Goal: Task Accomplishment & Management: Use online tool/utility

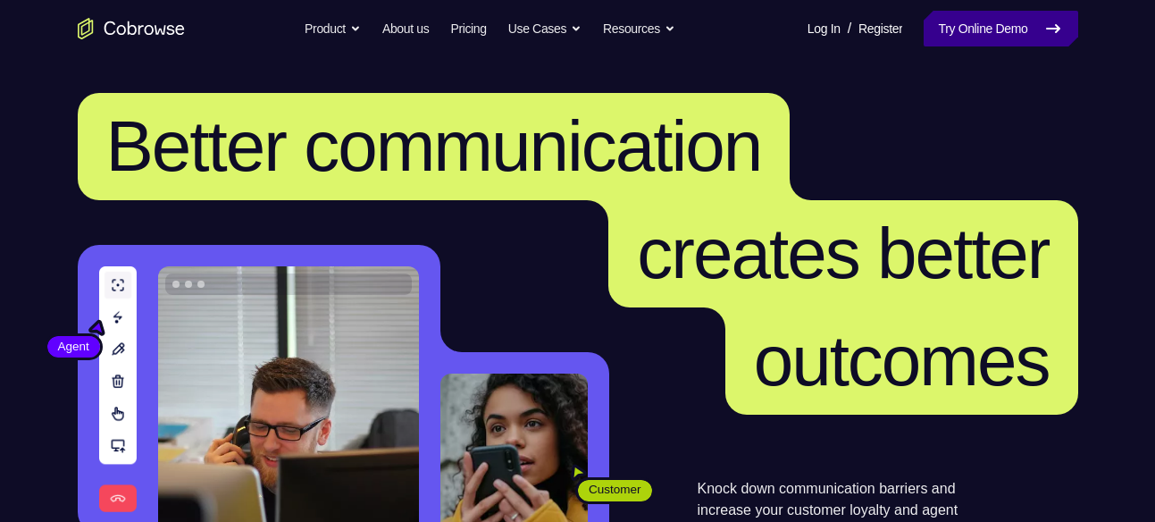
click at [954, 18] on link "Try Online Demo" at bounding box center [1001, 29] width 154 height 36
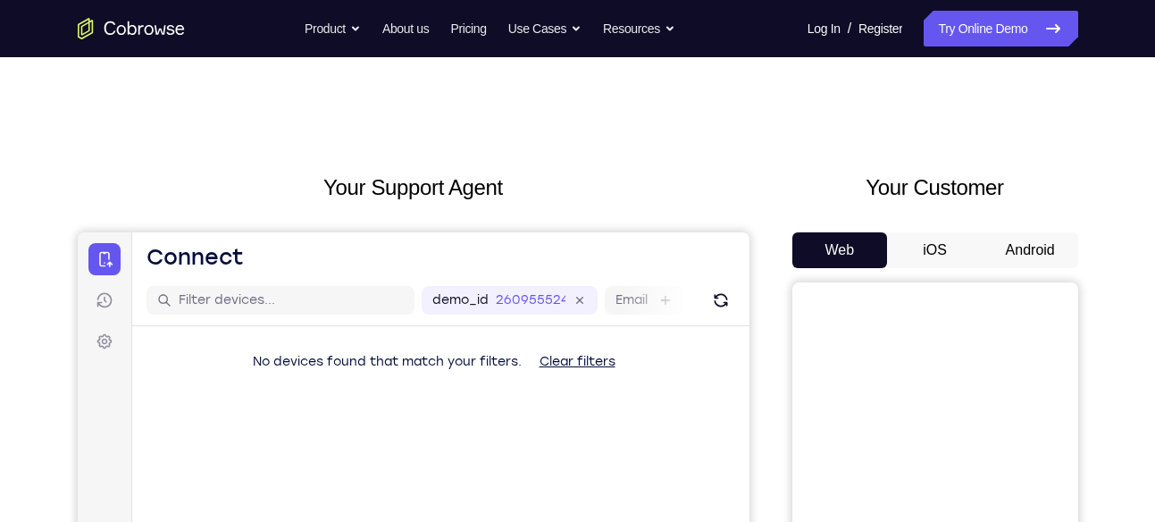
click at [1024, 247] on button "Android" at bounding box center [1031, 250] width 96 height 36
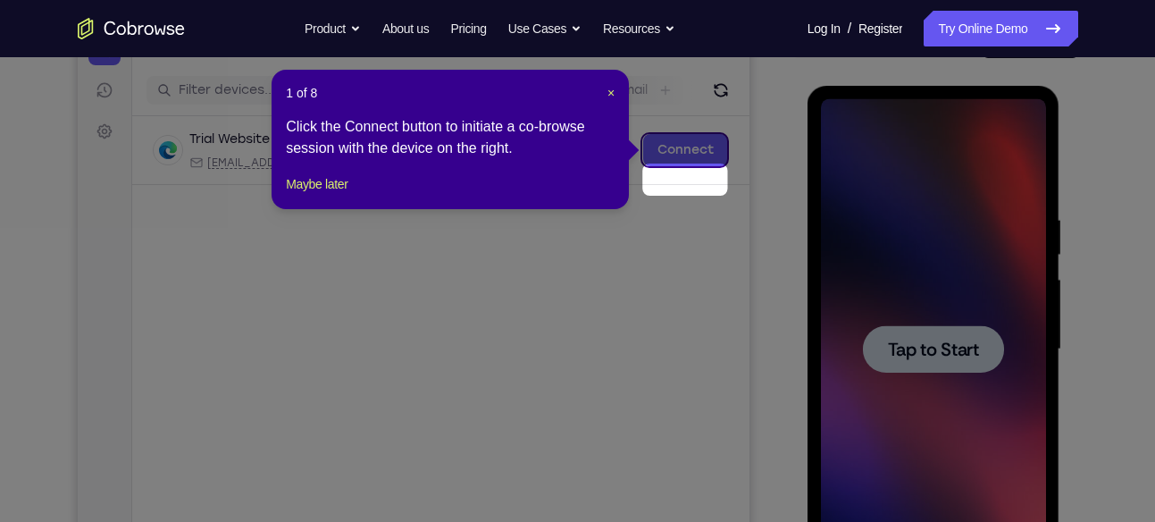
scroll to position [233, 0]
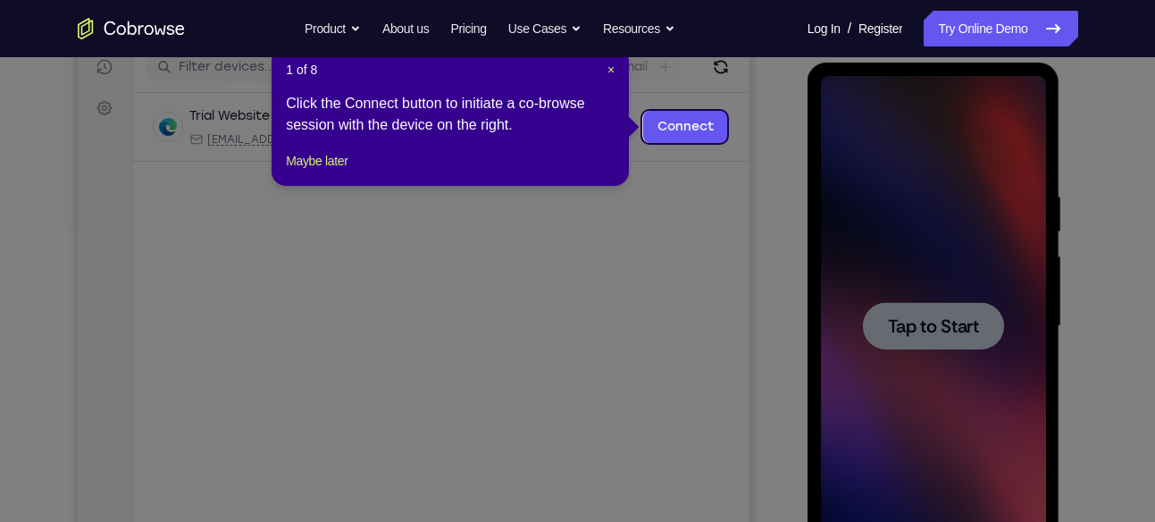
click at [911, 281] on icon at bounding box center [584, 261] width 1168 height 522
click at [360, 172] on footer "Maybe later" at bounding box center [450, 160] width 329 height 21
click at [346, 172] on button "Maybe later" at bounding box center [317, 160] width 62 height 21
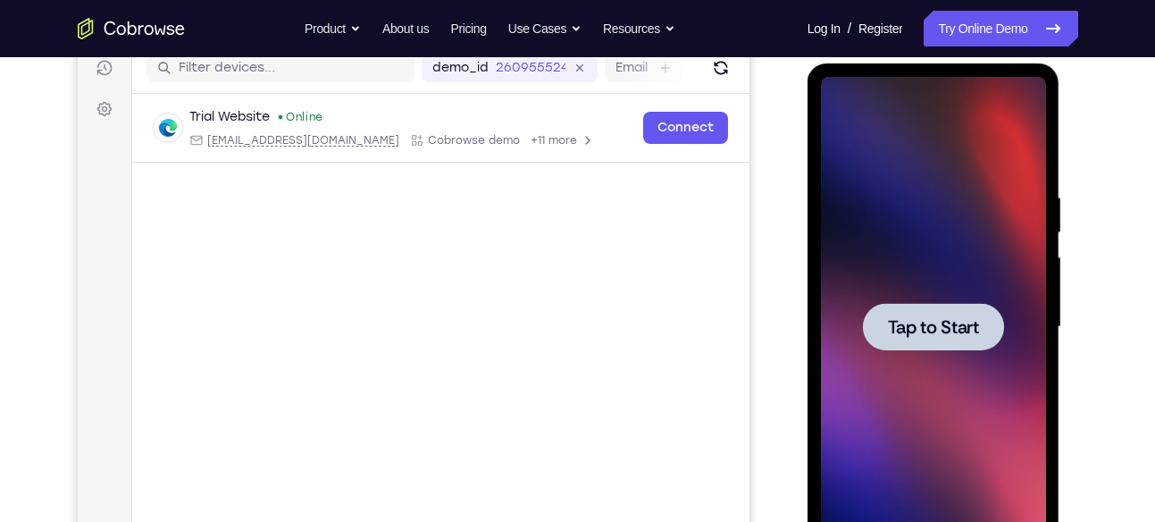
click at [833, 320] on div at bounding box center [933, 327] width 225 height 500
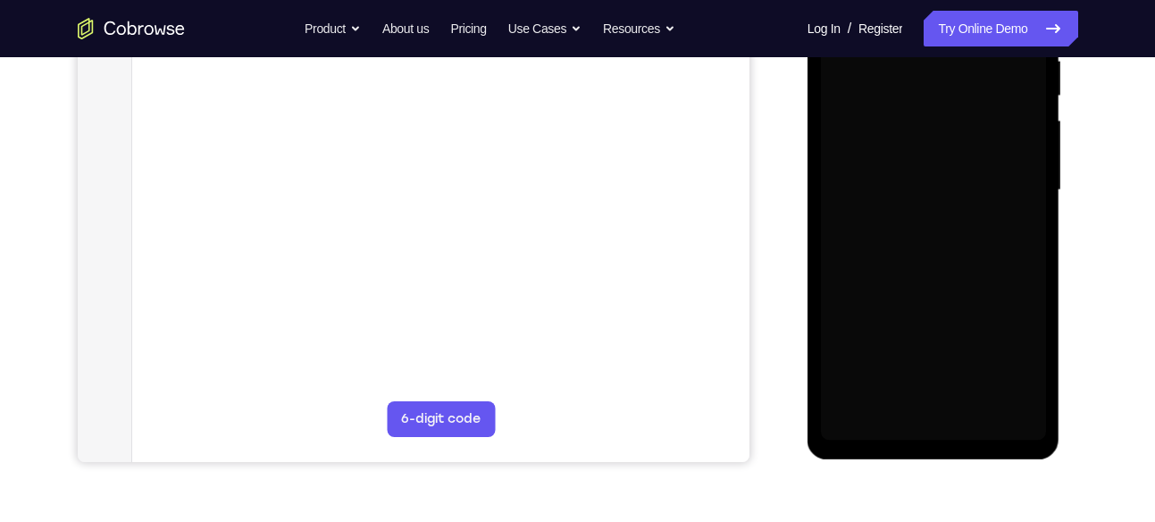
scroll to position [297, 0]
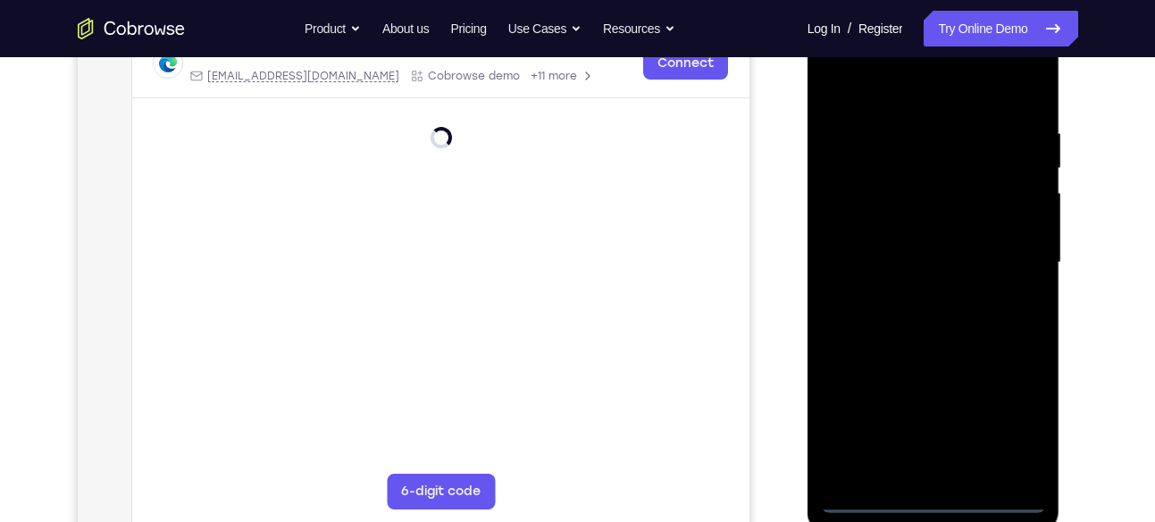
click at [934, 500] on div at bounding box center [933, 263] width 225 height 500
click at [934, 493] on div at bounding box center [933, 263] width 225 height 500
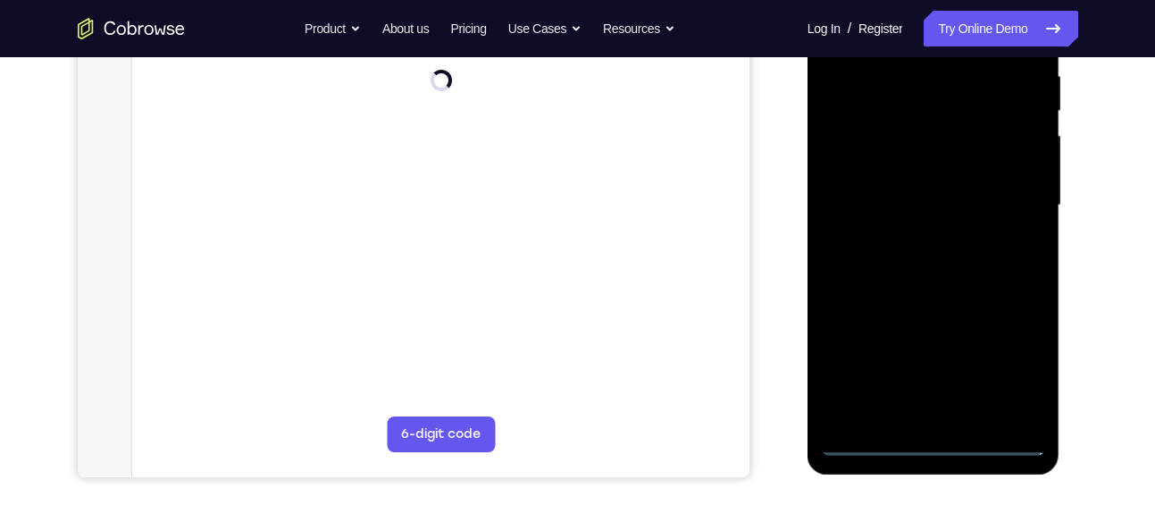
click at [920, 439] on div at bounding box center [933, 205] width 225 height 500
click at [925, 437] on div at bounding box center [933, 205] width 225 height 500
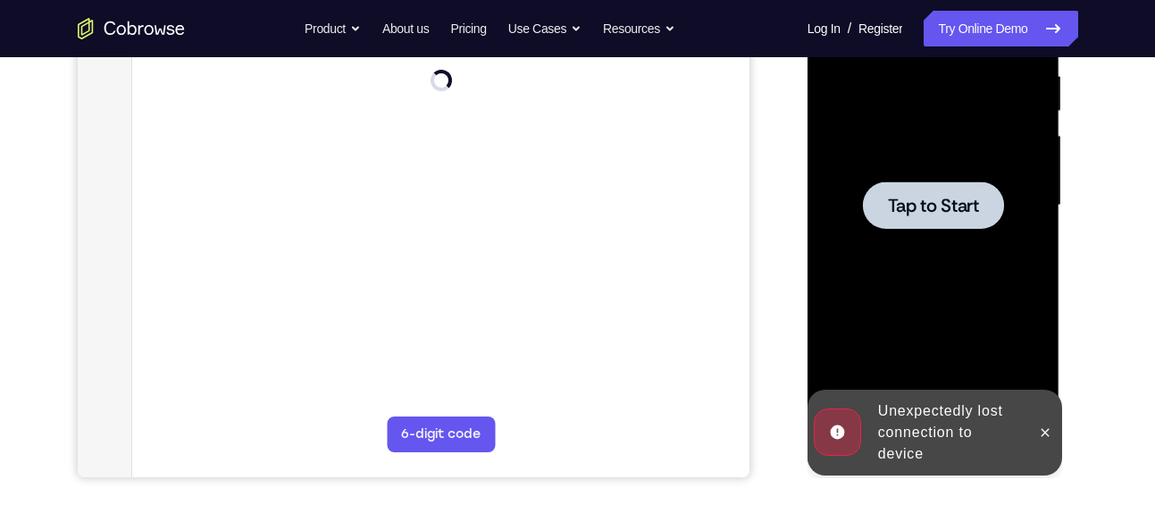
click at [925, 437] on div at bounding box center [933, 205] width 225 height 500
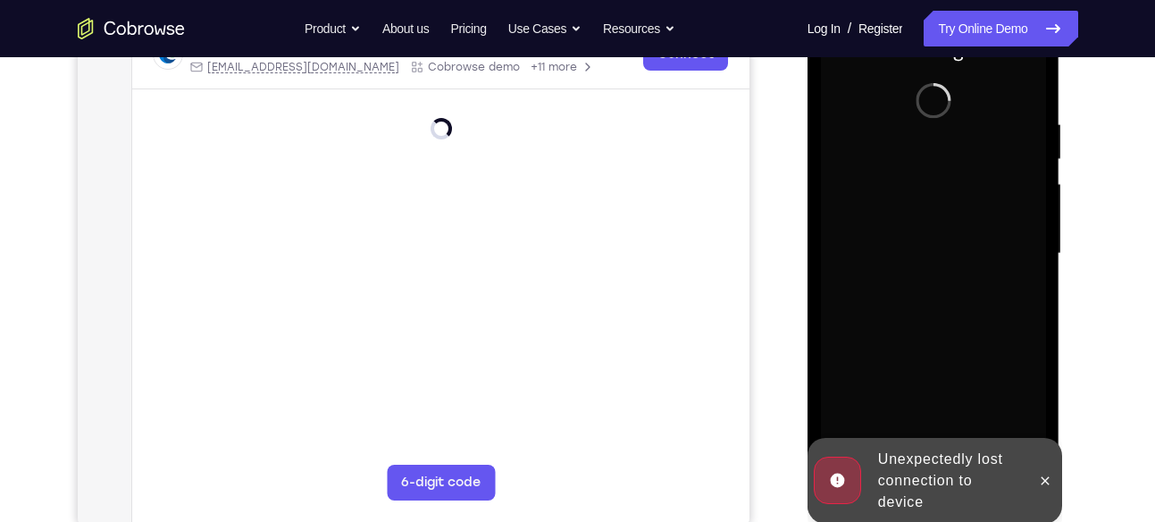
scroll to position [305, 0]
click at [1040, 464] on div at bounding box center [1045, 482] width 29 height 86
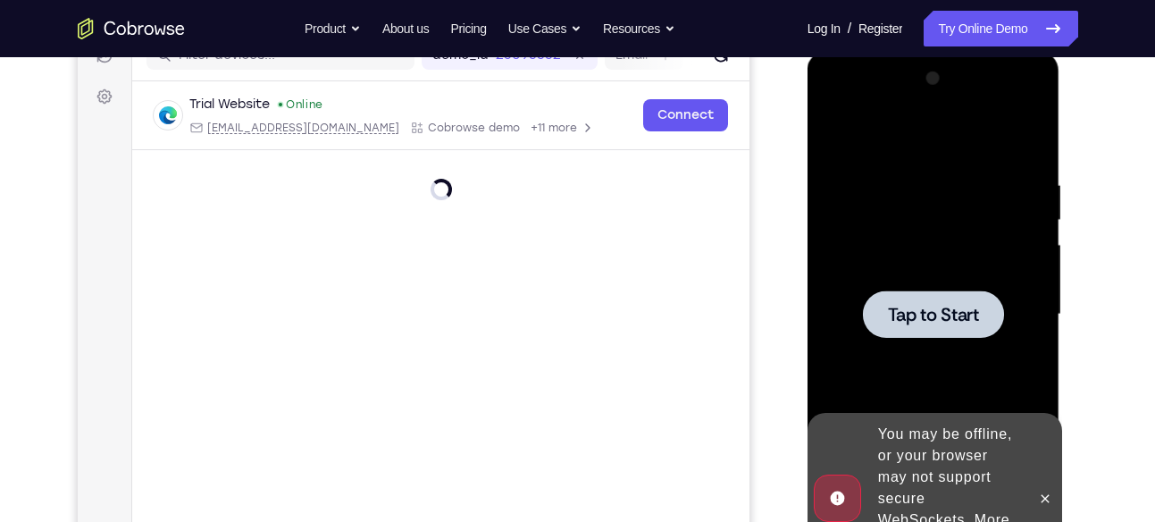
scroll to position [249, 0]
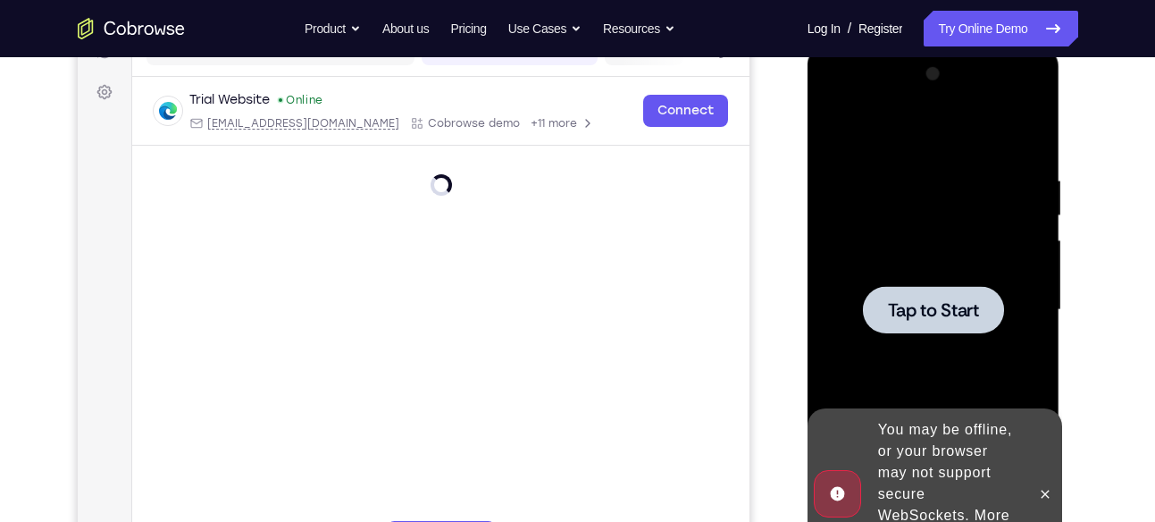
click at [922, 301] on span "Tap to Start" at bounding box center [933, 310] width 91 height 18
click at [1050, 480] on button at bounding box center [1045, 494] width 29 height 29
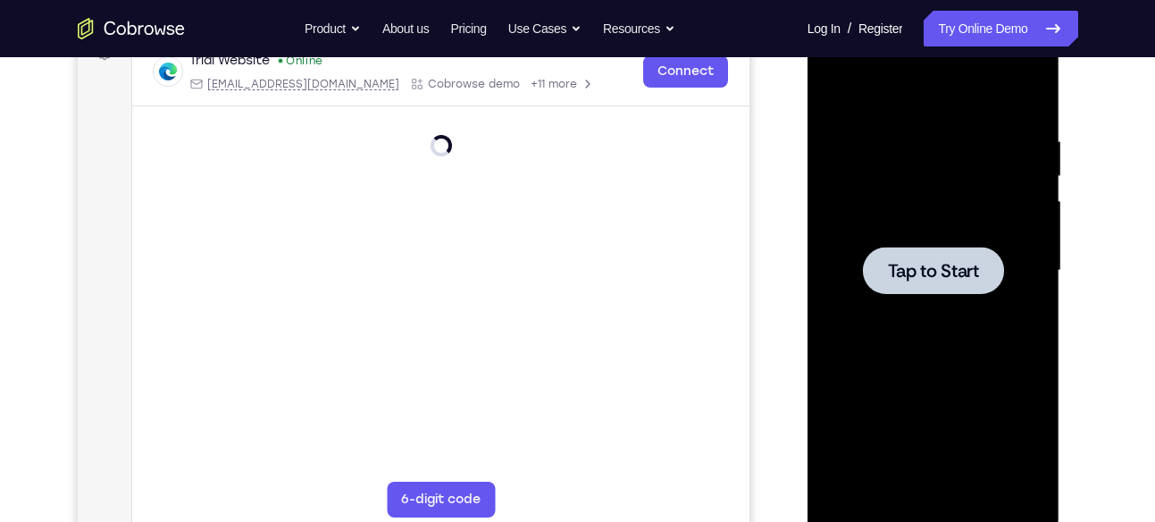
scroll to position [288, 0]
click at [883, 214] on div at bounding box center [933, 271] width 225 height 500
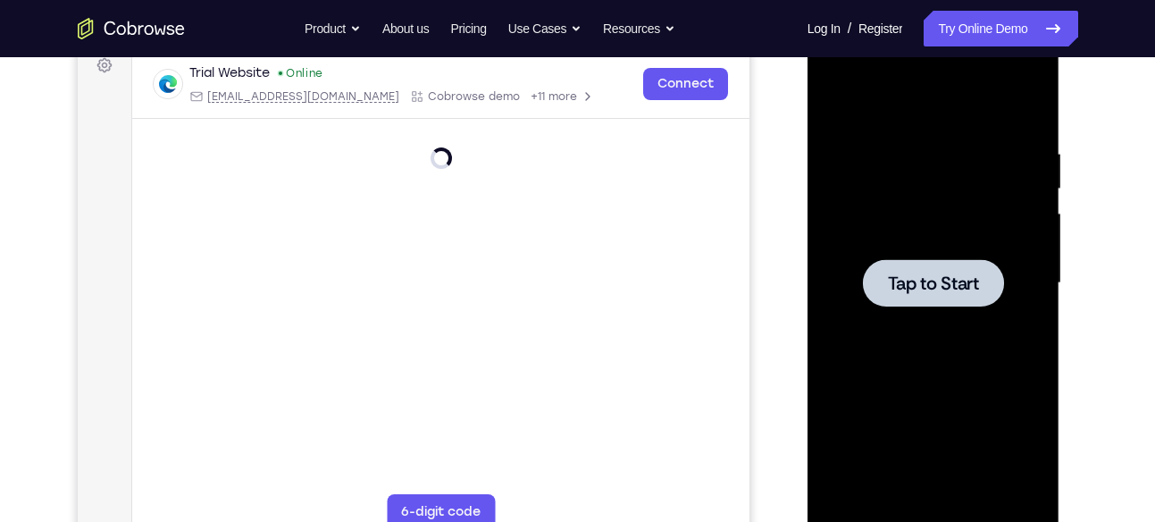
scroll to position [278, 0]
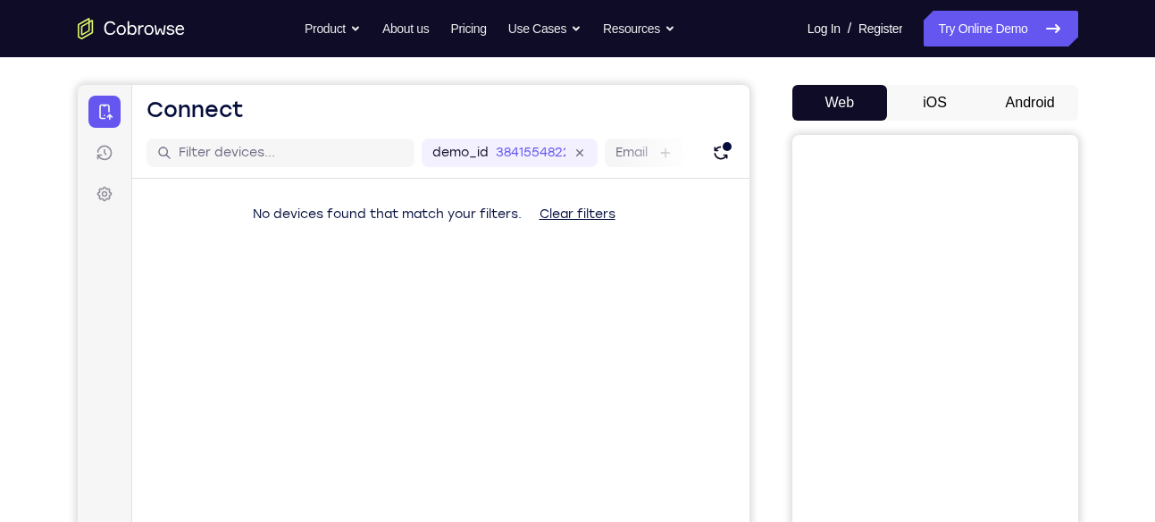
scroll to position [136, 0]
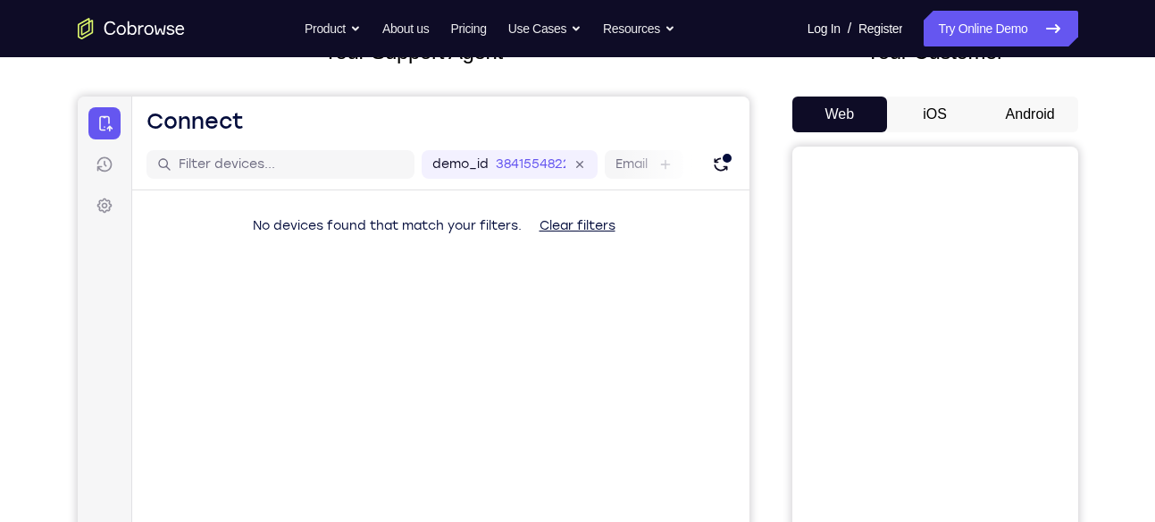
click at [1042, 130] on button "Android" at bounding box center [1031, 114] width 96 height 36
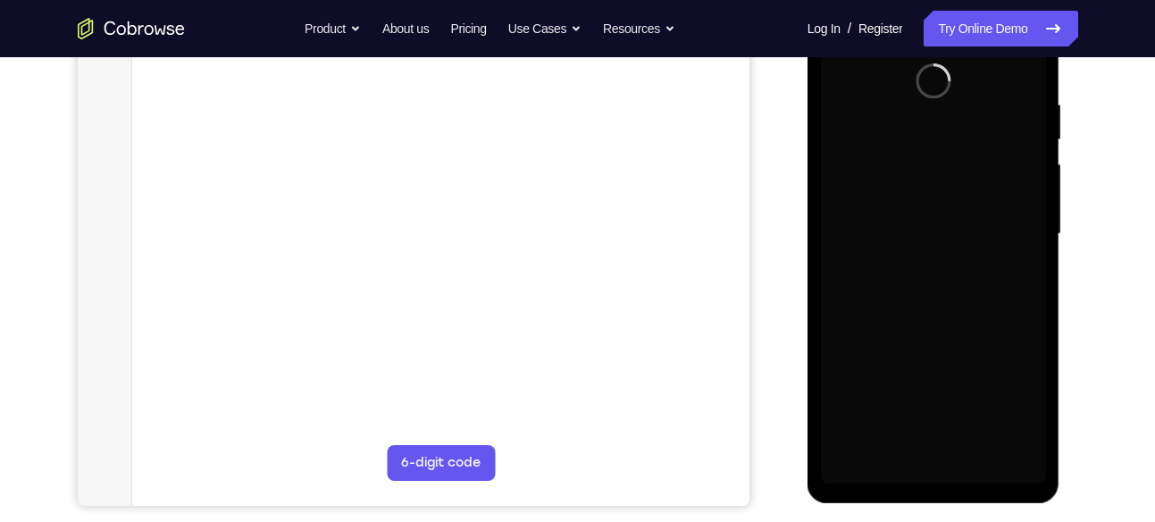
scroll to position [327, 0]
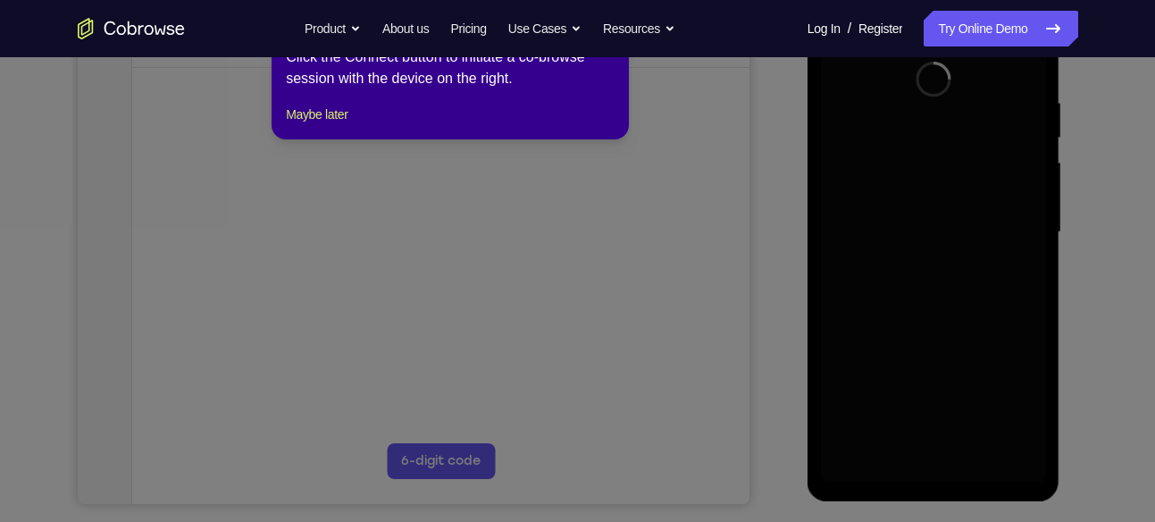
click at [313, 113] on div "1 of 8 × Click the Connect button to initiate a co-browse session with the devi…" at bounding box center [450, 69] width 357 height 139
click at [313, 125] on button "Maybe later" at bounding box center [317, 114] width 62 height 21
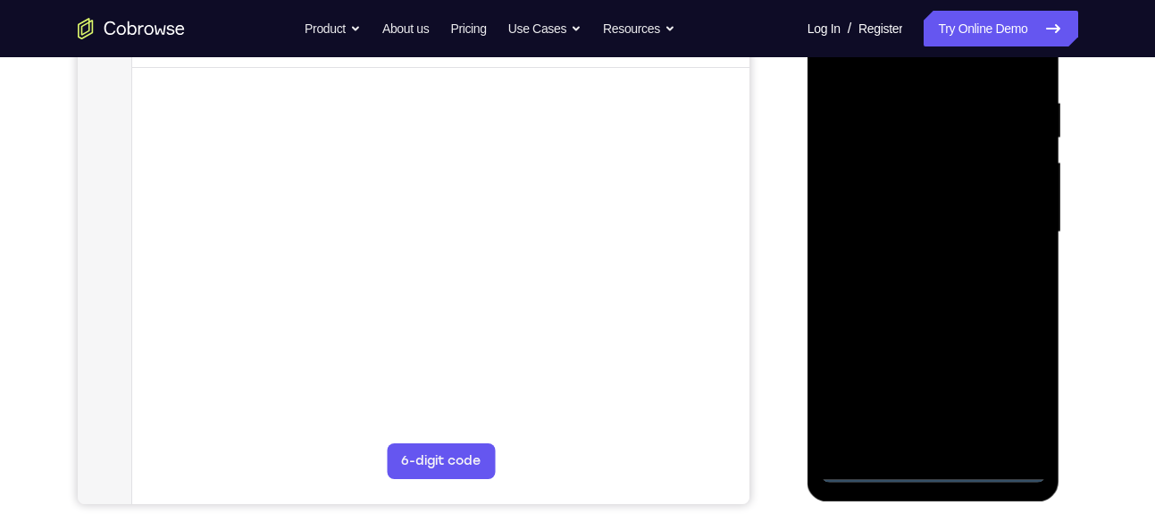
click at [947, 467] on div at bounding box center [933, 232] width 225 height 500
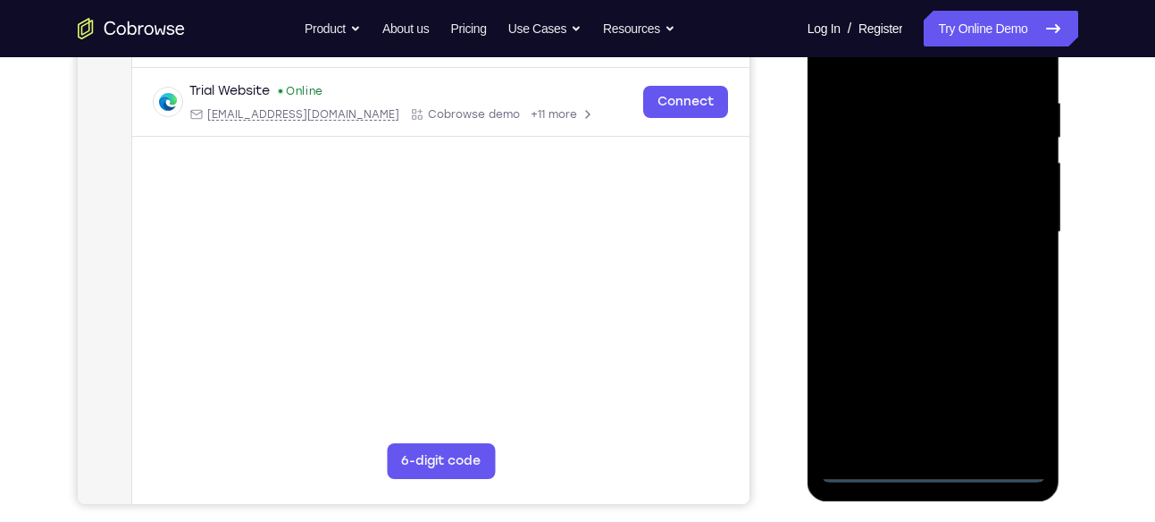
click at [947, 467] on div at bounding box center [933, 232] width 225 height 500
click at [1011, 401] on div at bounding box center [933, 232] width 225 height 500
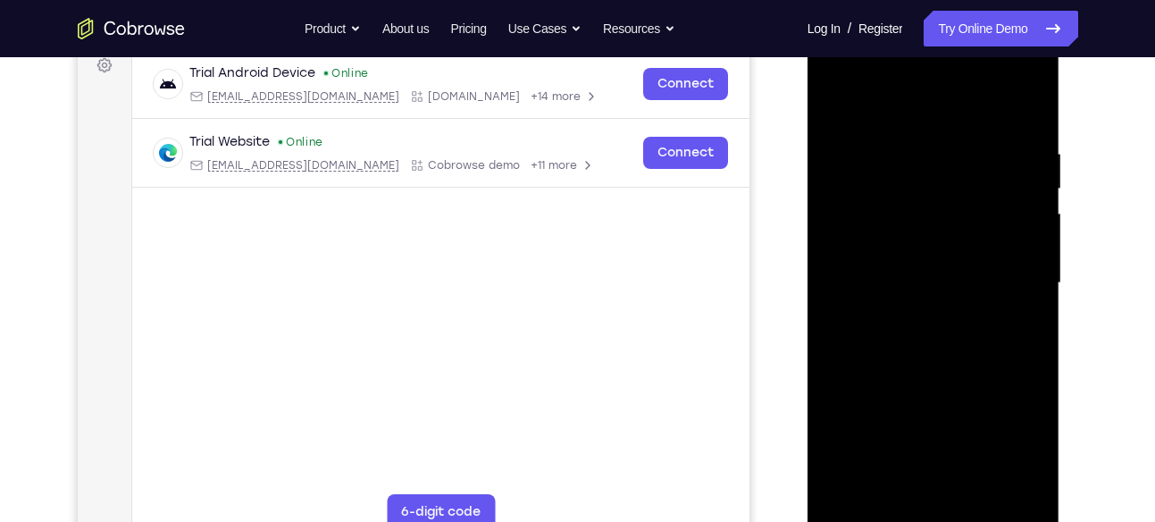
scroll to position [269, 0]
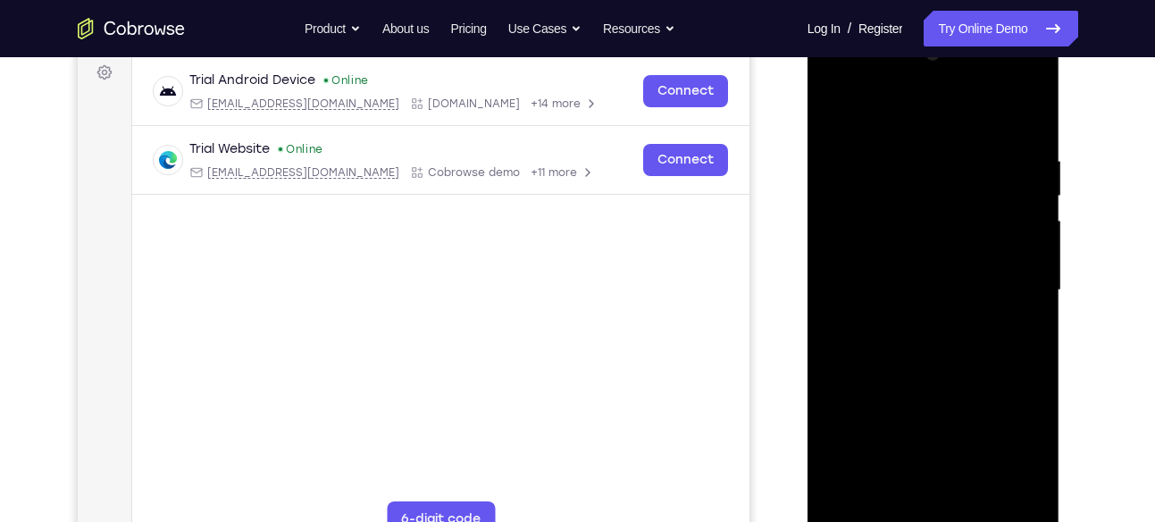
click at [860, 121] on div at bounding box center [933, 290] width 225 height 500
click at [1017, 278] on div at bounding box center [933, 290] width 225 height 500
click at [912, 502] on div at bounding box center [933, 290] width 225 height 500
click at [957, 504] on div at bounding box center [933, 290] width 225 height 500
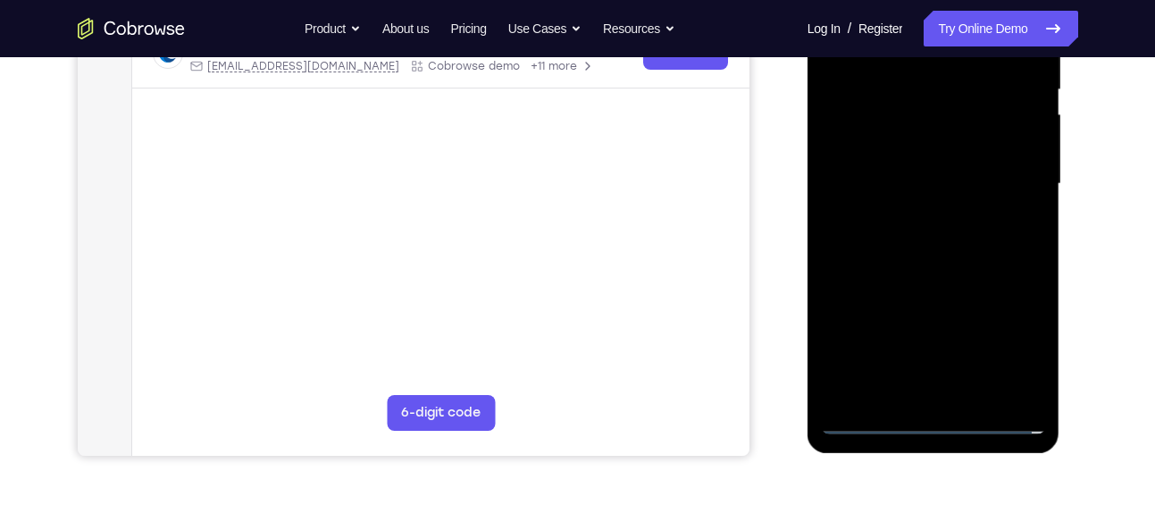
scroll to position [374, 0]
click at [858, 427] on div at bounding box center [933, 185] width 225 height 500
click at [955, 390] on div at bounding box center [933, 185] width 225 height 500
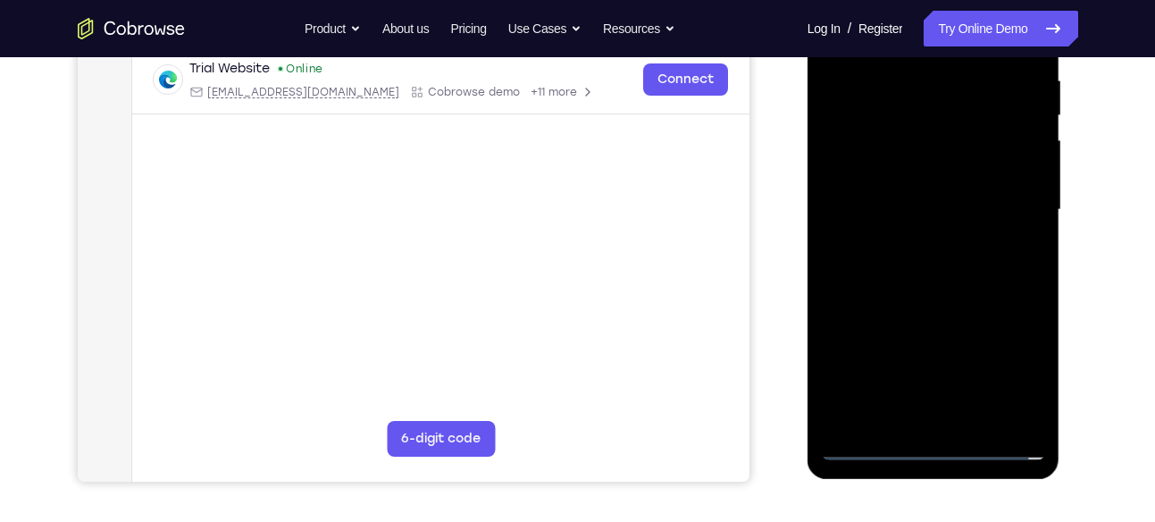
scroll to position [348, 0]
click at [960, 196] on div at bounding box center [933, 211] width 225 height 500
click at [941, 180] on div at bounding box center [933, 211] width 225 height 500
click at [922, 207] on div at bounding box center [933, 211] width 225 height 500
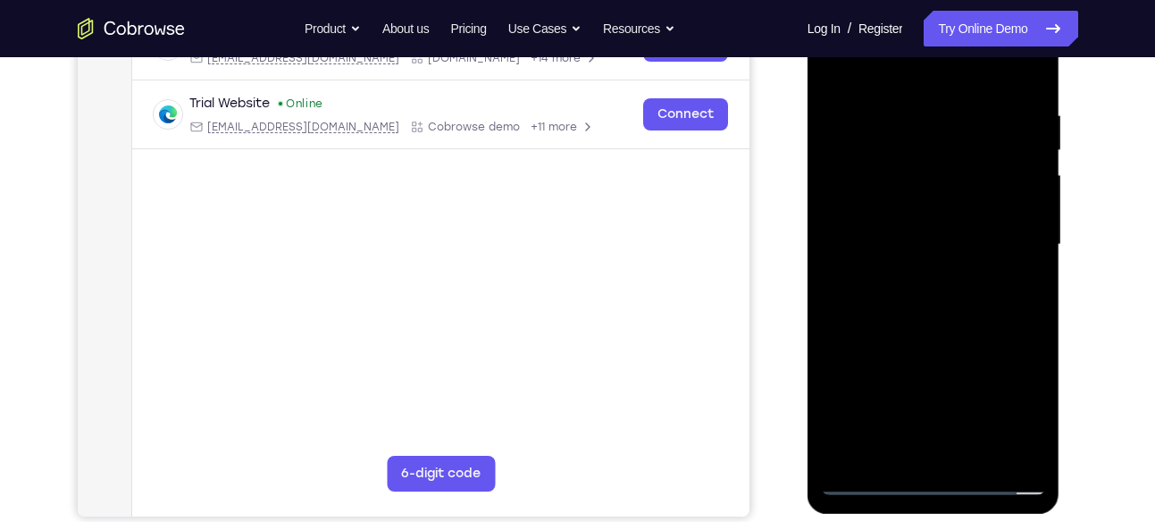
click at [1006, 313] on div at bounding box center [933, 245] width 225 height 500
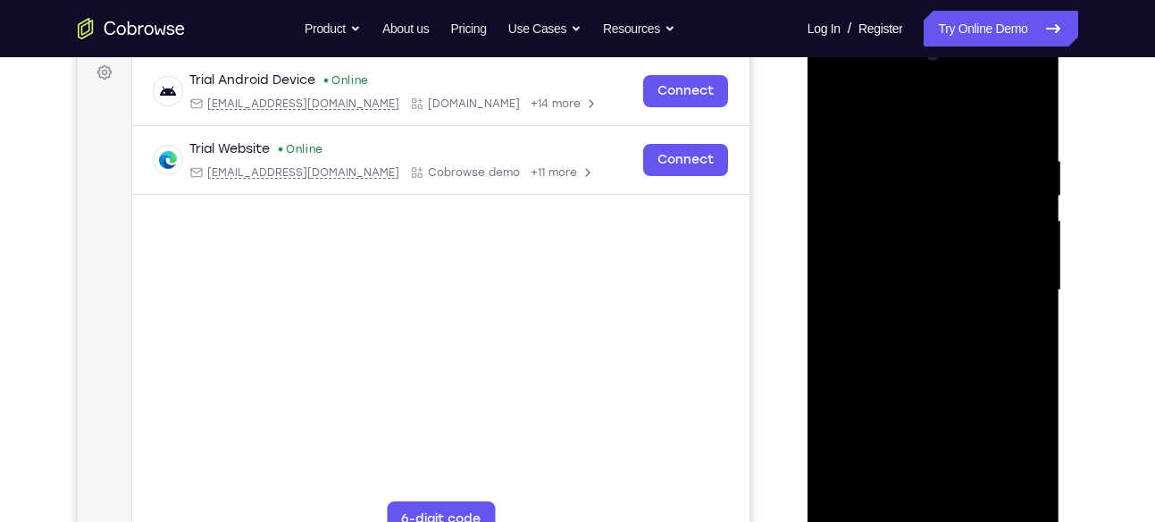
click at [995, 338] on div at bounding box center [933, 290] width 225 height 500
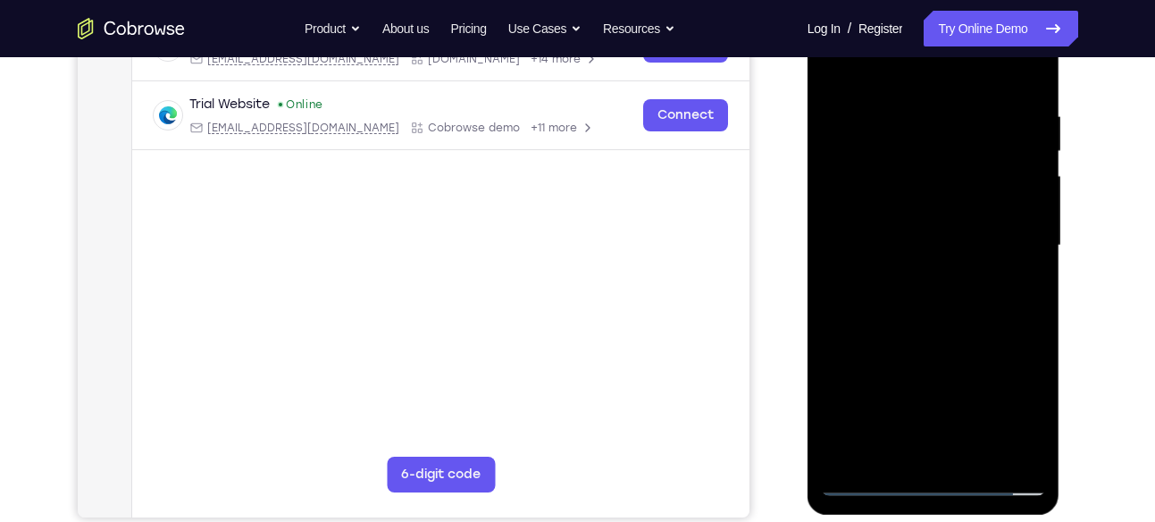
scroll to position [324, 0]
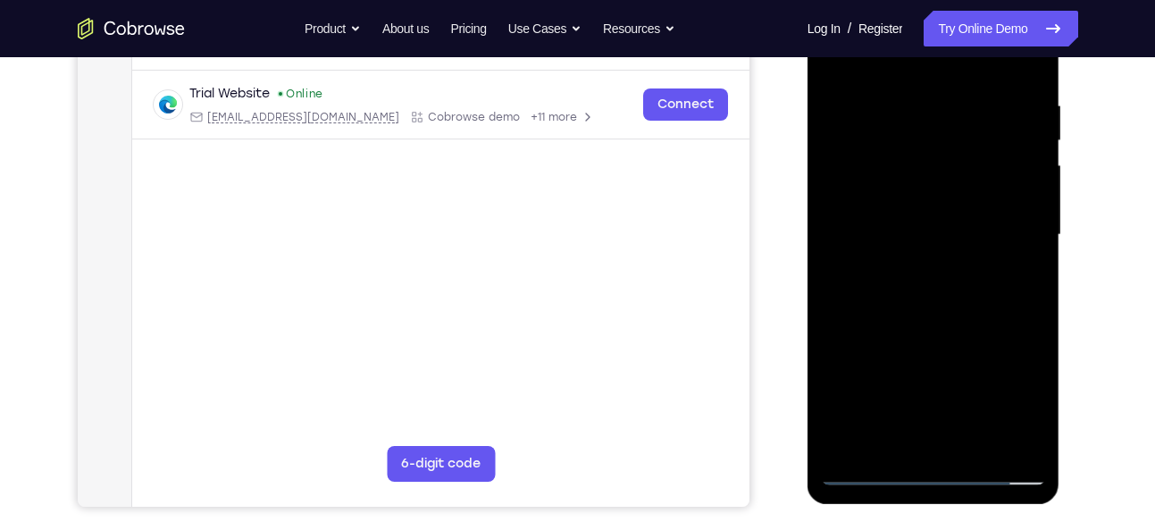
click at [1022, 84] on div at bounding box center [933, 235] width 225 height 500
click at [978, 426] on div at bounding box center [933, 235] width 225 height 500
click at [978, 438] on div at bounding box center [933, 235] width 225 height 500
click at [939, 326] on div at bounding box center [933, 235] width 225 height 500
click at [981, 296] on div at bounding box center [933, 235] width 225 height 500
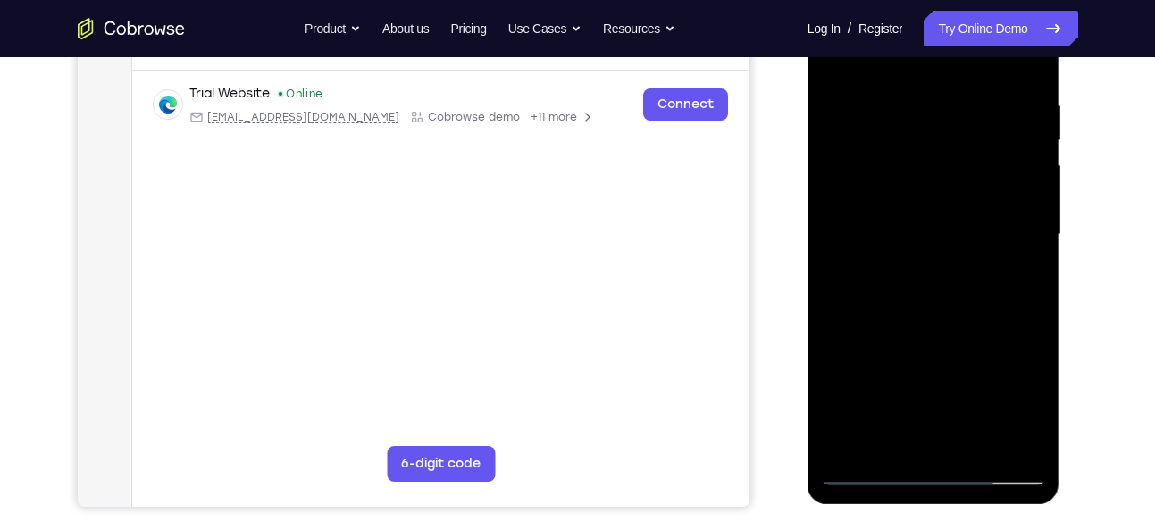
click at [908, 439] on div at bounding box center [933, 235] width 225 height 500
click at [1018, 276] on div at bounding box center [933, 235] width 225 height 500
click at [833, 61] on div at bounding box center [933, 235] width 225 height 500
click at [937, 305] on div at bounding box center [933, 235] width 225 height 500
click at [833, 59] on div at bounding box center [933, 235] width 225 height 500
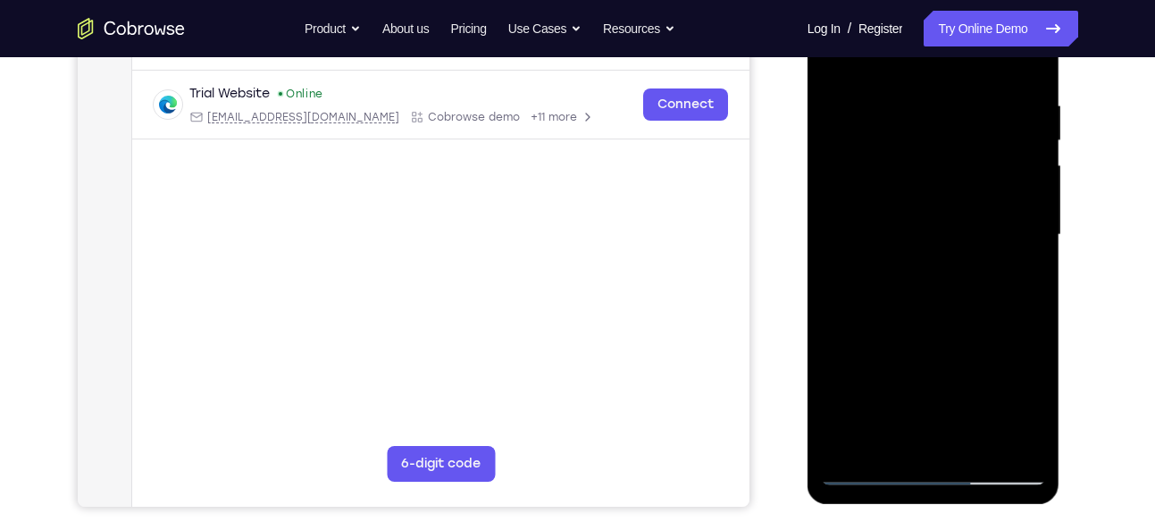
click at [920, 272] on div at bounding box center [933, 235] width 225 height 500
click at [838, 62] on div at bounding box center [933, 235] width 225 height 500
click at [927, 331] on div at bounding box center [933, 235] width 225 height 500
click at [837, 64] on div at bounding box center [933, 235] width 225 height 500
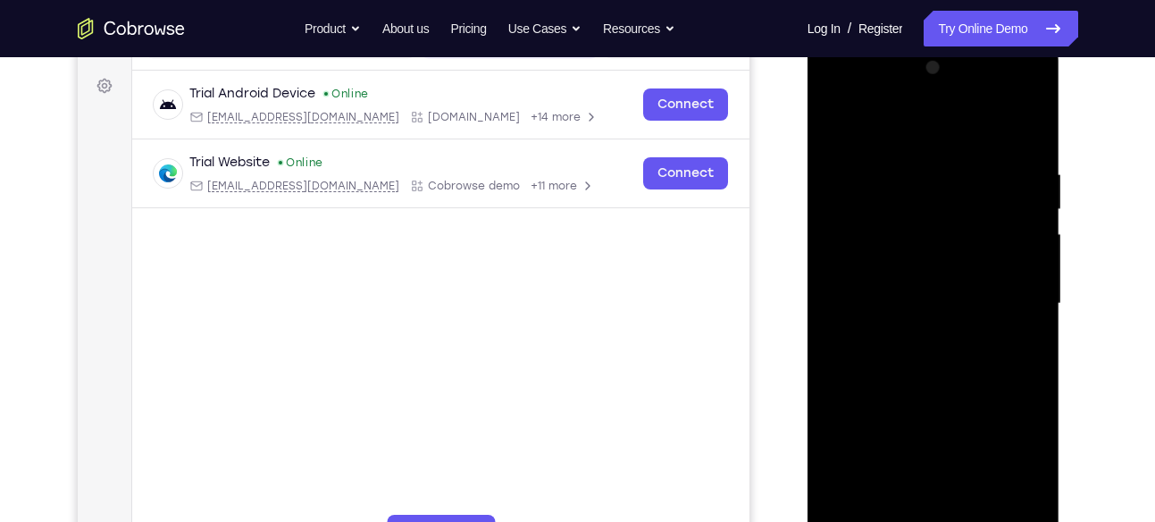
scroll to position [244, 0]
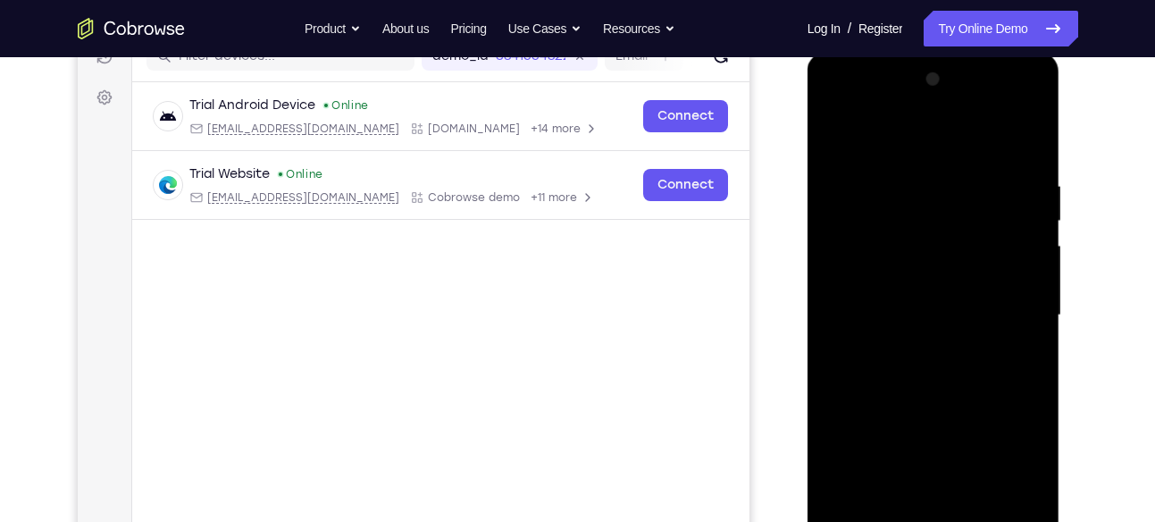
click at [1033, 142] on div at bounding box center [933, 315] width 225 height 500
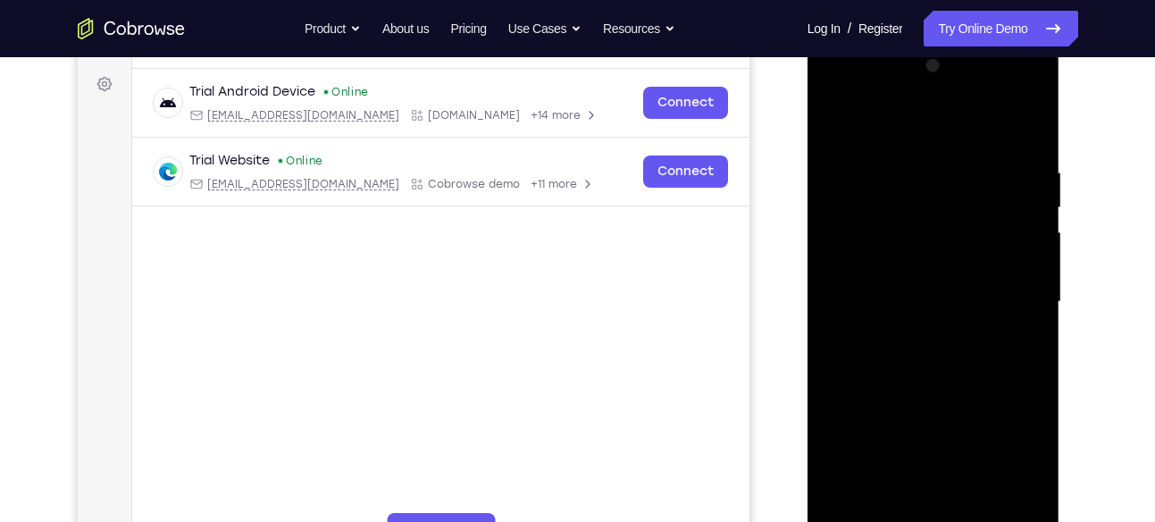
scroll to position [259, 0]
click at [838, 116] on div at bounding box center [933, 300] width 225 height 500
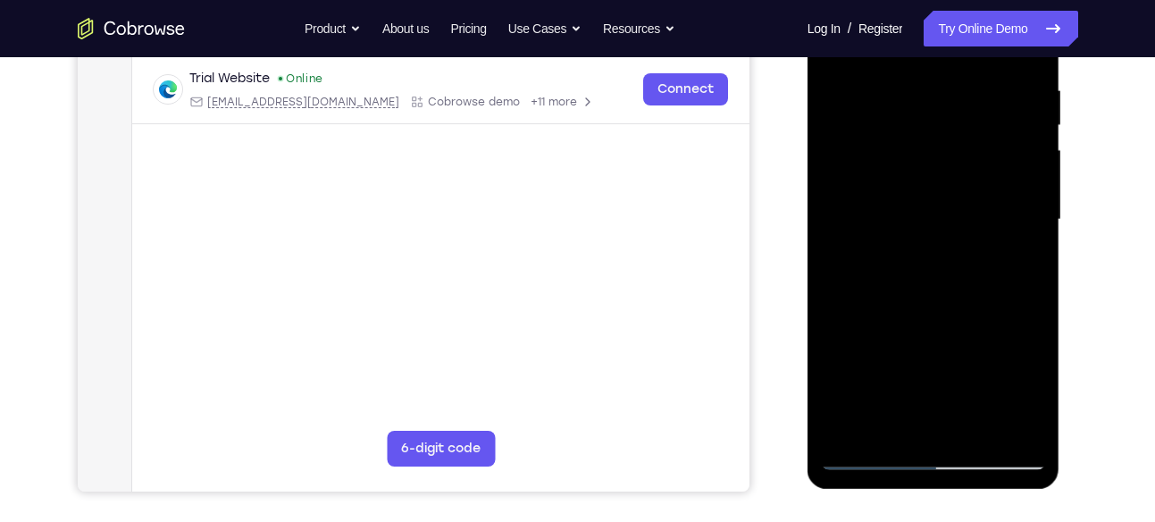
scroll to position [340, 0]
click at [983, 425] on div at bounding box center [933, 219] width 225 height 500
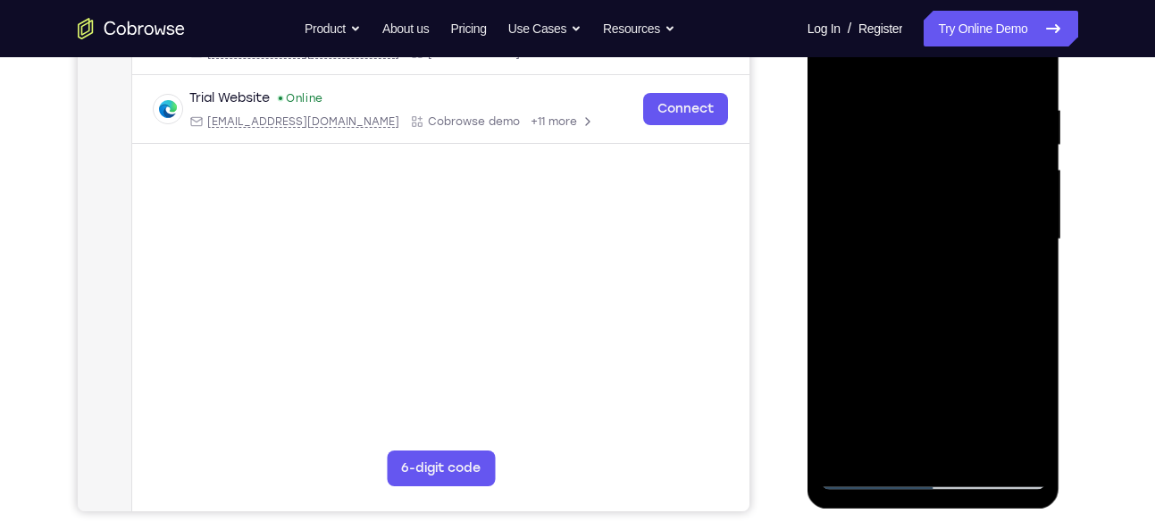
scroll to position [319, 0]
click at [946, 389] on div at bounding box center [933, 240] width 225 height 500
click at [929, 439] on div at bounding box center [933, 240] width 225 height 500
click at [1008, 283] on div at bounding box center [933, 240] width 225 height 500
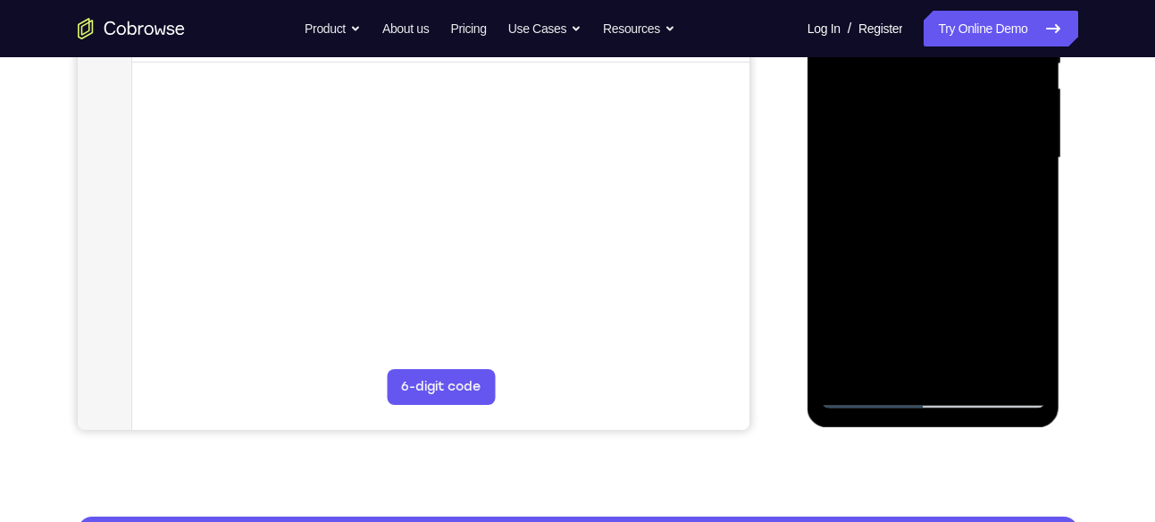
scroll to position [402, 0]
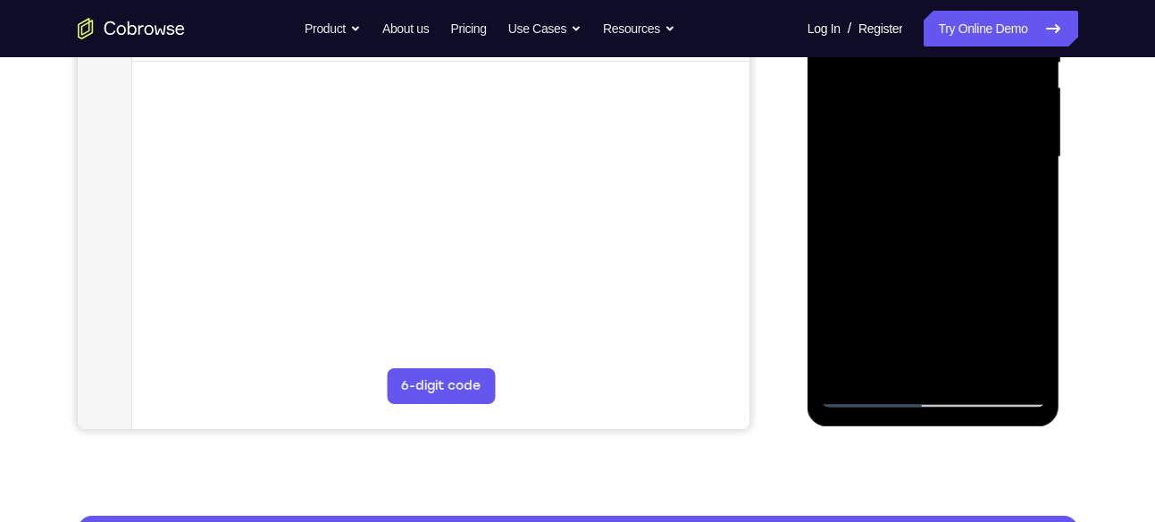
click at [1023, 202] on div at bounding box center [933, 157] width 225 height 500
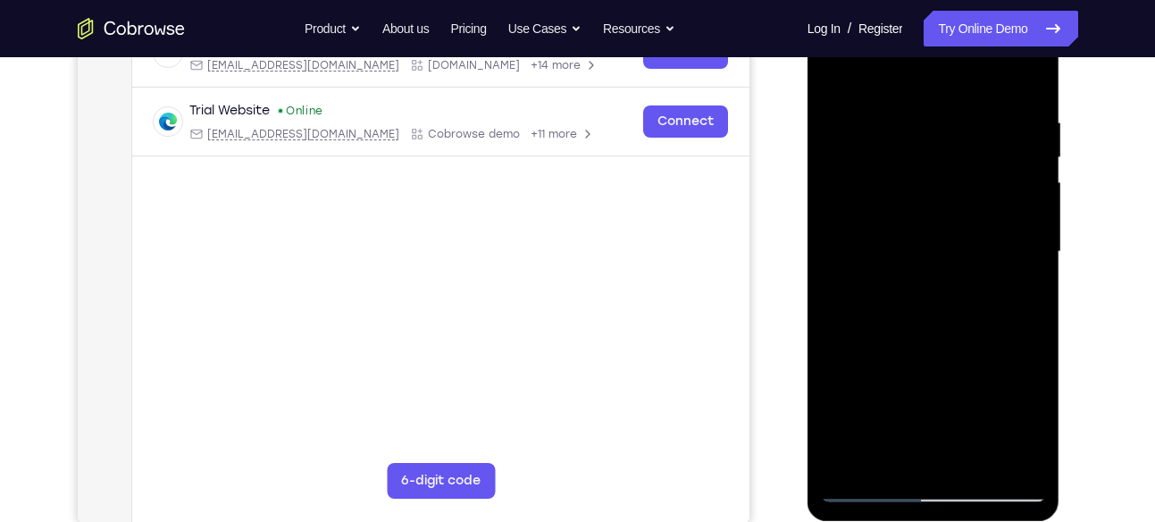
scroll to position [305, 0]
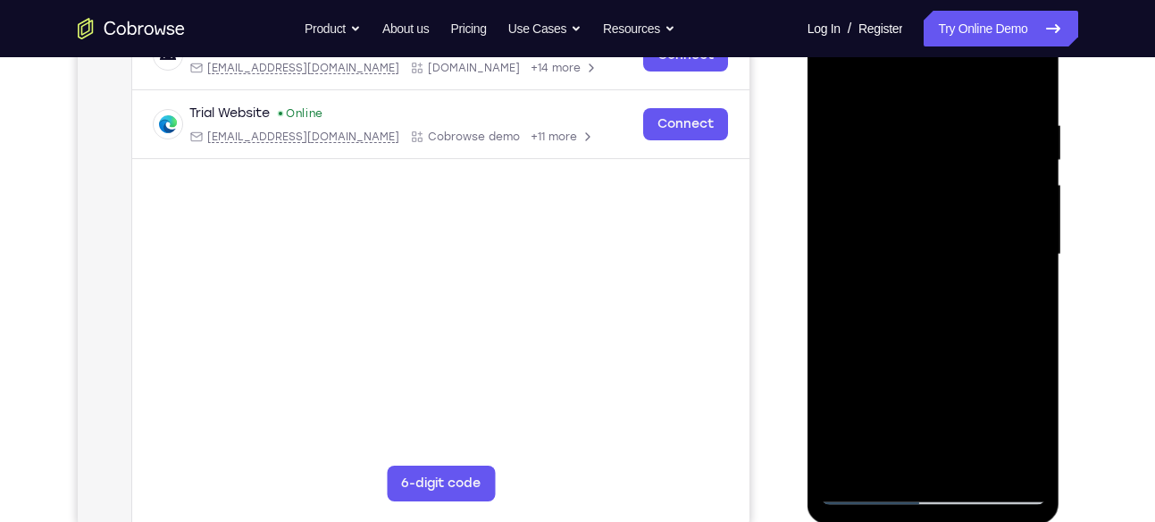
click at [837, 81] on div at bounding box center [933, 254] width 225 height 500
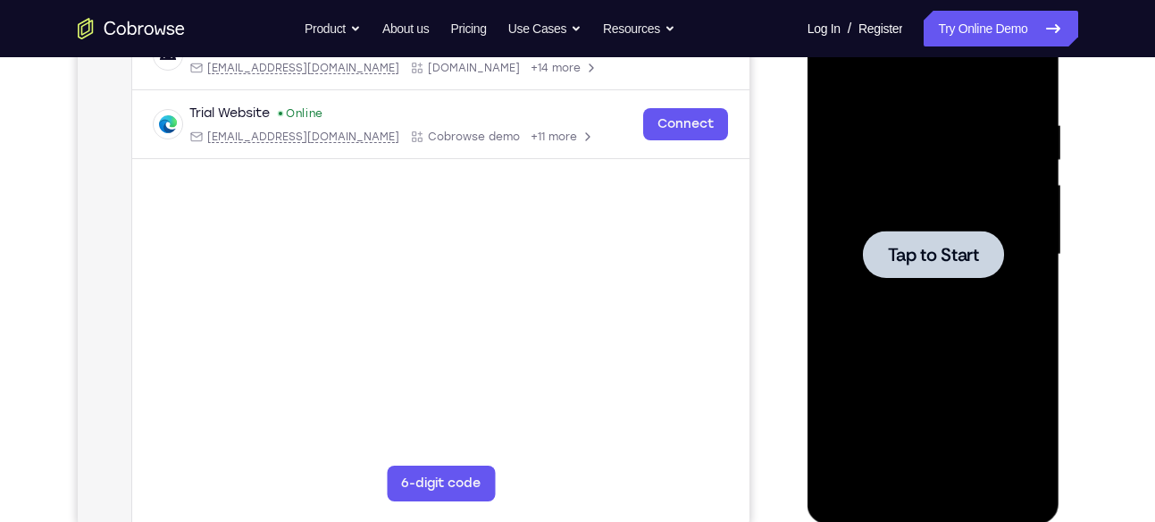
click at [912, 232] on div at bounding box center [933, 253] width 141 height 47
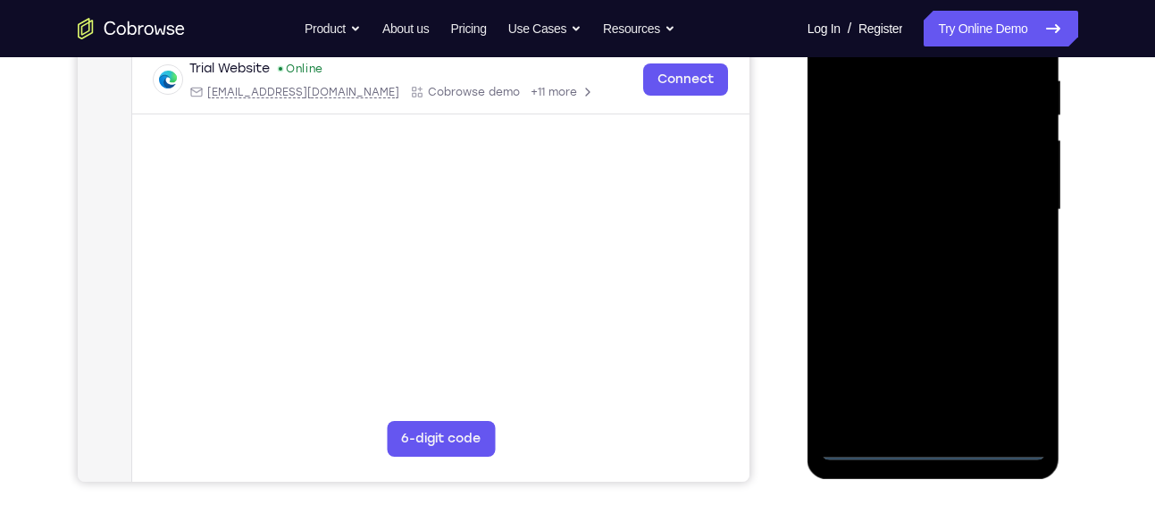
scroll to position [350, 0]
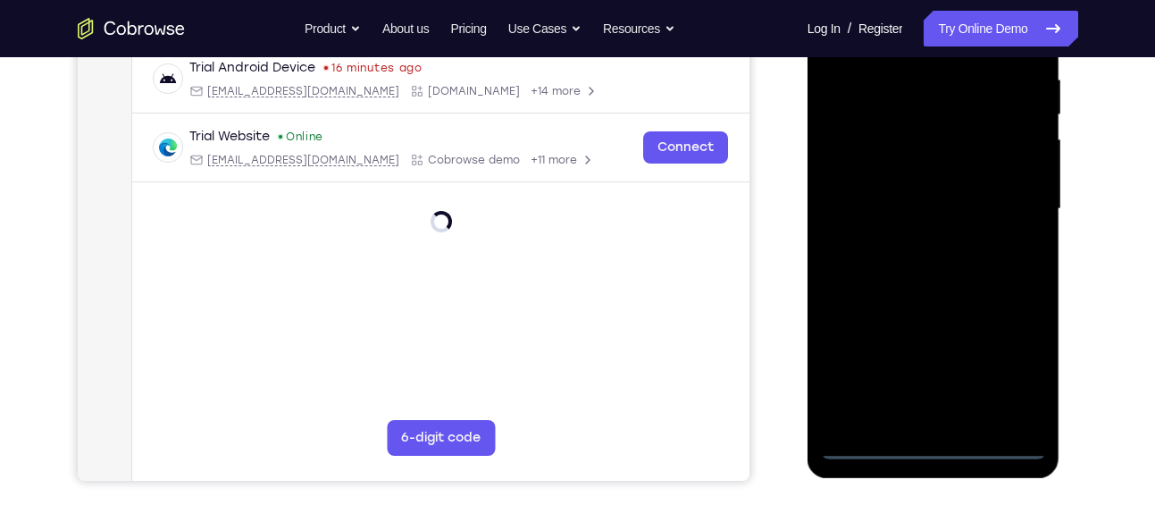
click at [945, 447] on div at bounding box center [933, 209] width 225 height 500
click at [1001, 370] on div at bounding box center [933, 209] width 225 height 500
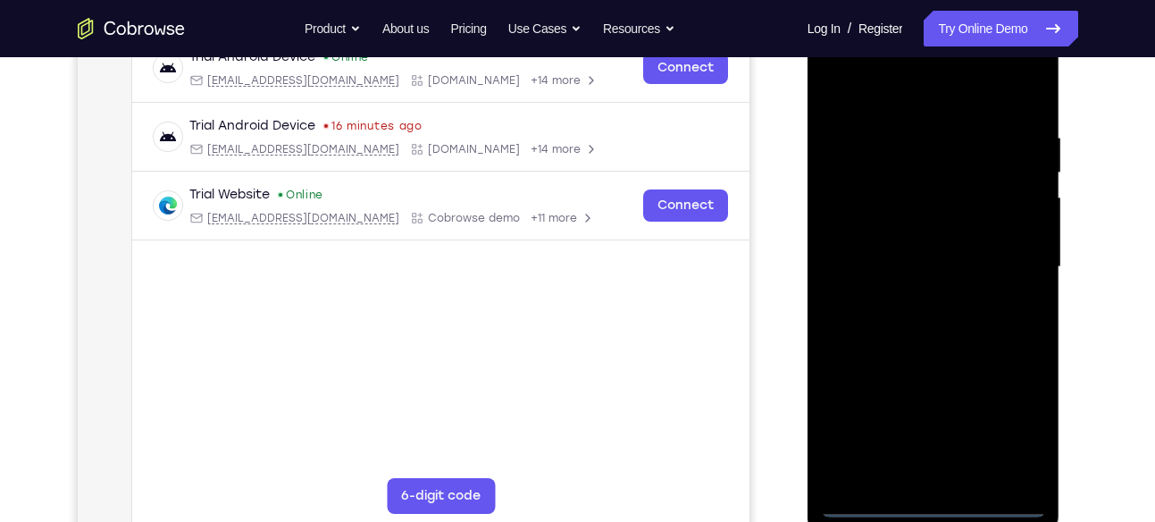
scroll to position [294, 0]
click at [916, 97] on div at bounding box center [933, 265] width 225 height 500
click at [1014, 251] on div at bounding box center [933, 265] width 225 height 500
click at [908, 295] on div at bounding box center [933, 265] width 225 height 500
click at [935, 222] on div at bounding box center [933, 265] width 225 height 500
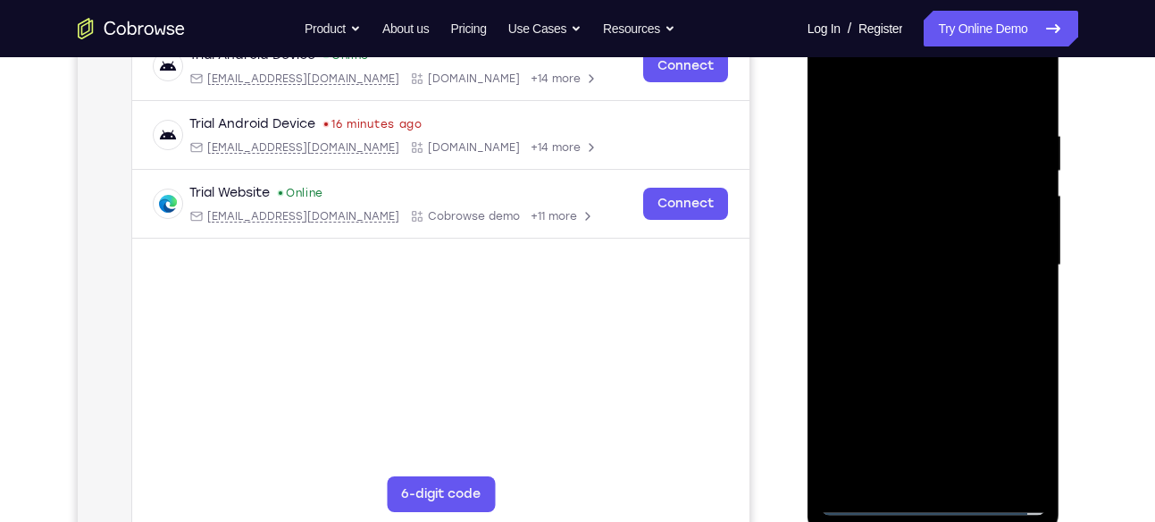
click at [904, 255] on div at bounding box center [933, 265] width 225 height 500
click at [1043, 206] on div at bounding box center [933, 265] width 225 height 500
click at [955, 296] on div at bounding box center [933, 265] width 225 height 500
click at [938, 228] on div at bounding box center [933, 265] width 225 height 500
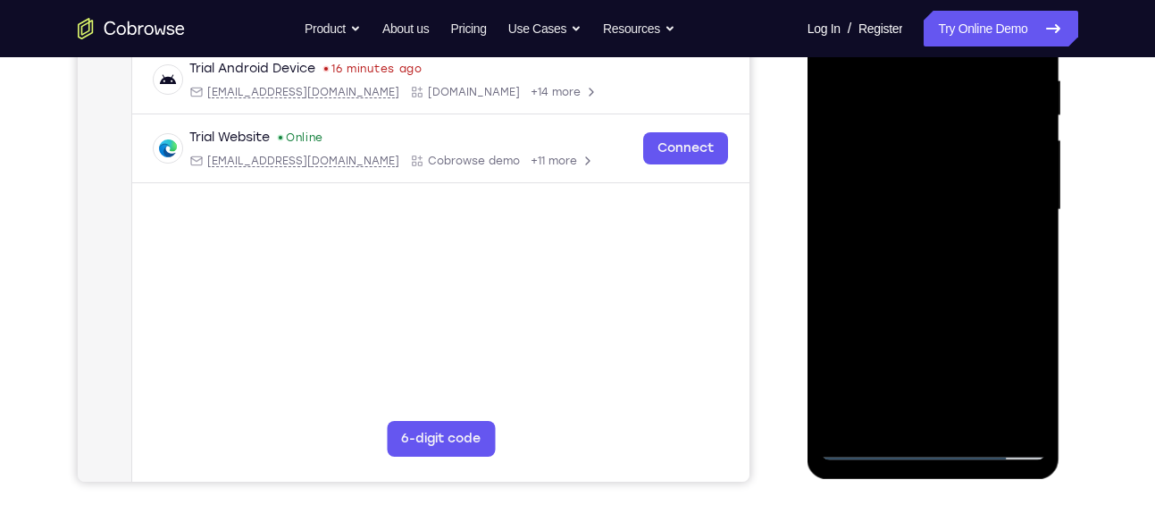
scroll to position [350, 0]
click at [971, 417] on div at bounding box center [933, 209] width 225 height 500
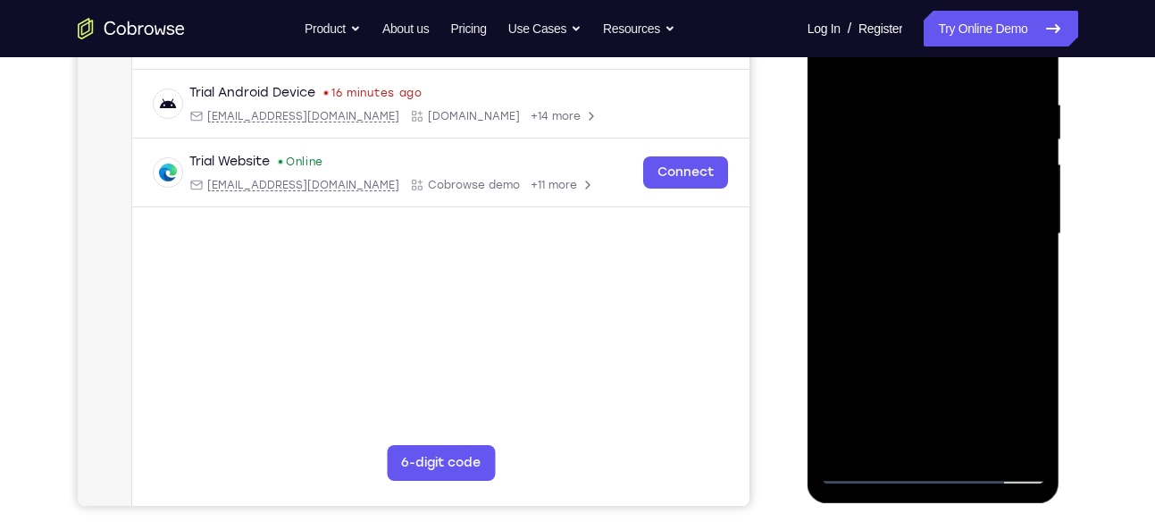
scroll to position [324, 0]
click at [959, 331] on div at bounding box center [933, 235] width 225 height 500
drag, startPoint x: 949, startPoint y: 255, endPoint x: 995, endPoint y: 85, distance: 176.8
click at [995, 85] on div at bounding box center [933, 235] width 225 height 500
drag, startPoint x: 948, startPoint y: 358, endPoint x: 978, endPoint y: 186, distance: 175.1
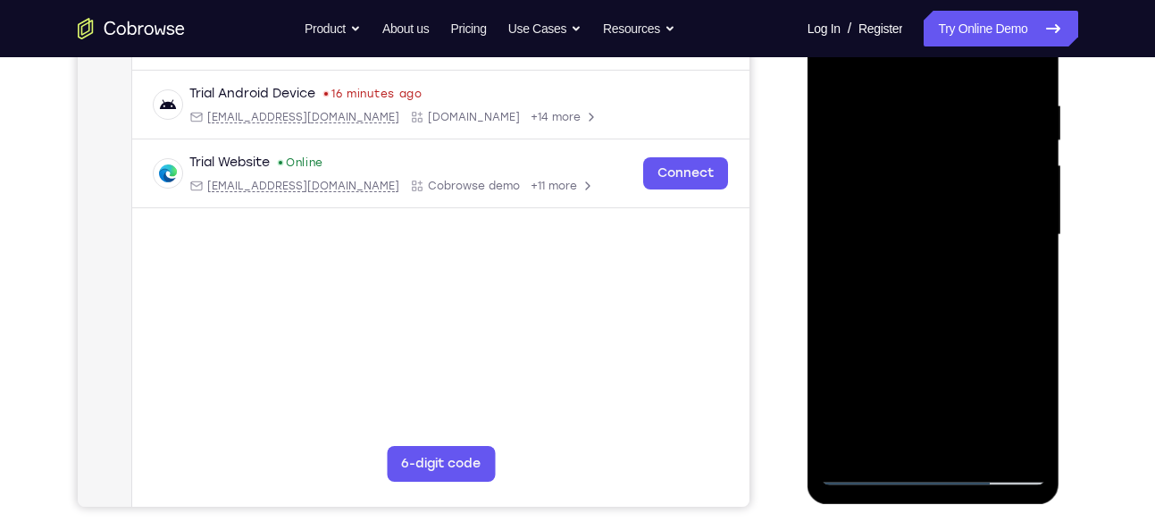
click at [978, 186] on div at bounding box center [933, 235] width 225 height 500
drag, startPoint x: 952, startPoint y: 342, endPoint x: 967, endPoint y: 264, distance: 79.2
click at [967, 264] on div at bounding box center [933, 235] width 225 height 500
click at [900, 333] on div at bounding box center [933, 235] width 225 height 500
click at [885, 64] on div at bounding box center [933, 235] width 225 height 500
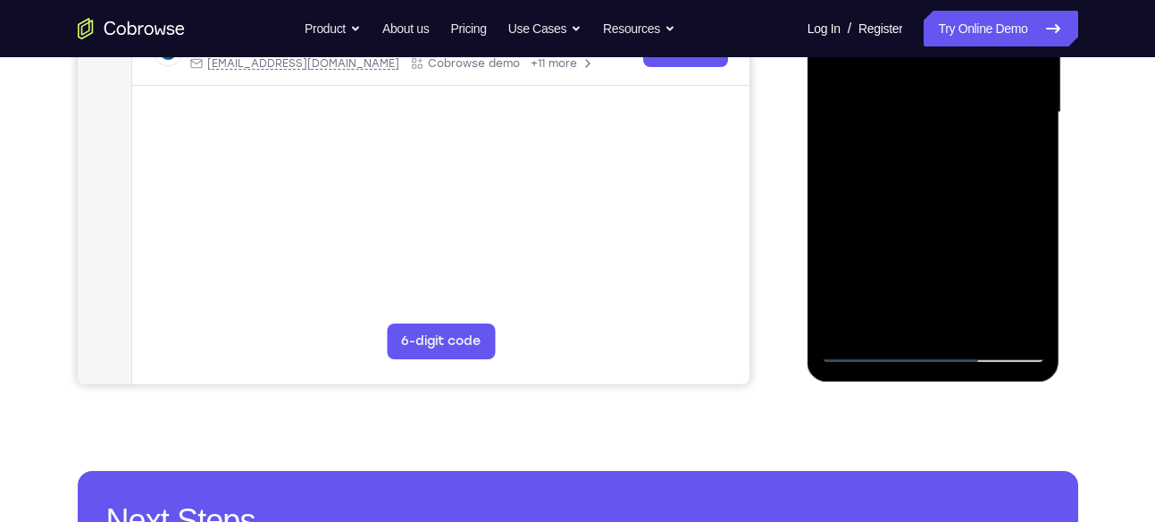
scroll to position [446, 0]
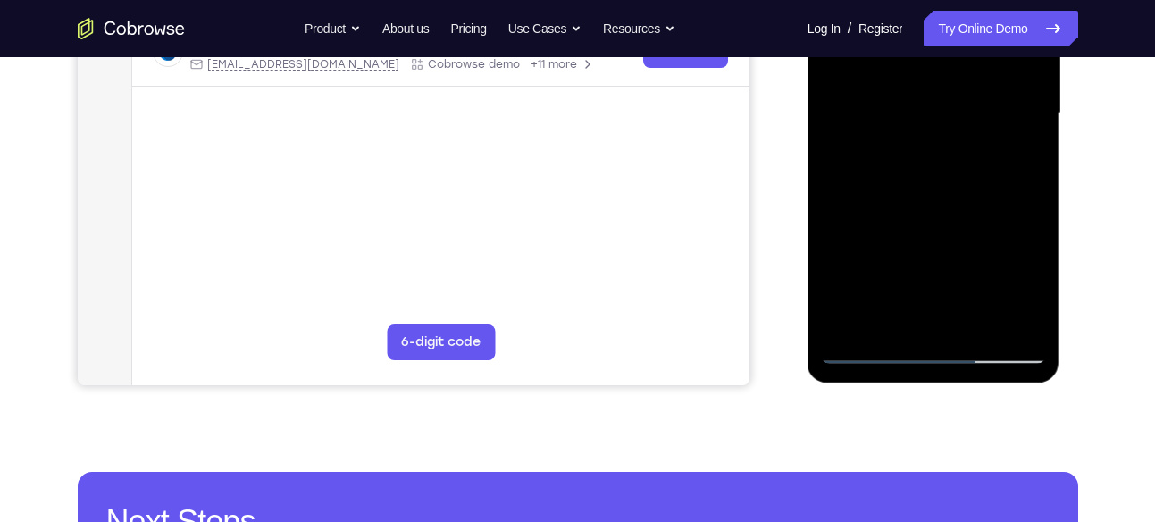
click at [826, 173] on div at bounding box center [933, 113] width 225 height 500
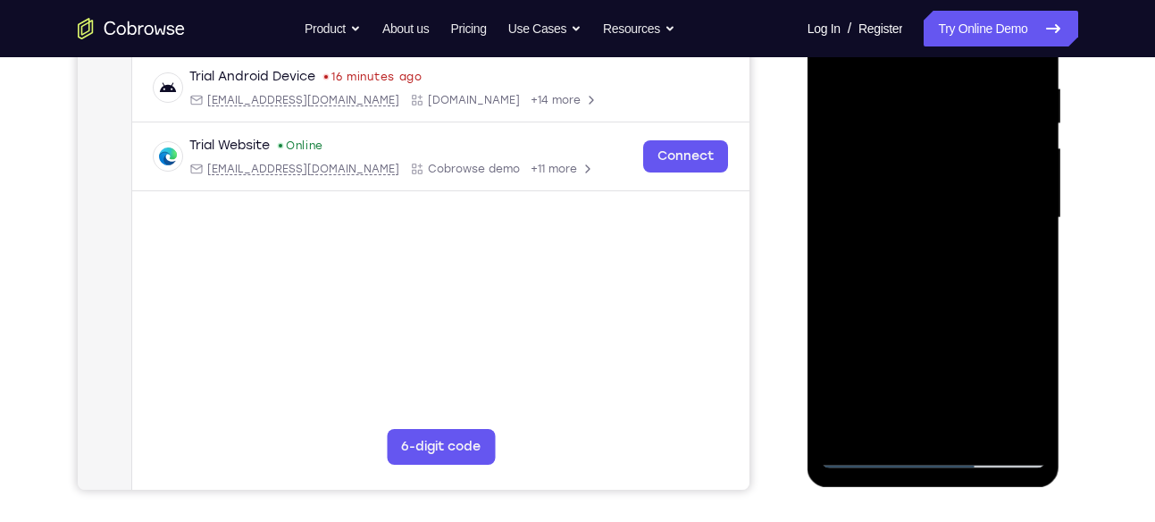
scroll to position [339, 0]
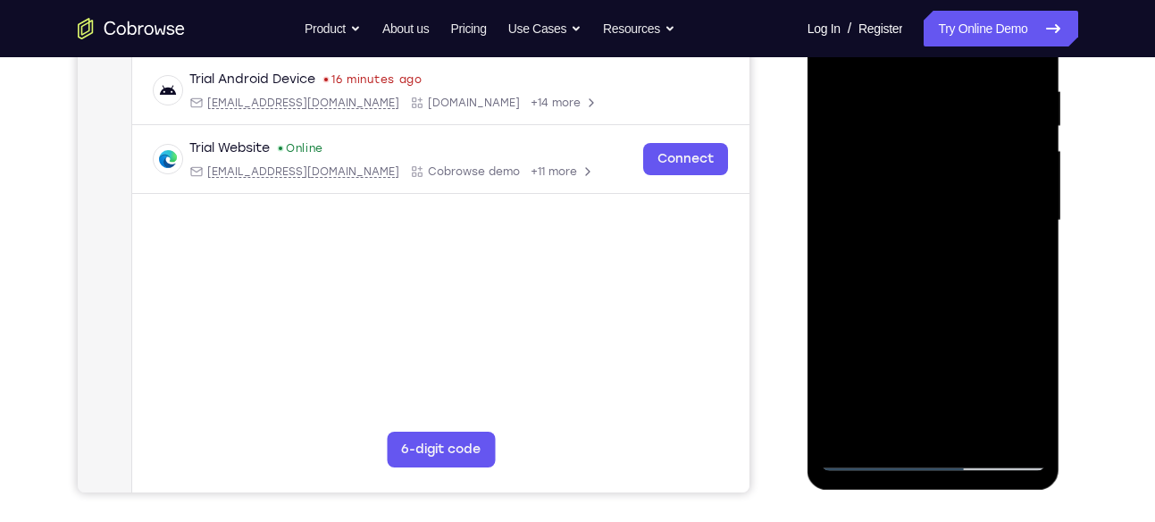
drag, startPoint x: 941, startPoint y: 209, endPoint x: 980, endPoint y: 353, distance: 148.9
click at [980, 353] on div at bounding box center [933, 221] width 225 height 500
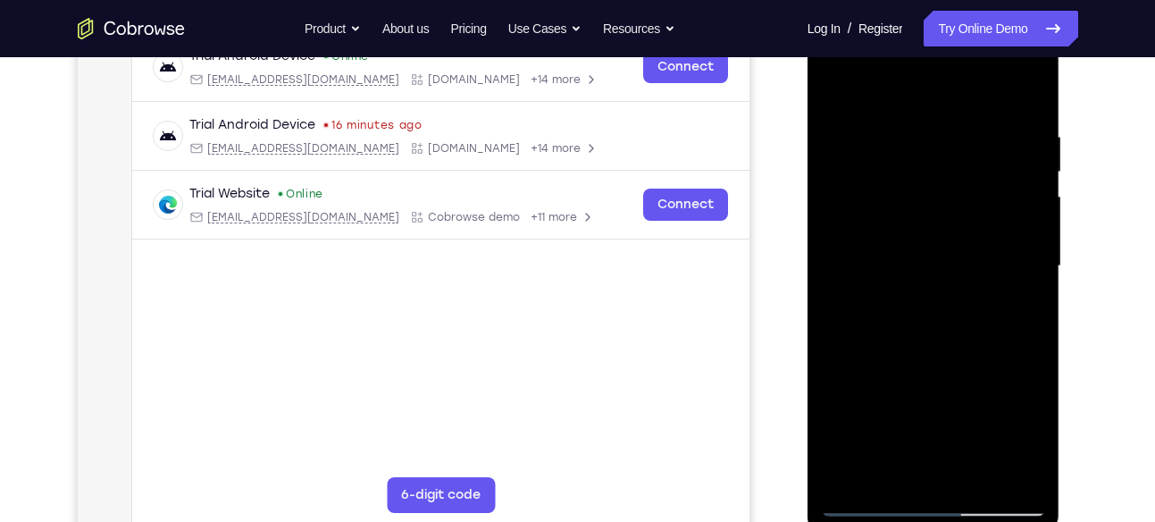
click at [835, 85] on div at bounding box center [933, 266] width 225 height 500
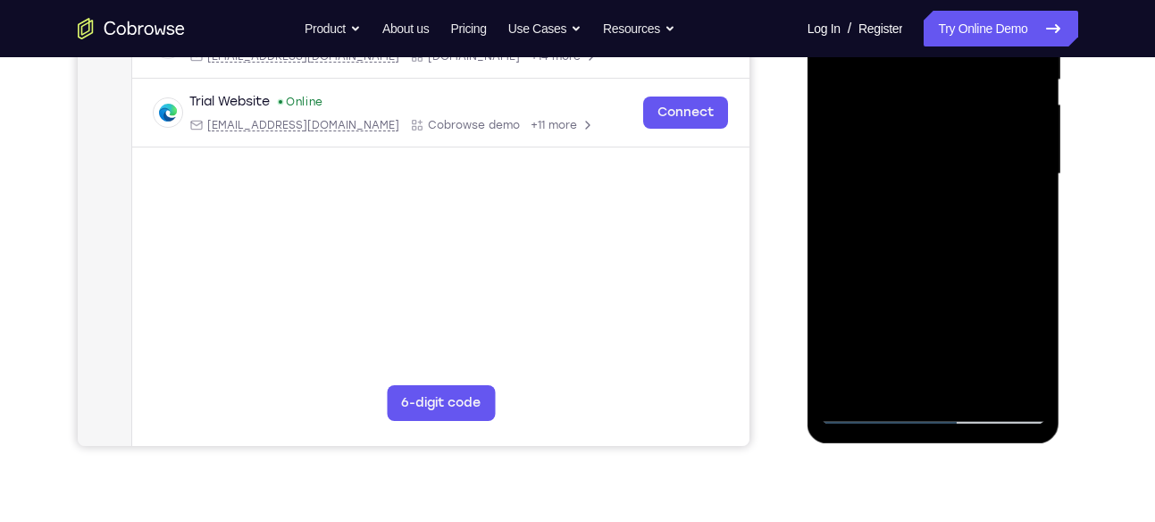
scroll to position [384, 0]
click at [1031, 362] on div at bounding box center [933, 175] width 225 height 500
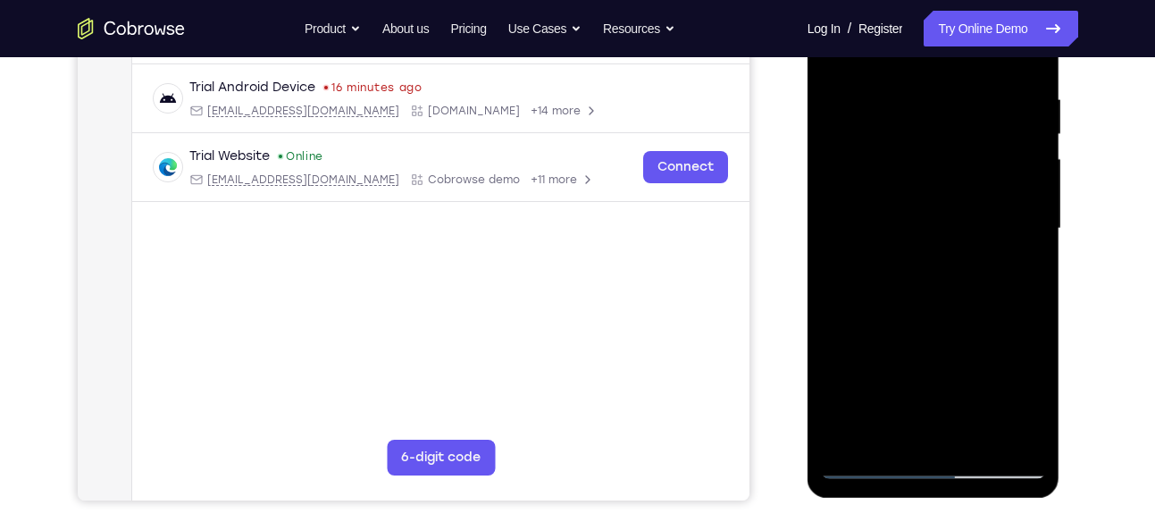
scroll to position [325, 0]
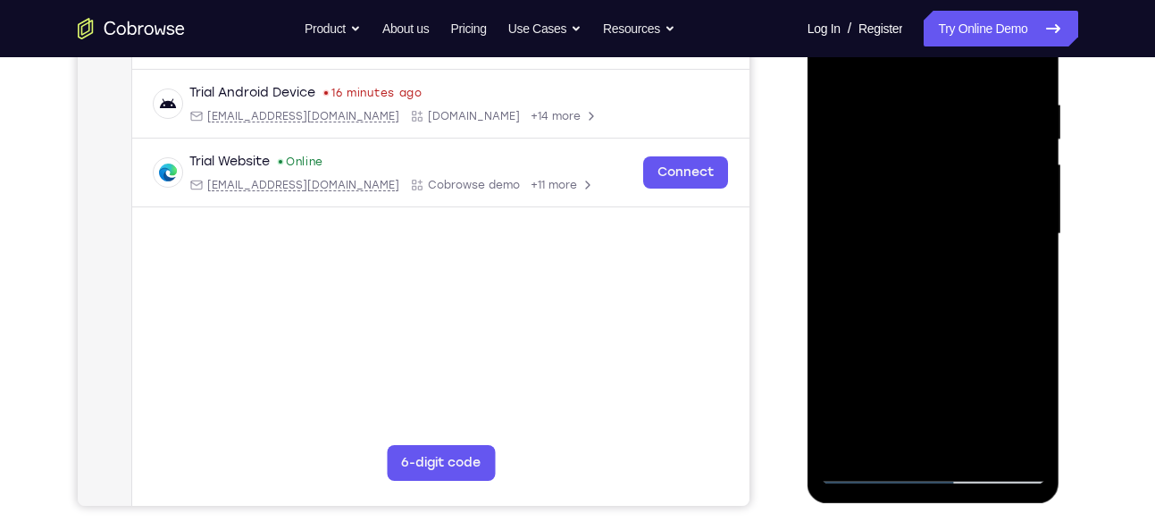
click at [908, 92] on div at bounding box center [933, 234] width 225 height 500
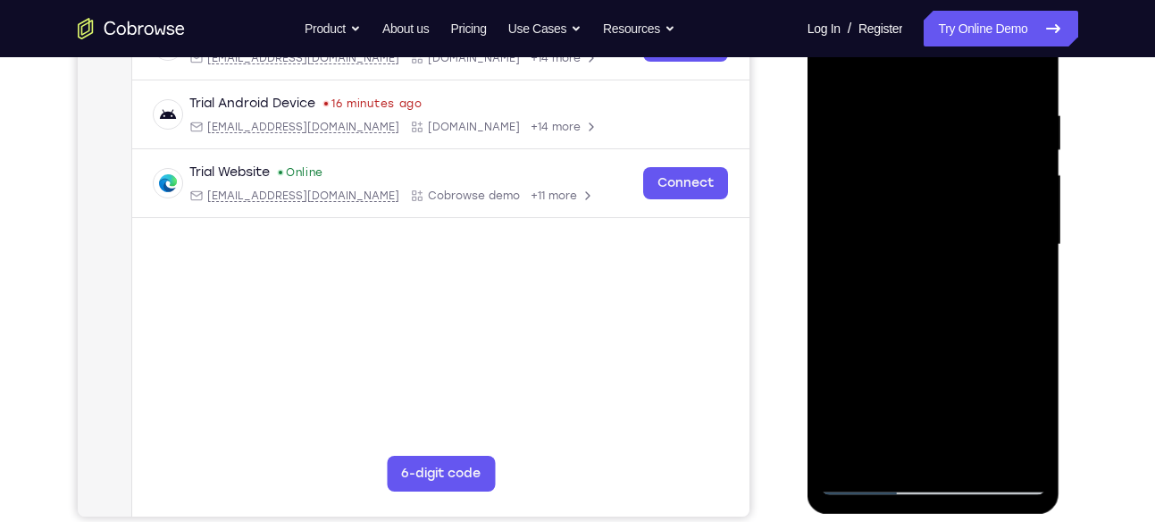
scroll to position [314, 0]
click at [1026, 72] on div at bounding box center [933, 246] width 225 height 500
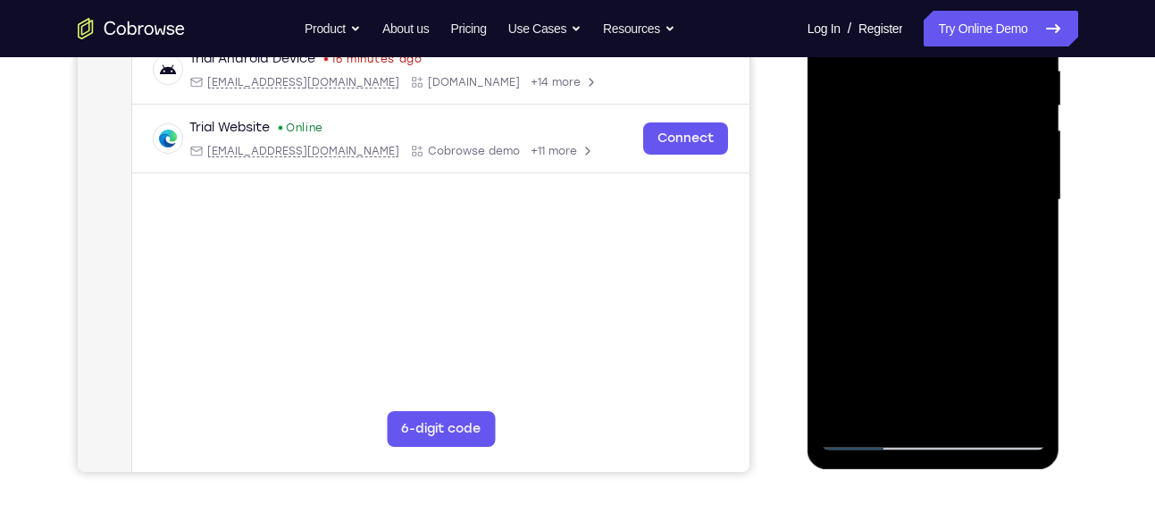
scroll to position [360, 0]
click at [847, 406] on div at bounding box center [933, 199] width 225 height 500
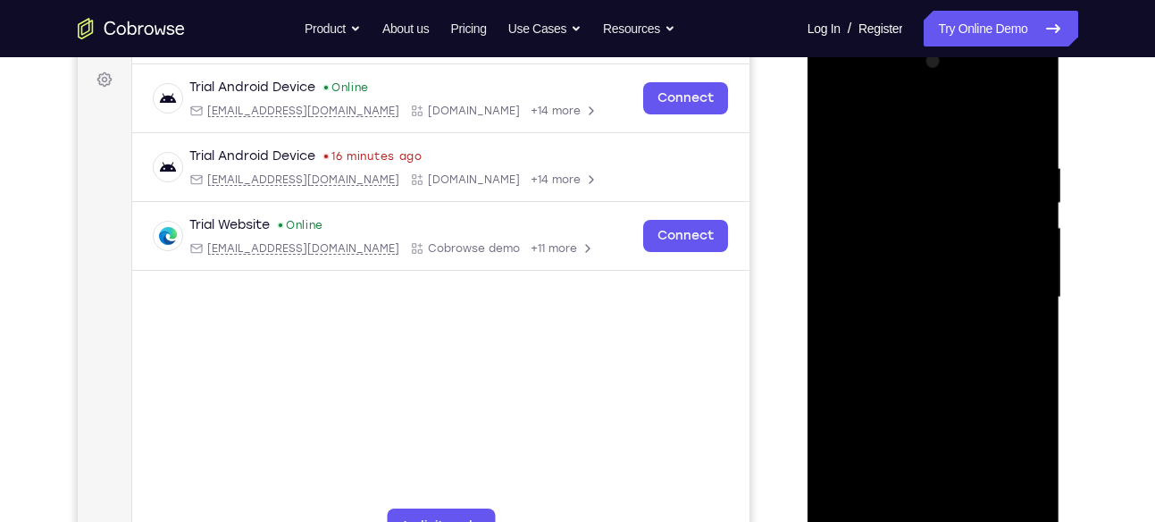
scroll to position [213, 0]
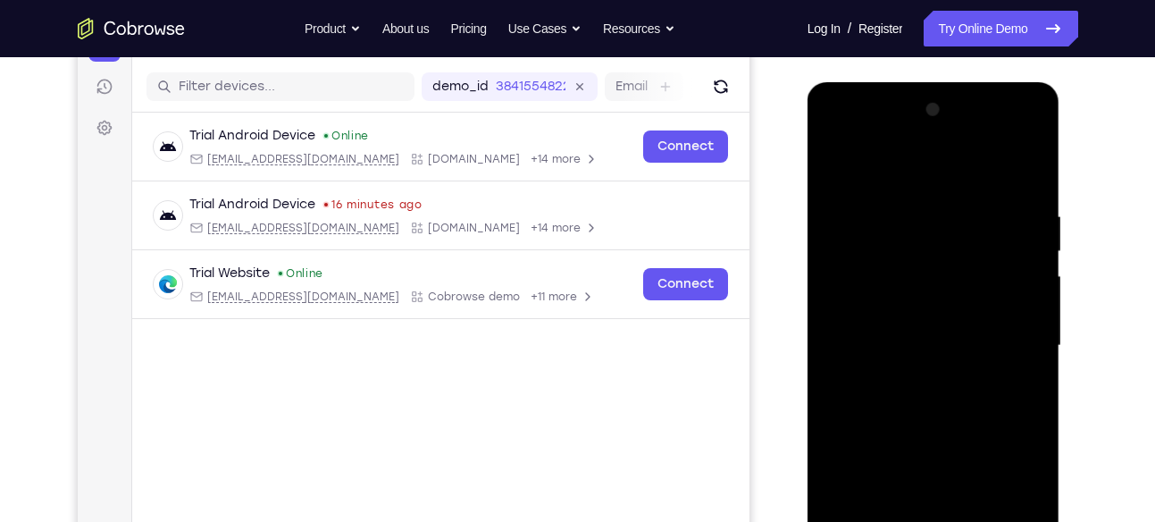
click at [1033, 137] on div at bounding box center [933, 346] width 225 height 500
click at [1023, 137] on div at bounding box center [933, 346] width 225 height 500
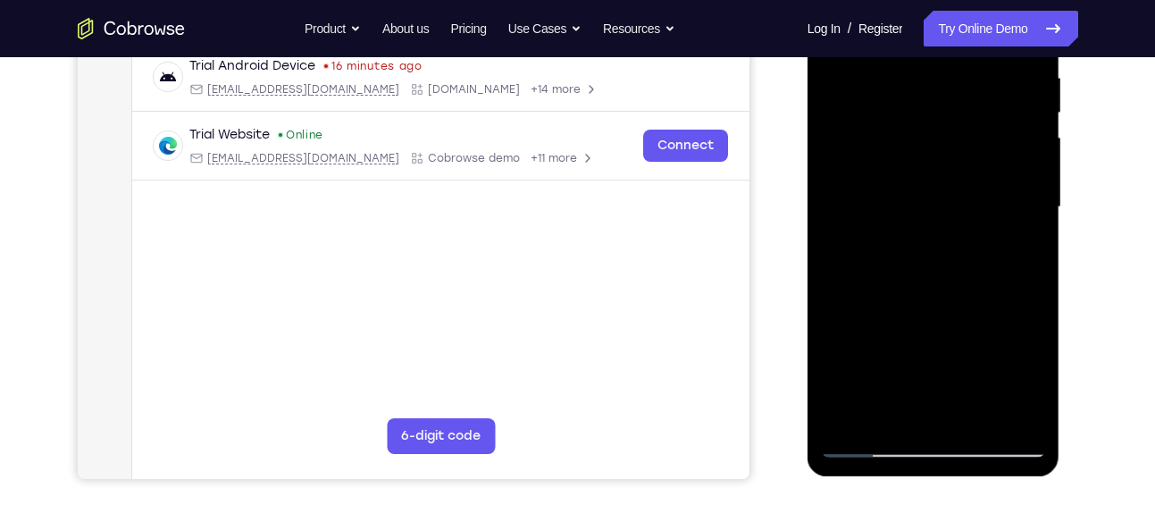
scroll to position [354, 0]
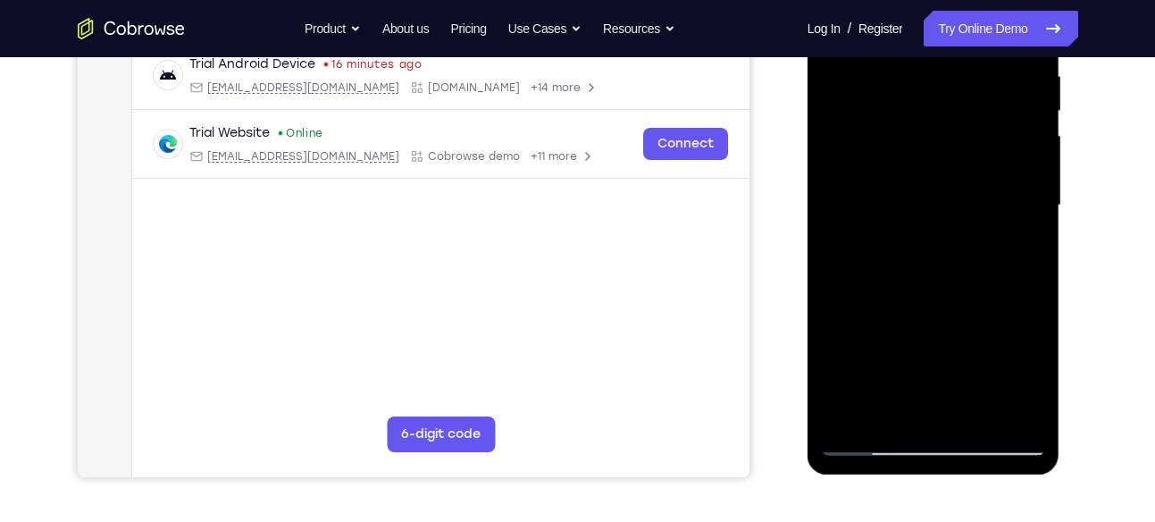
click at [976, 407] on div at bounding box center [933, 205] width 225 height 500
drag, startPoint x: 947, startPoint y: 331, endPoint x: 981, endPoint y: 154, distance: 180.1
click at [981, 154] on div at bounding box center [933, 205] width 225 height 500
drag, startPoint x: 967, startPoint y: 306, endPoint x: 1003, endPoint y: 78, distance: 231.4
click at [1003, 78] on div at bounding box center [933, 205] width 225 height 500
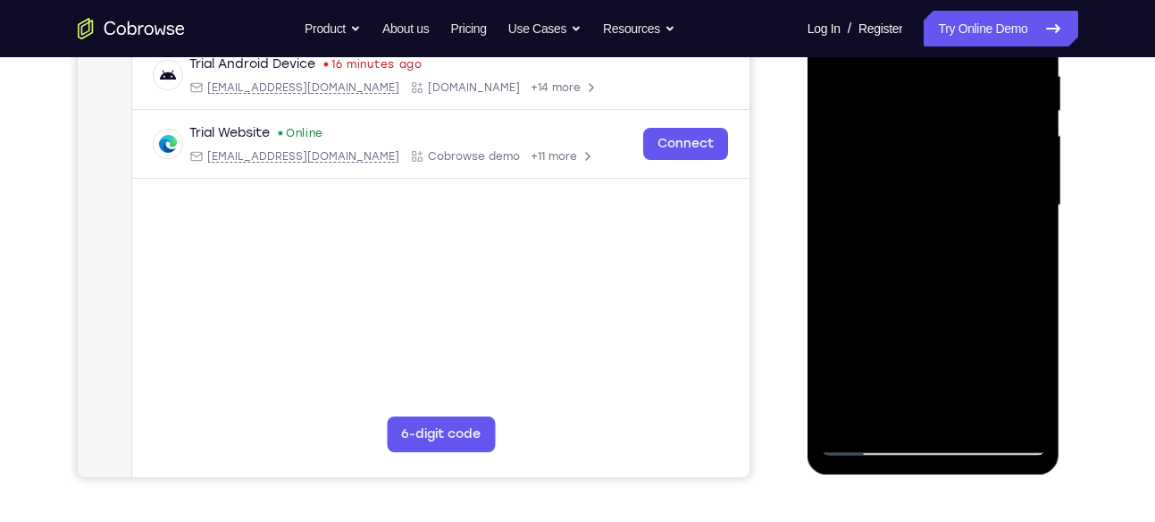
drag, startPoint x: 957, startPoint y: 314, endPoint x: 986, endPoint y: 140, distance: 175.8
click at [986, 140] on div at bounding box center [933, 205] width 225 height 500
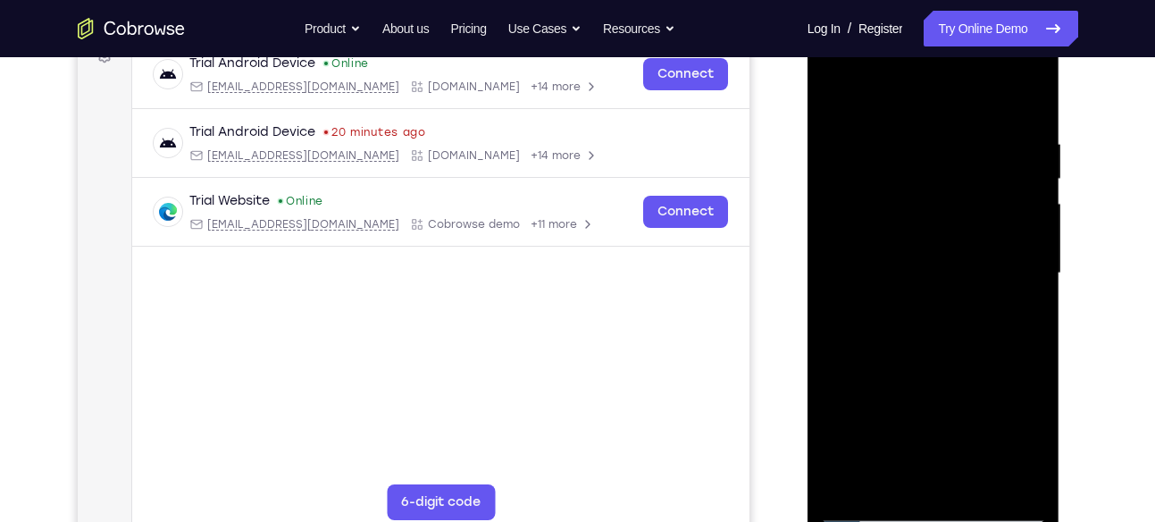
click at [839, 81] on div at bounding box center [933, 273] width 225 height 500
click at [835, 92] on div at bounding box center [933, 273] width 225 height 500
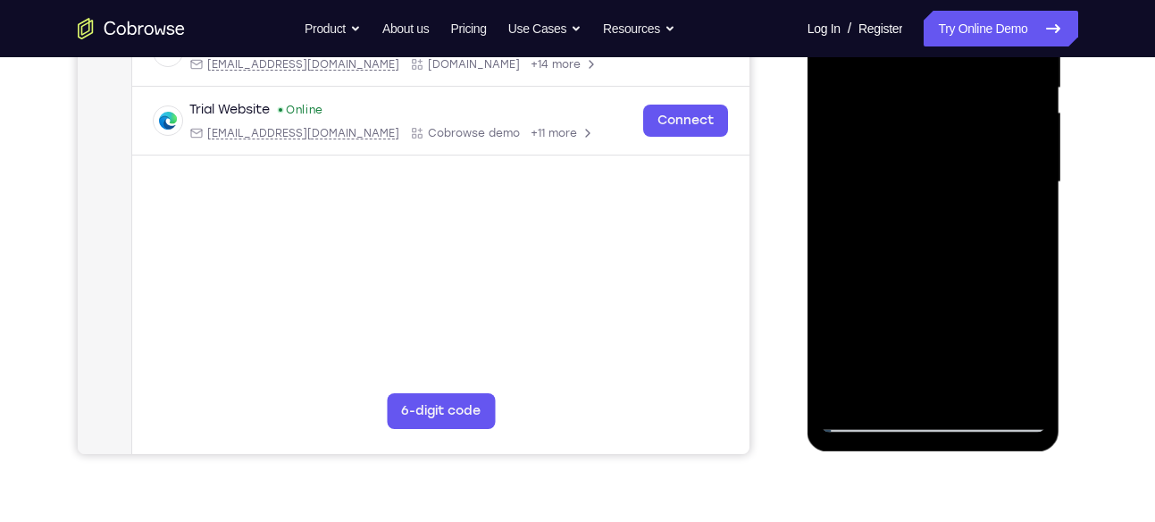
scroll to position [379, 0]
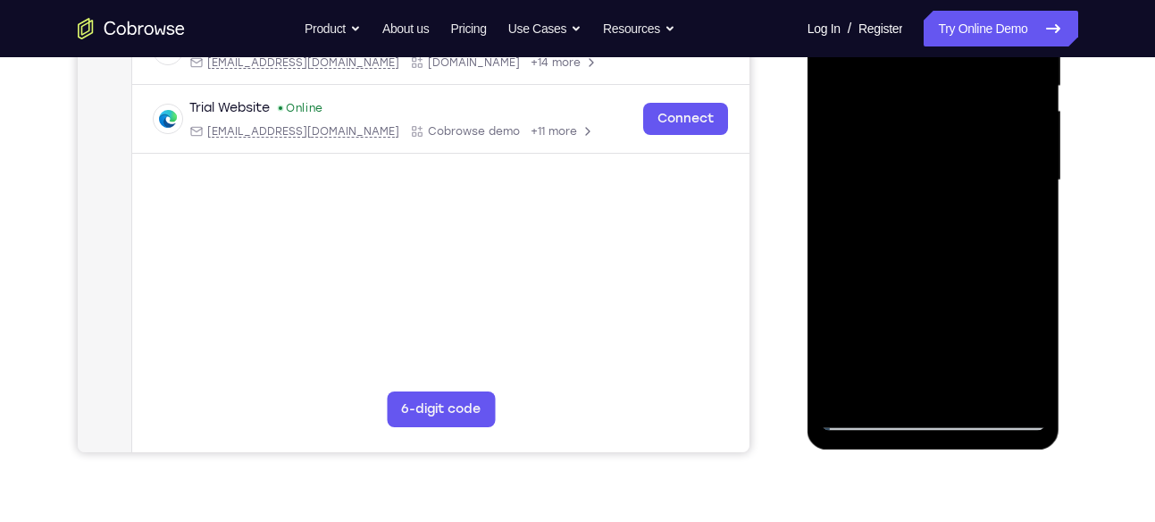
click at [886, 399] on div at bounding box center [933, 180] width 225 height 500
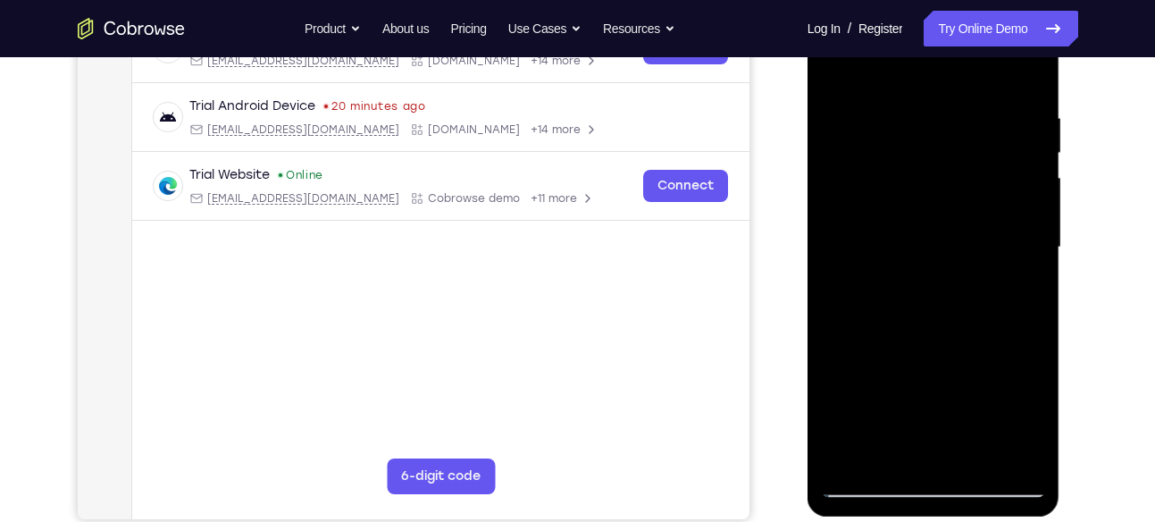
scroll to position [289, 0]
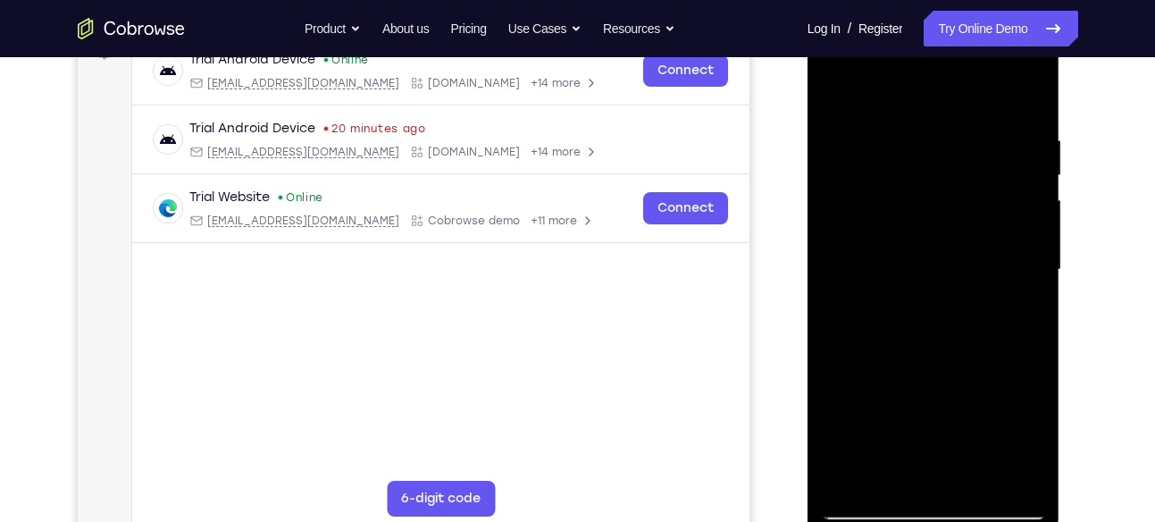
click at [928, 88] on div at bounding box center [933, 270] width 225 height 500
drag, startPoint x: 917, startPoint y: 228, endPoint x: 919, endPoint y: 213, distance: 15.3
click at [919, 213] on div at bounding box center [933, 270] width 225 height 500
click at [874, 130] on div at bounding box center [933, 270] width 225 height 500
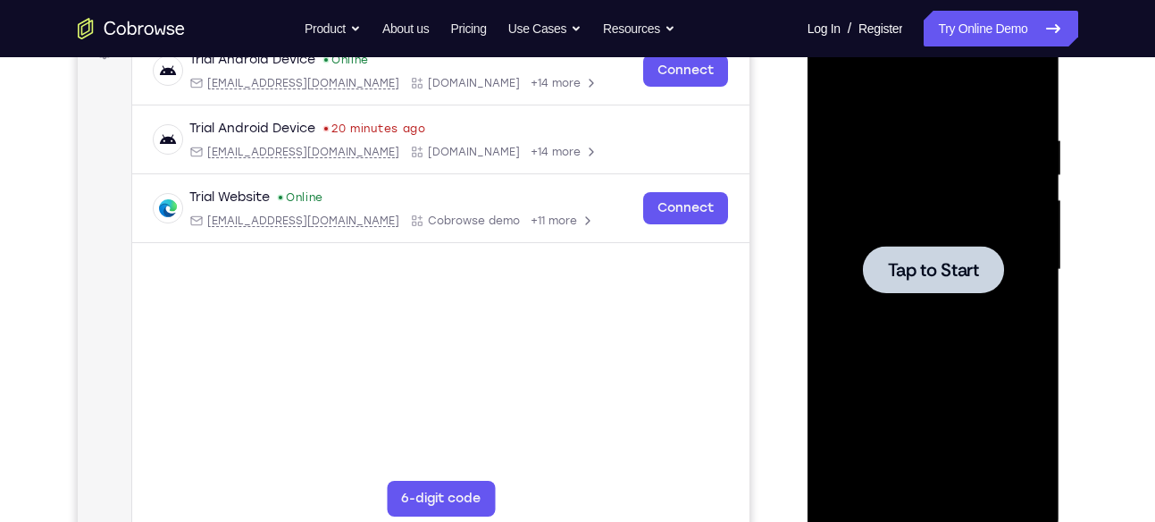
click at [1002, 238] on div at bounding box center [933, 270] width 225 height 500
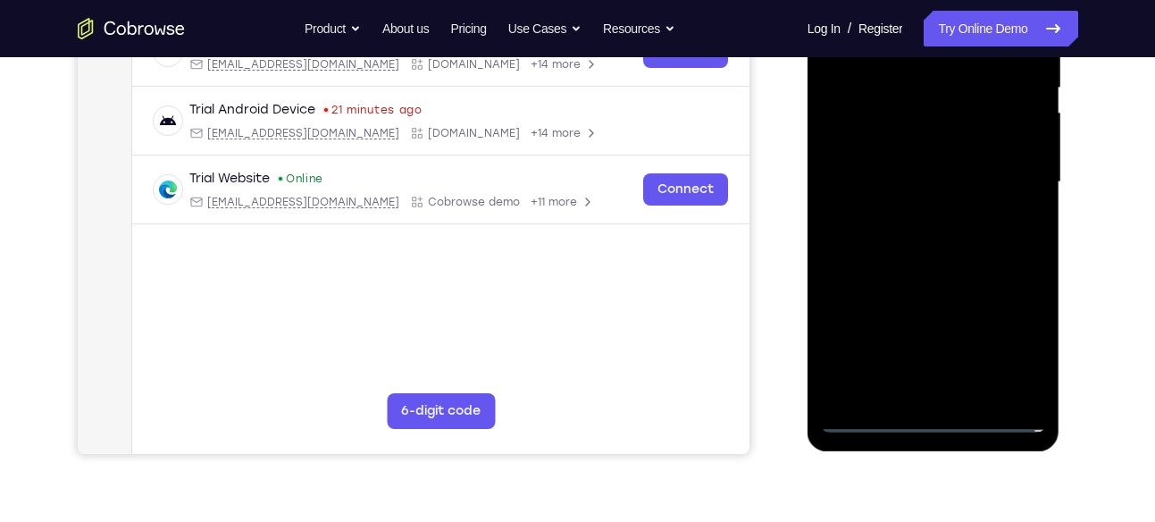
scroll to position [388, 0]
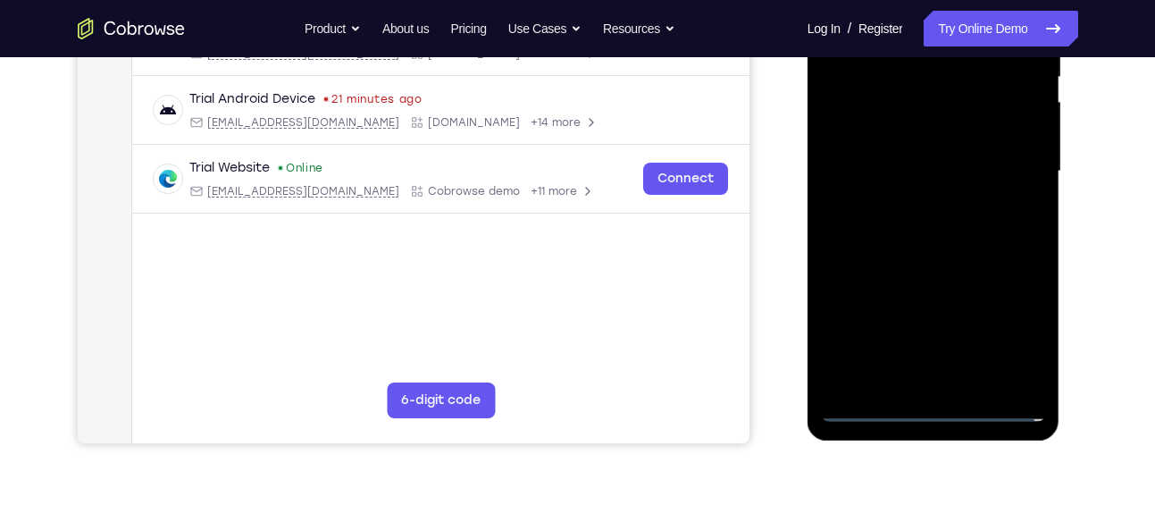
click at [934, 411] on div at bounding box center [933, 171] width 225 height 500
click at [1005, 331] on div at bounding box center [933, 171] width 225 height 500
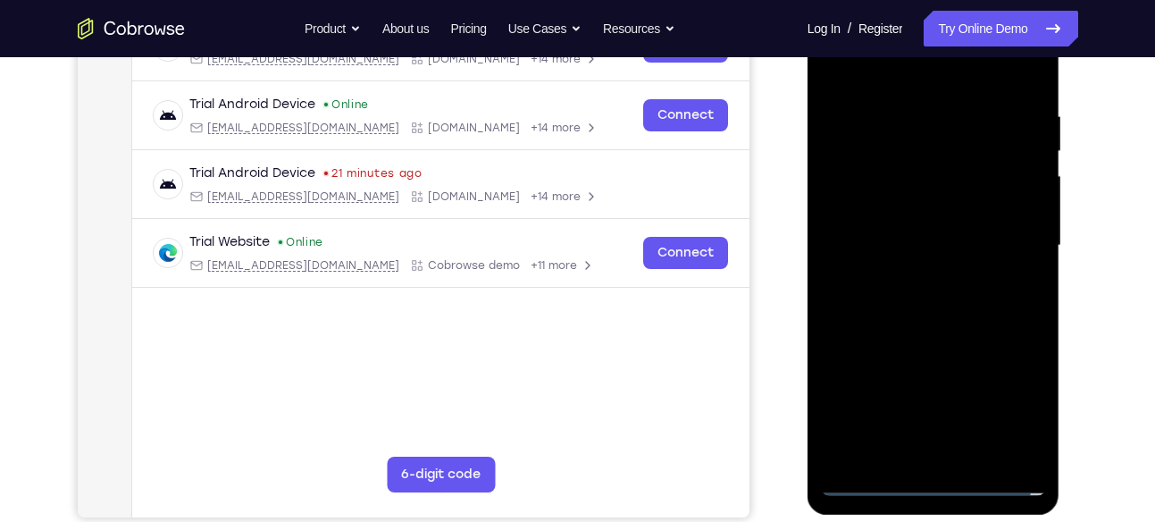
scroll to position [307, 0]
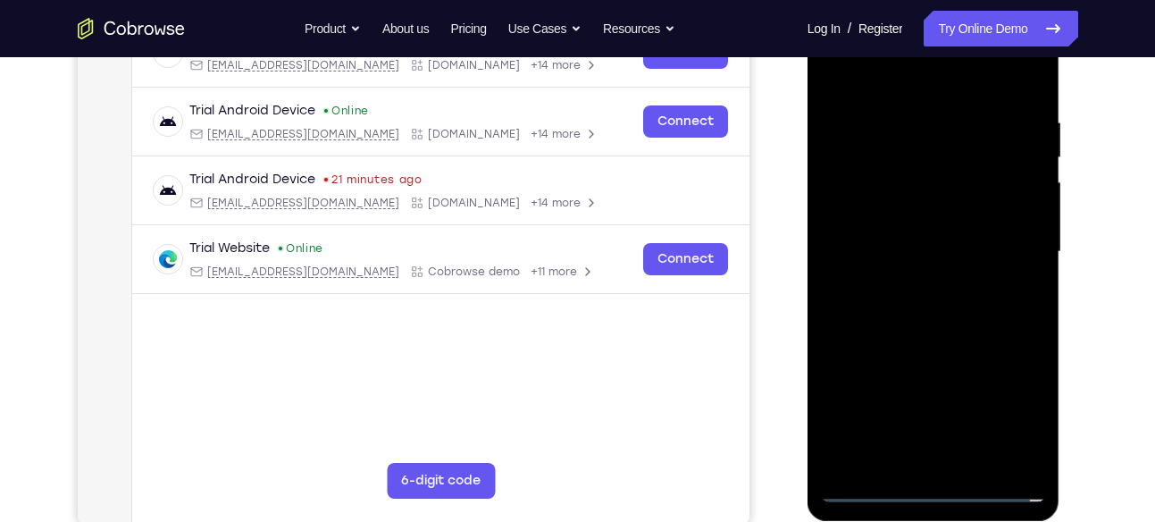
click at [920, 86] on div at bounding box center [933, 252] width 225 height 500
click at [1008, 234] on div at bounding box center [933, 252] width 225 height 500
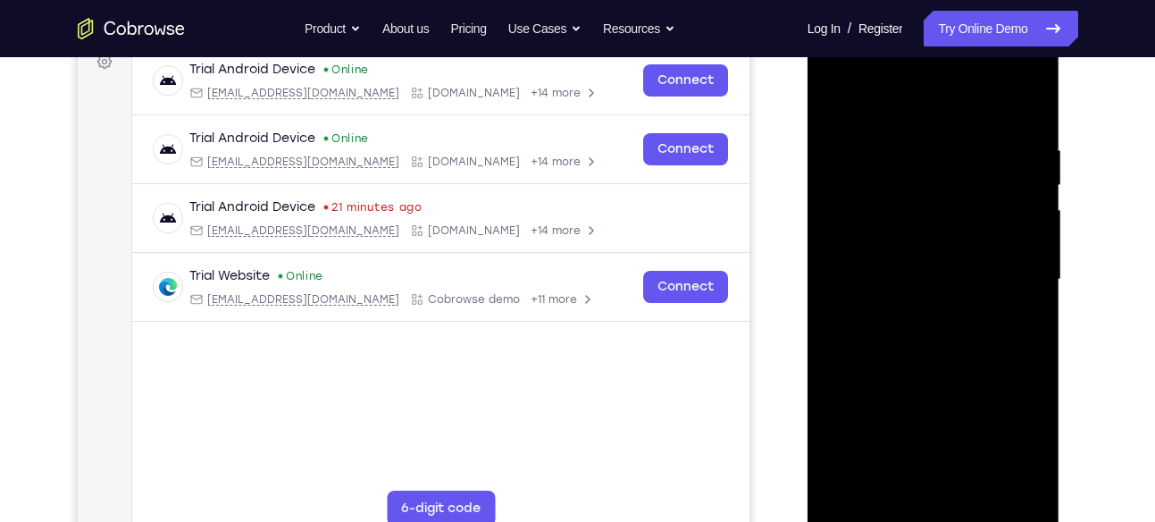
click at [914, 309] on div at bounding box center [933, 279] width 225 height 500
click at [937, 268] on div at bounding box center [933, 279] width 225 height 500
click at [902, 233] on div at bounding box center [933, 279] width 225 height 500
click at [891, 271] on div at bounding box center [933, 279] width 225 height 500
click at [1032, 127] on div at bounding box center [933, 279] width 225 height 500
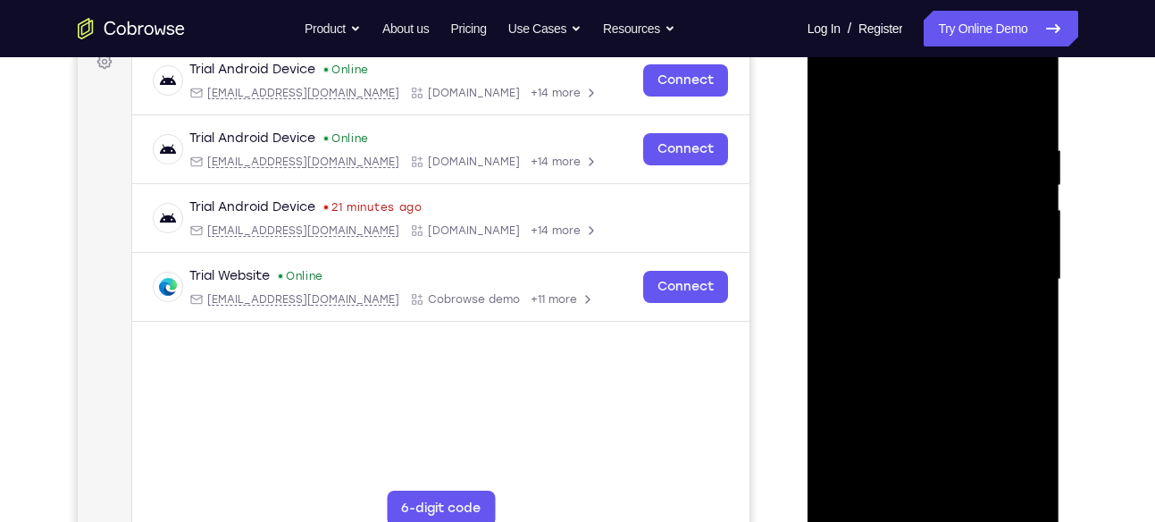
scroll to position [289, 0]
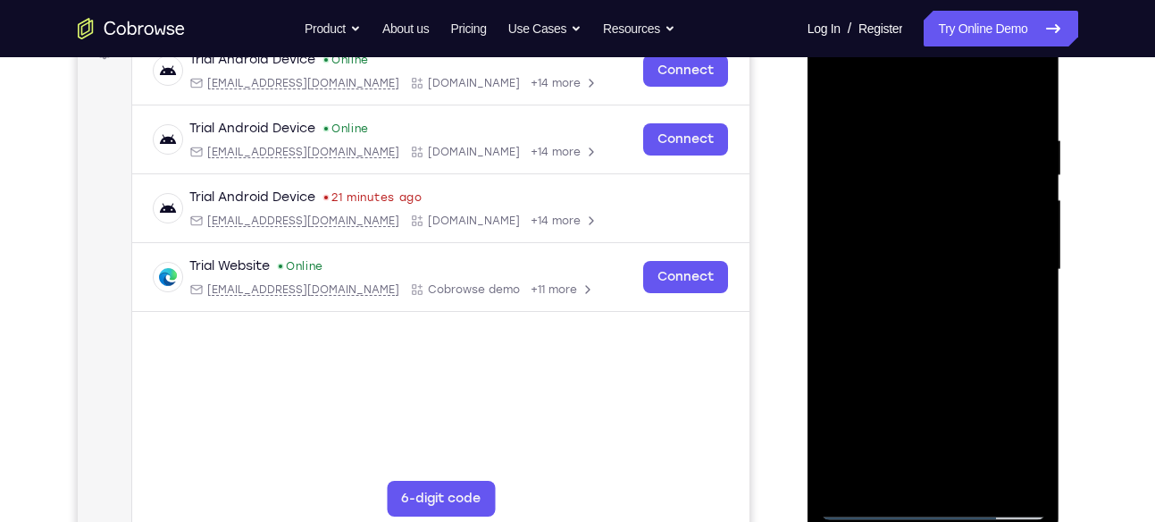
click at [1040, 456] on div at bounding box center [933, 270] width 225 height 500
click at [984, 479] on div at bounding box center [933, 270] width 225 height 500
click at [955, 361] on div at bounding box center [933, 270] width 225 height 500
drag, startPoint x: 895, startPoint y: 82, endPoint x: 1039, endPoint y: 72, distance: 144.1
click at [1039, 72] on div at bounding box center [933, 270] width 225 height 500
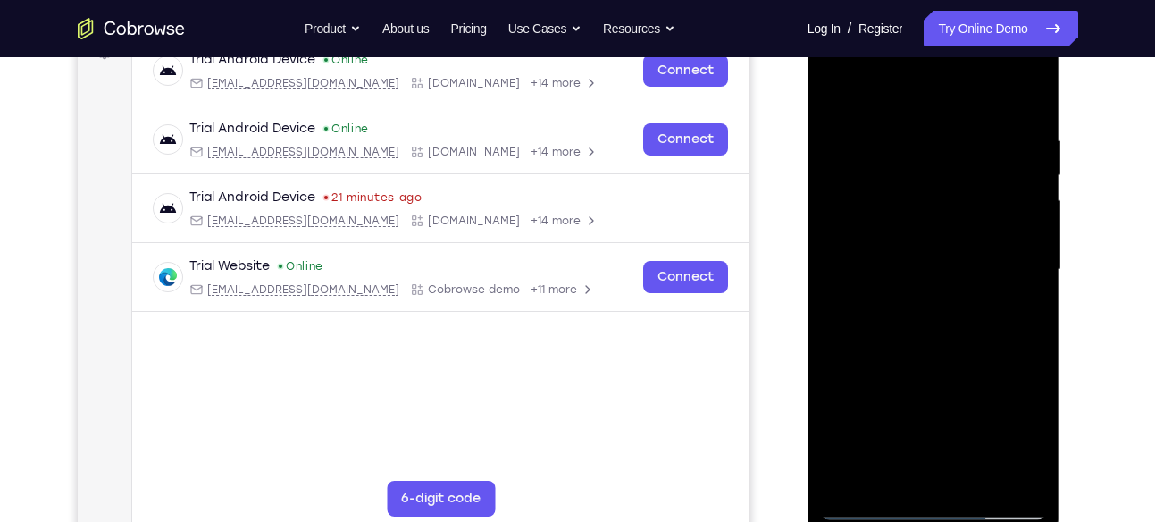
drag, startPoint x: 966, startPoint y: 356, endPoint x: 928, endPoint y: 566, distance: 213.4
click at [928, 521] on html "Online web based iOS Simulators and Android Emulators. Run iPhone, iPad, Mobile…" at bounding box center [934, 274] width 255 height 536
click at [838, 83] on div at bounding box center [933, 270] width 225 height 500
drag, startPoint x: 950, startPoint y: 350, endPoint x: 969, endPoint y: 149, distance: 201.9
click at [969, 149] on div at bounding box center [933, 270] width 225 height 500
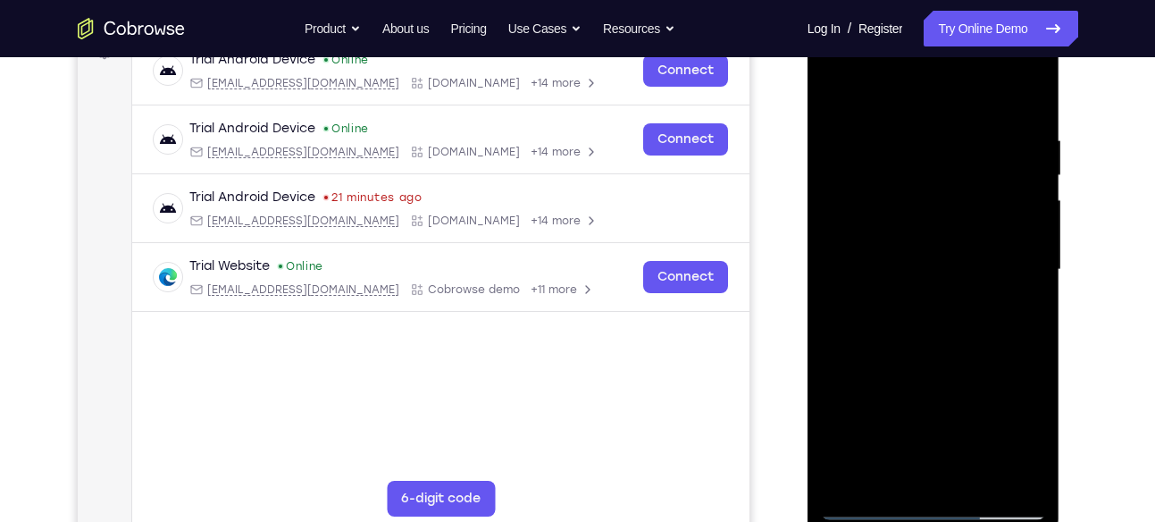
drag, startPoint x: 961, startPoint y: 292, endPoint x: 969, endPoint y: 113, distance: 179.7
click at [969, 113] on div at bounding box center [933, 270] width 225 height 500
drag, startPoint x: 967, startPoint y: 331, endPoint x: 998, endPoint y: 33, distance: 299.0
click at [998, 33] on div at bounding box center [933, 270] width 225 height 500
drag, startPoint x: 966, startPoint y: 421, endPoint x: 990, endPoint y: 244, distance: 178.4
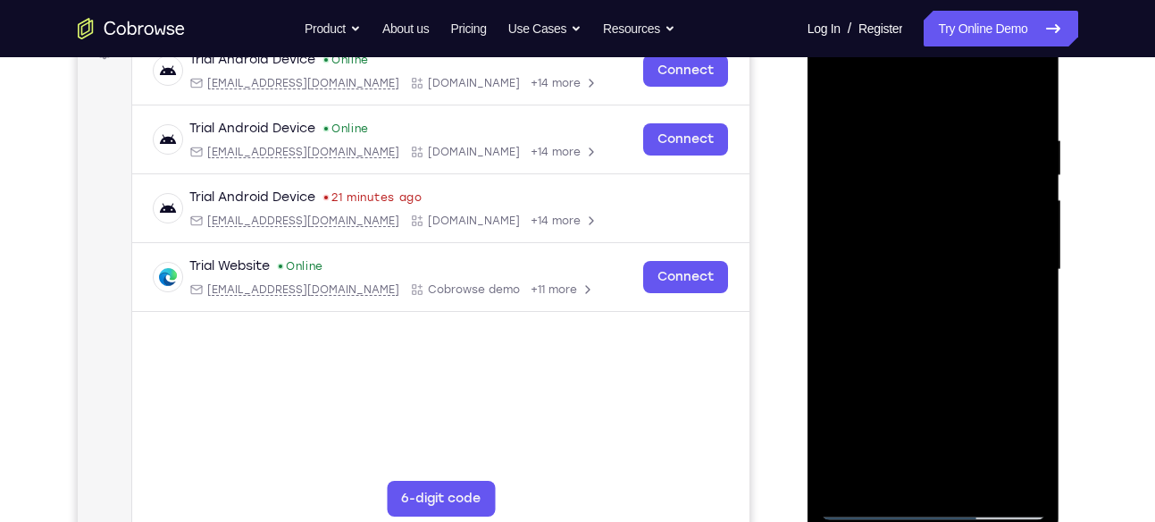
click at [990, 244] on div at bounding box center [933, 270] width 225 height 500
click at [1037, 86] on div at bounding box center [933, 270] width 225 height 500
click at [891, 477] on div at bounding box center [933, 270] width 225 height 500
click at [921, 91] on div at bounding box center [933, 270] width 225 height 500
click at [906, 113] on div at bounding box center [933, 270] width 225 height 500
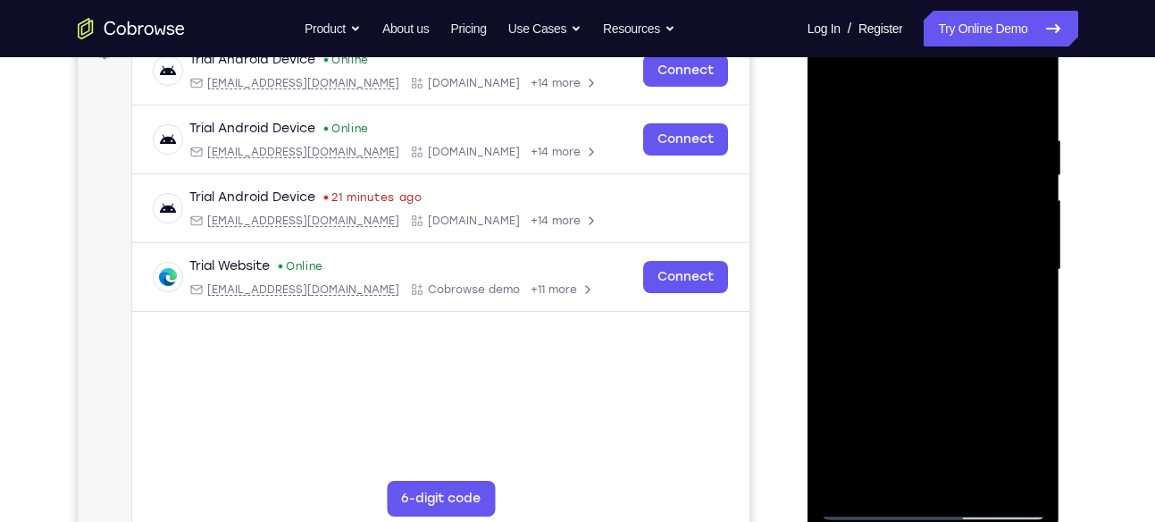
drag, startPoint x: 978, startPoint y: 158, endPoint x: 975, endPoint y: 266, distance: 108.1
click at [975, 266] on div at bounding box center [933, 270] width 225 height 500
click at [833, 146] on div at bounding box center [933, 270] width 225 height 500
click at [846, 130] on div at bounding box center [933, 270] width 225 height 500
click at [839, 85] on div at bounding box center [933, 270] width 225 height 500
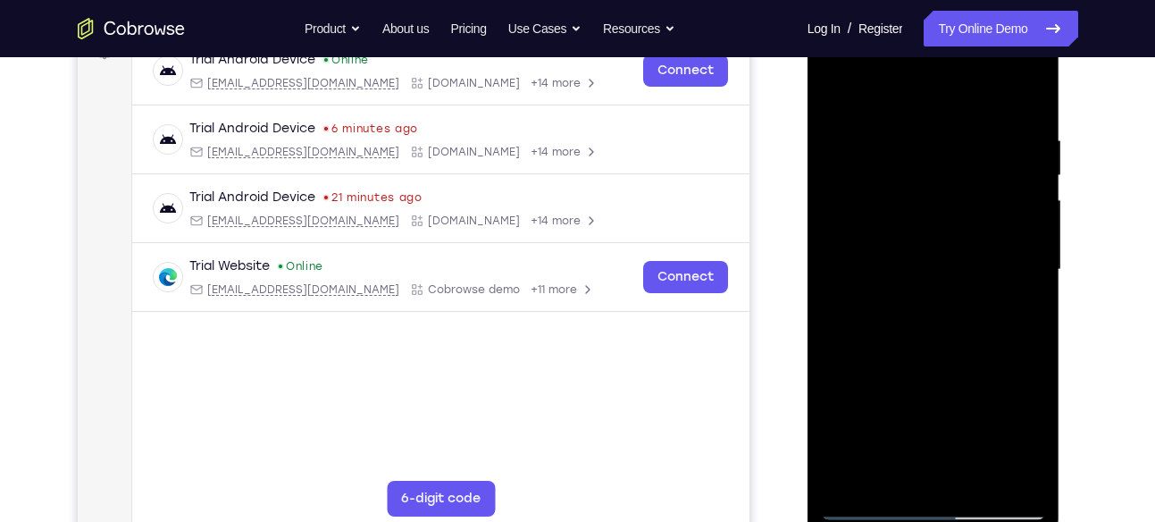
click at [918, 163] on div at bounding box center [933, 270] width 225 height 500
click at [836, 94] on div at bounding box center [933, 270] width 225 height 500
click at [887, 238] on div at bounding box center [933, 270] width 225 height 500
click at [836, 97] on div at bounding box center [933, 270] width 225 height 500
click at [1025, 134] on div at bounding box center [933, 270] width 225 height 500
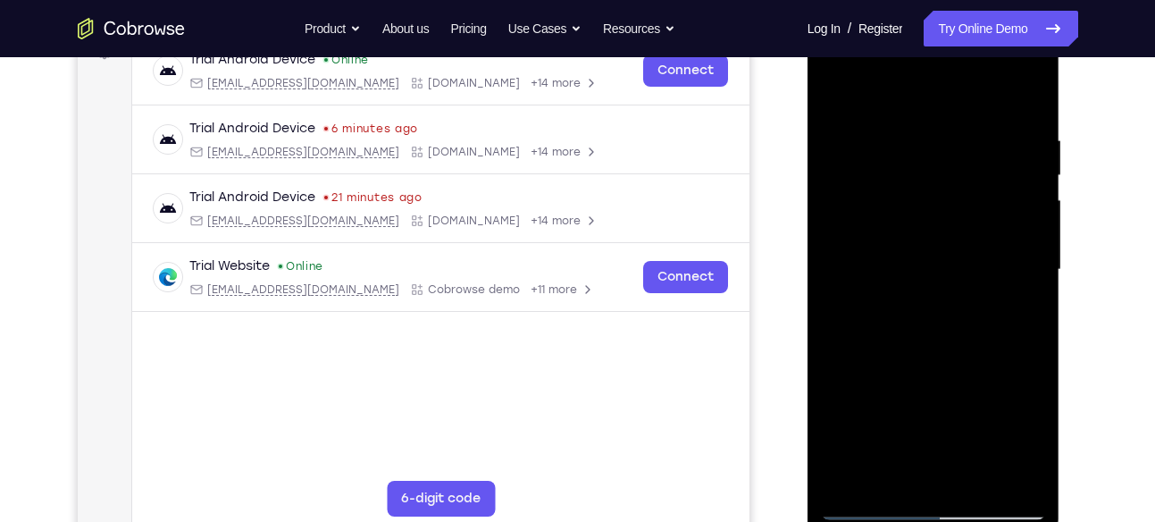
click at [924, 342] on div at bounding box center [933, 270] width 225 height 500
click at [858, 152] on div at bounding box center [933, 270] width 225 height 500
click at [939, 154] on div at bounding box center [933, 270] width 225 height 500
click at [942, 331] on div at bounding box center [933, 270] width 225 height 500
click at [955, 146] on div at bounding box center [933, 270] width 225 height 500
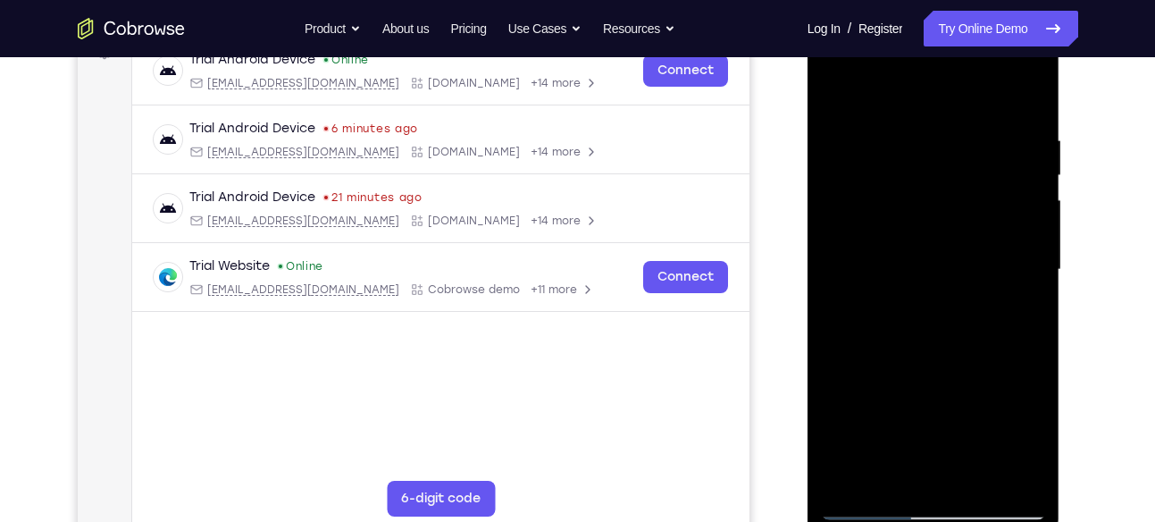
click at [854, 138] on div at bounding box center [933, 270] width 225 height 500
click at [835, 88] on div at bounding box center [933, 270] width 225 height 500
drag, startPoint x: 943, startPoint y: 230, endPoint x: 955, endPoint y: 22, distance: 208.5
click at [955, 22] on div at bounding box center [933, 270] width 225 height 500
drag, startPoint x: 948, startPoint y: 231, endPoint x: 969, endPoint y: 136, distance: 98.0
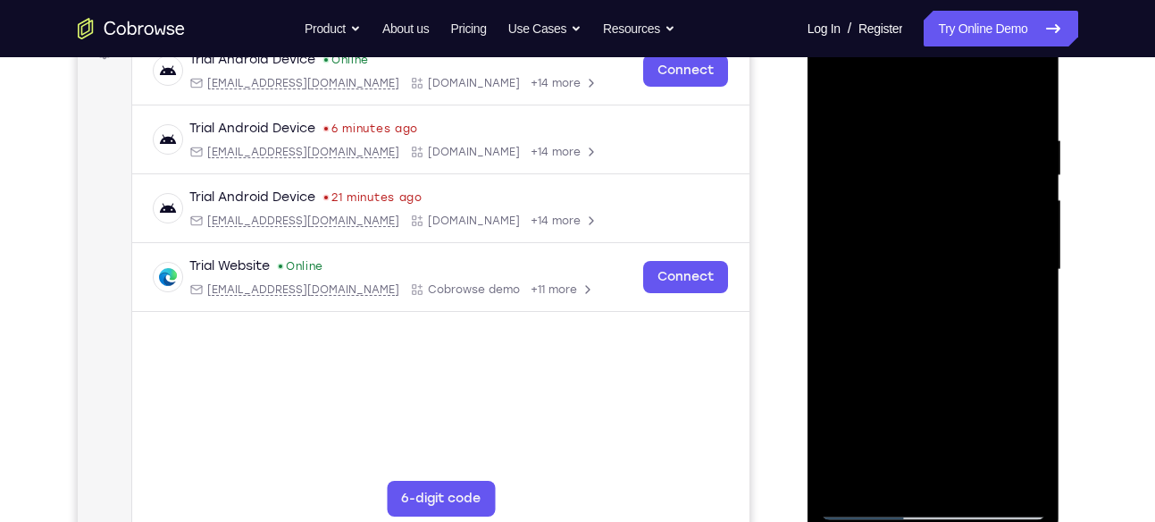
click at [969, 136] on div at bounding box center [933, 270] width 225 height 500
drag, startPoint x: 969, startPoint y: 198, endPoint x: 978, endPoint y: 21, distance: 178.0
click at [978, 21] on div at bounding box center [933, 270] width 225 height 500
click at [938, 277] on div at bounding box center [933, 270] width 225 height 500
click at [845, 477] on div at bounding box center [933, 270] width 225 height 500
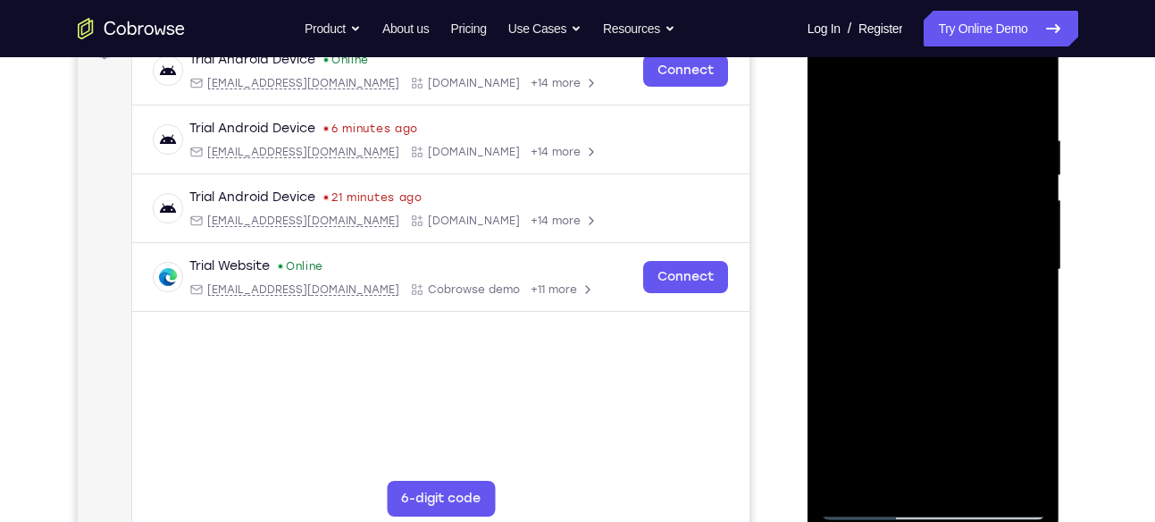
click at [845, 477] on div at bounding box center [933, 270] width 225 height 500
click at [989, 477] on div at bounding box center [933, 270] width 225 height 500
click at [933, 304] on div at bounding box center [933, 270] width 225 height 500
drag, startPoint x: 929, startPoint y: 279, endPoint x: 933, endPoint y: 176, distance: 102.8
click at [933, 176] on div at bounding box center [933, 270] width 225 height 500
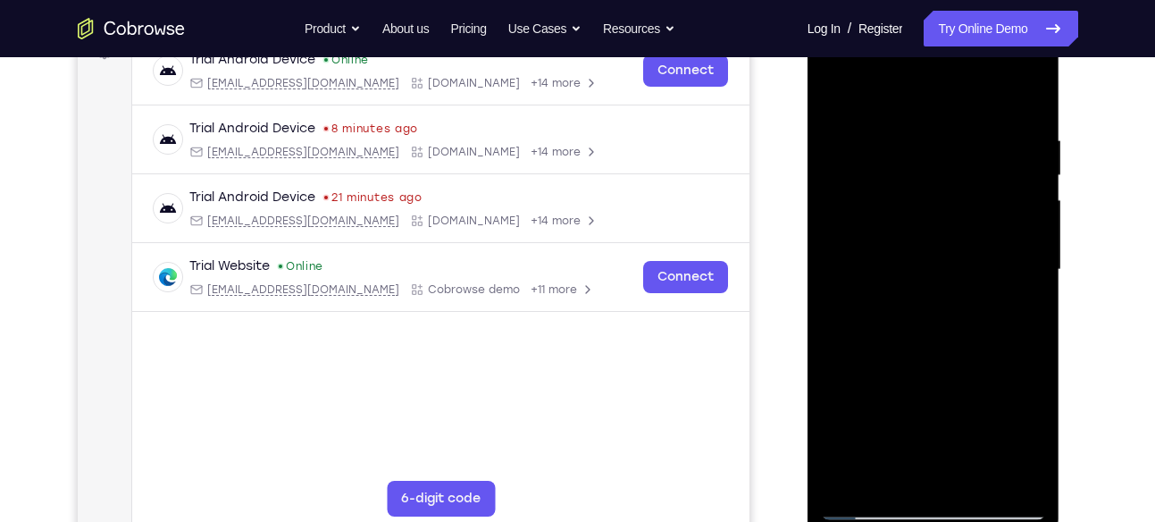
click at [838, 96] on div at bounding box center [933, 270] width 225 height 500
drag, startPoint x: 923, startPoint y: 202, endPoint x: 941, endPoint y: 339, distance: 138.8
click at [941, 339] on div at bounding box center [933, 270] width 225 height 500
click at [976, 478] on div at bounding box center [933, 270] width 225 height 500
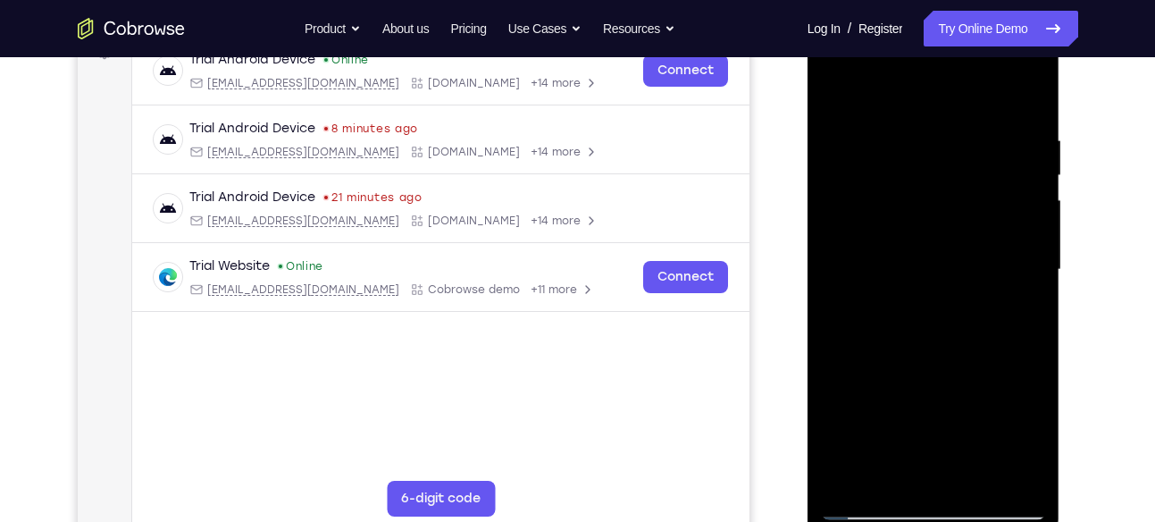
drag, startPoint x: 934, startPoint y: 408, endPoint x: 937, endPoint y: 354, distance: 54.6
click at [937, 354] on div at bounding box center [933, 270] width 225 height 500
click at [900, 352] on div at bounding box center [933, 270] width 225 height 500
click at [888, 87] on div at bounding box center [933, 270] width 225 height 500
click at [956, 396] on div at bounding box center [933, 270] width 225 height 500
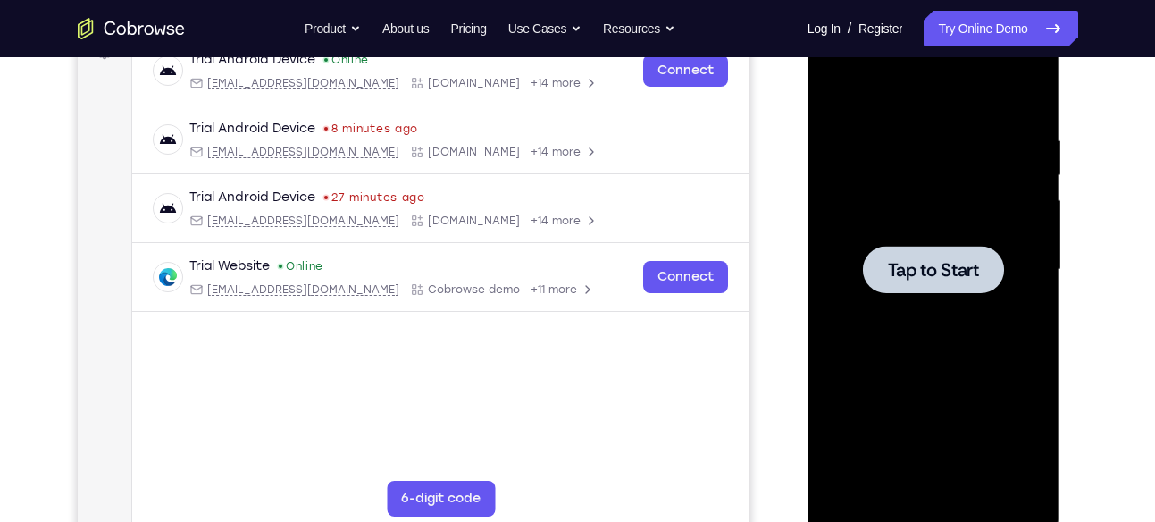
click at [853, 266] on div at bounding box center [933, 270] width 225 height 500
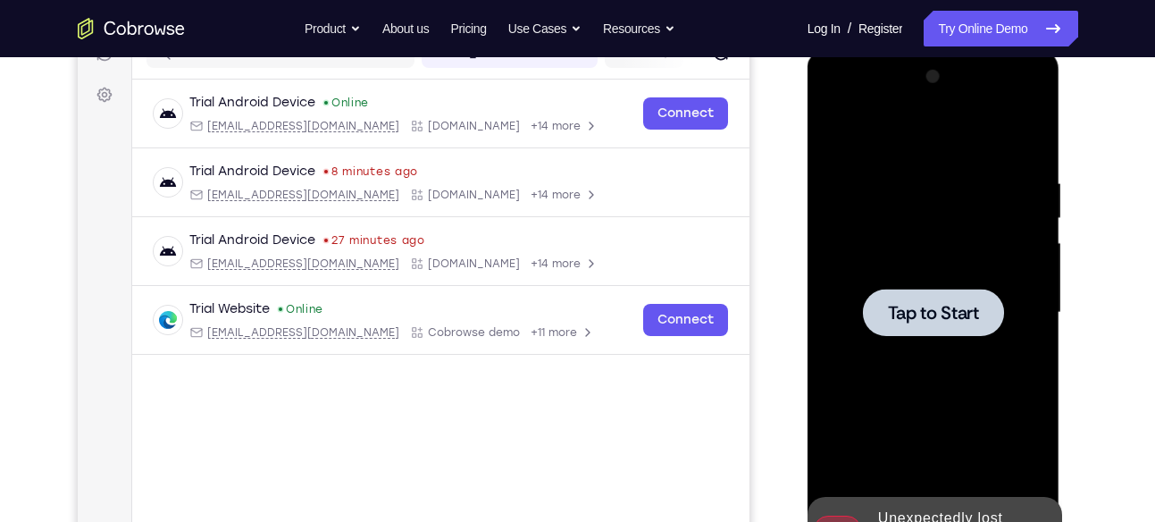
scroll to position [249, 0]
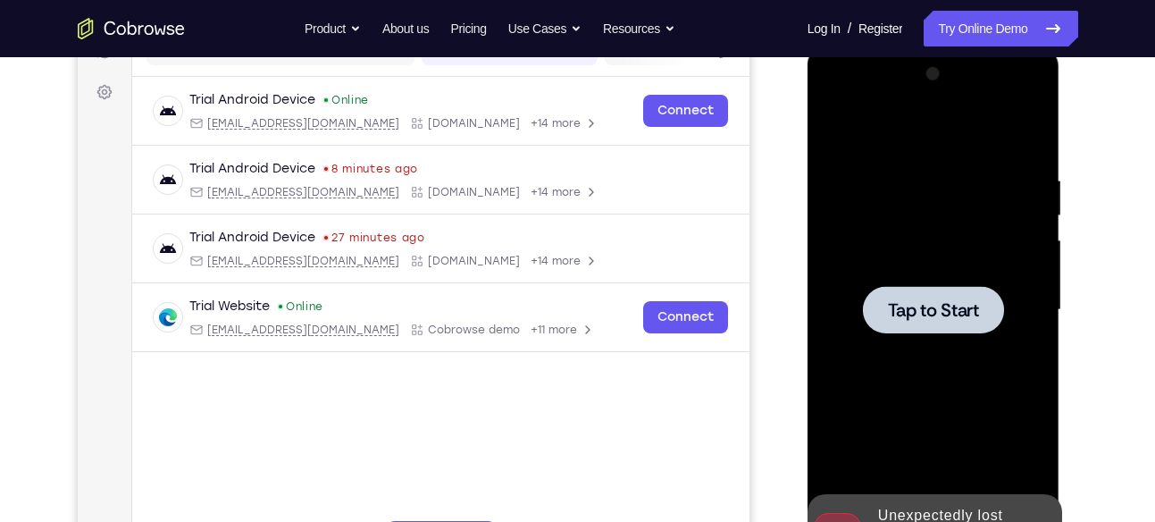
click at [944, 325] on div at bounding box center [933, 309] width 141 height 47
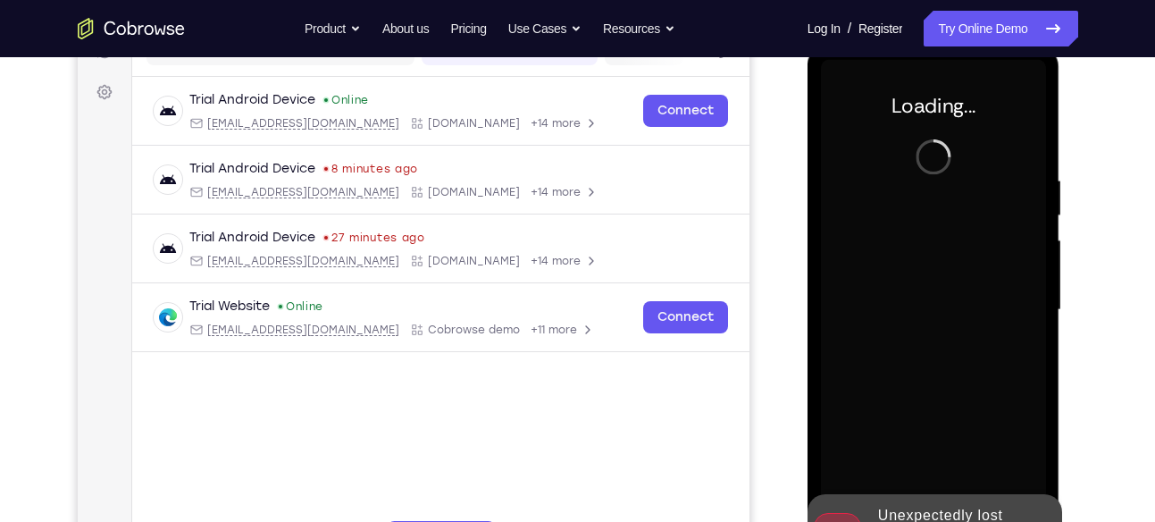
scroll to position [308, 0]
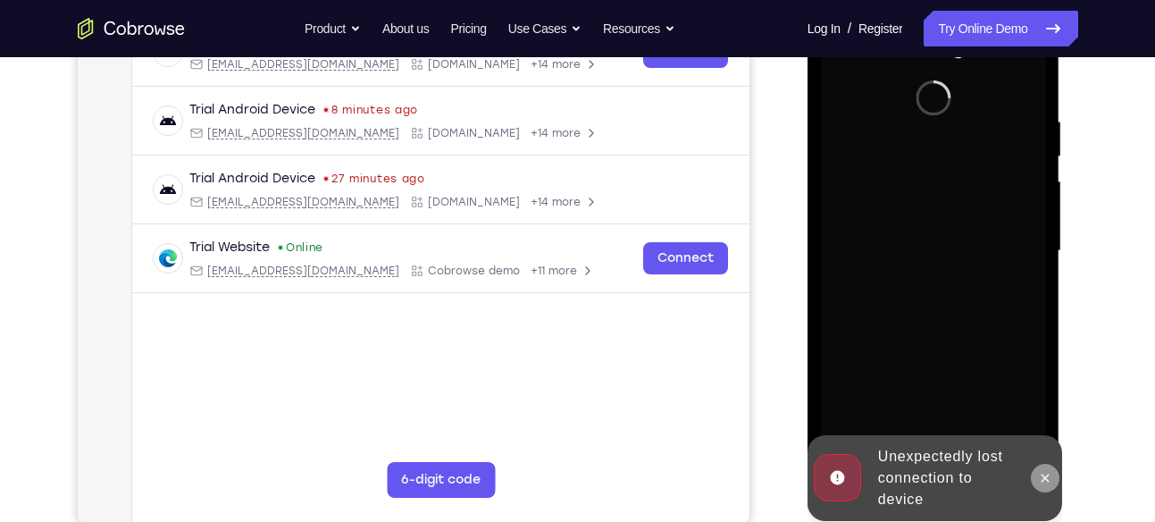
click at [1048, 475] on icon at bounding box center [1046, 477] width 8 height 8
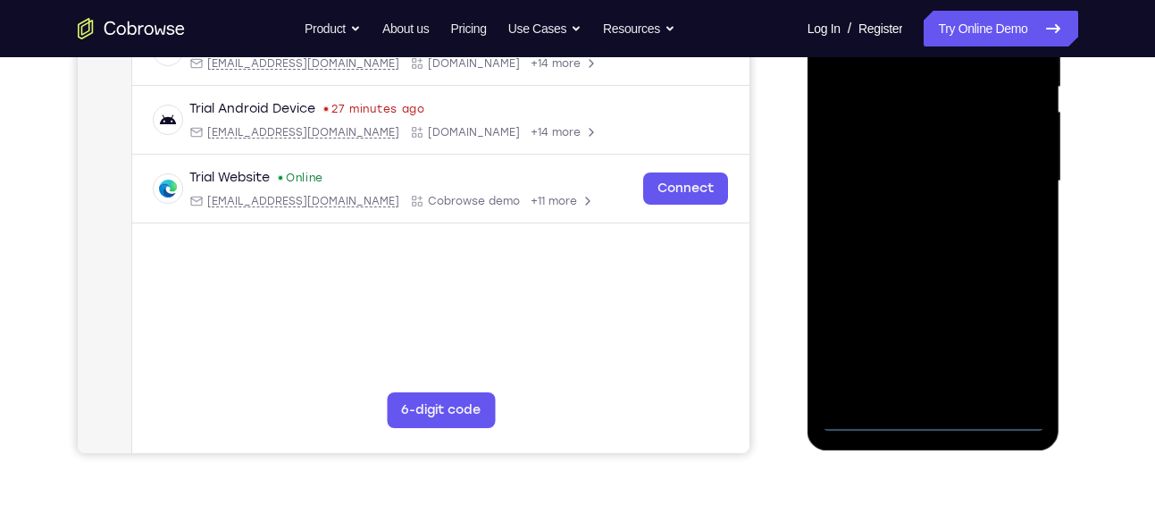
scroll to position [382, 0]
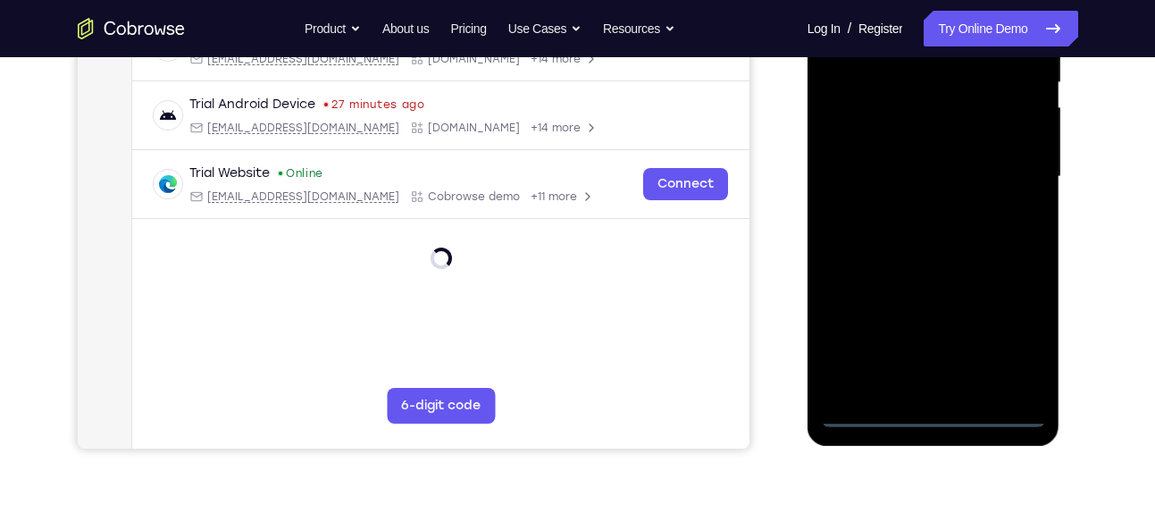
click at [941, 409] on div at bounding box center [933, 177] width 225 height 500
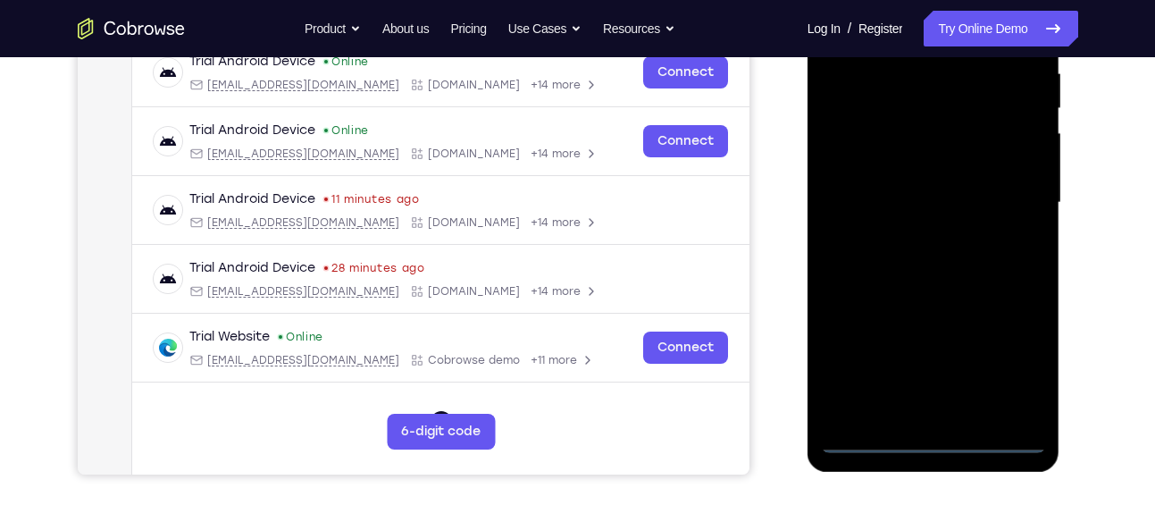
scroll to position [352, 0]
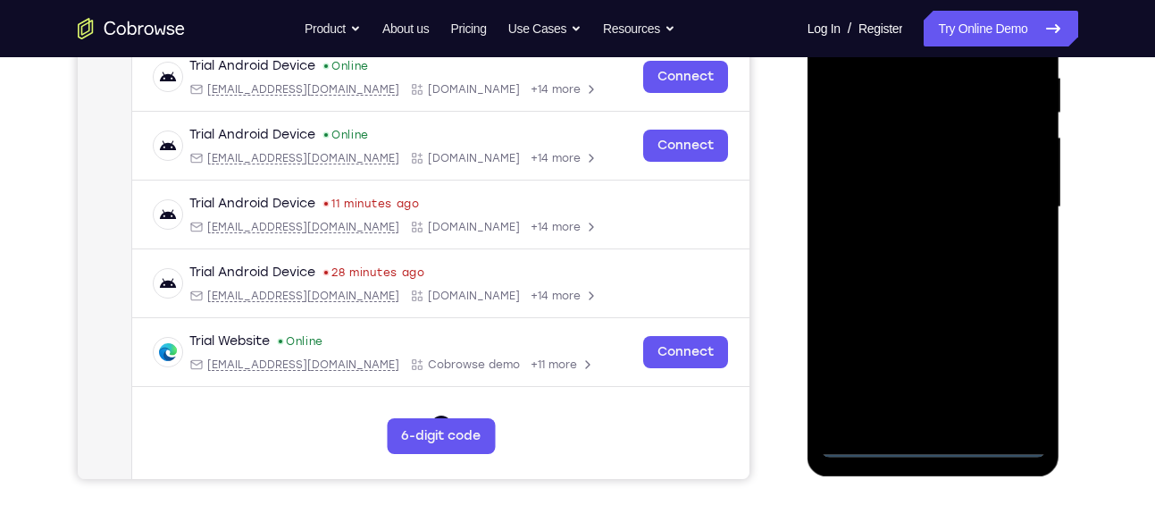
click at [1021, 364] on div at bounding box center [933, 207] width 225 height 500
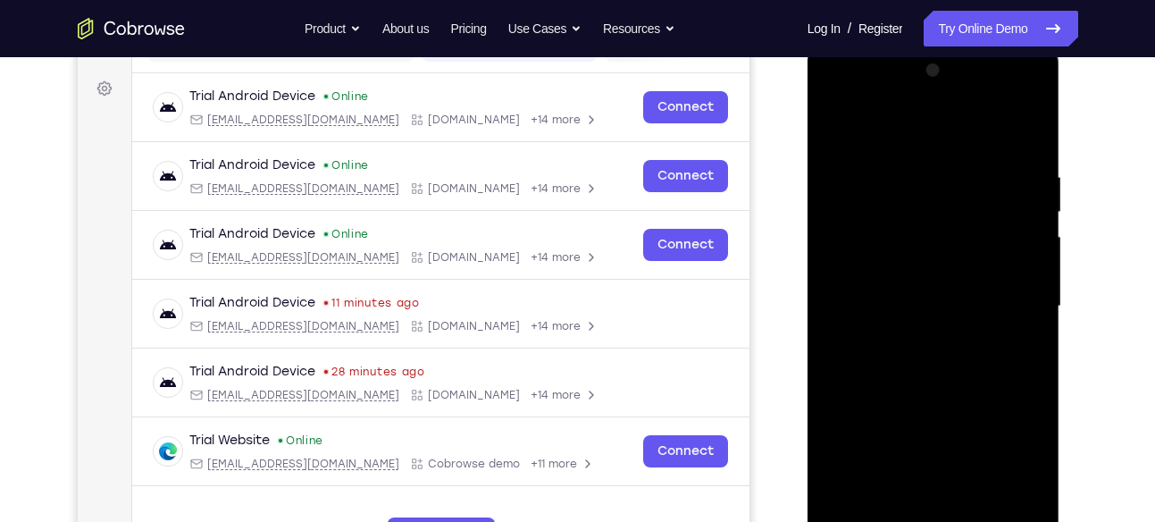
scroll to position [250, 0]
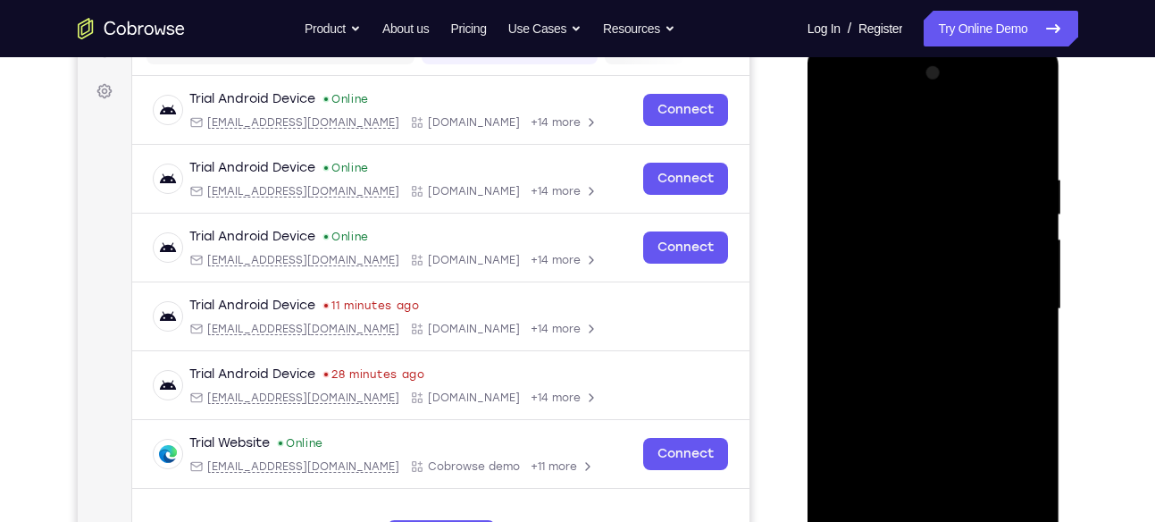
click at [926, 131] on div at bounding box center [933, 309] width 225 height 500
click at [1016, 299] on div at bounding box center [933, 309] width 225 height 500
click at [912, 339] on div at bounding box center [933, 309] width 225 height 500
click at [914, 297] on div at bounding box center [933, 309] width 225 height 500
click at [890, 281] on div at bounding box center [933, 309] width 225 height 500
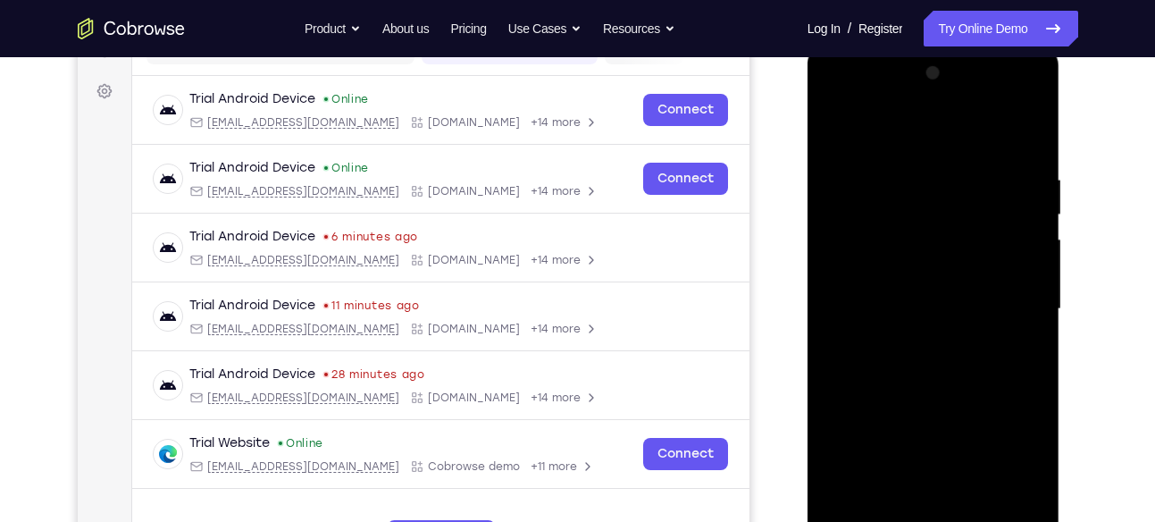
click at [896, 305] on div at bounding box center [933, 309] width 225 height 500
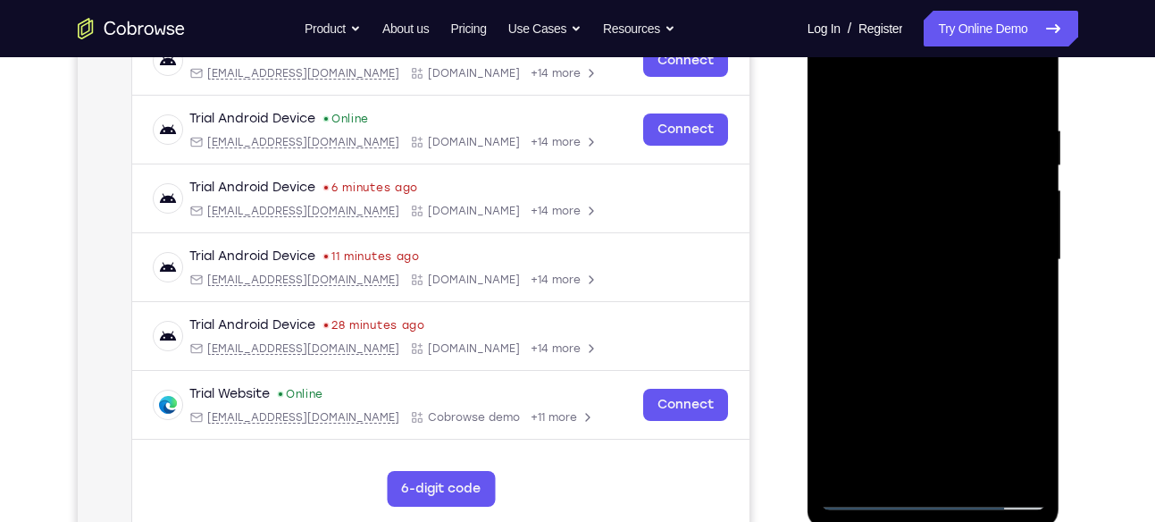
scroll to position [303, 0]
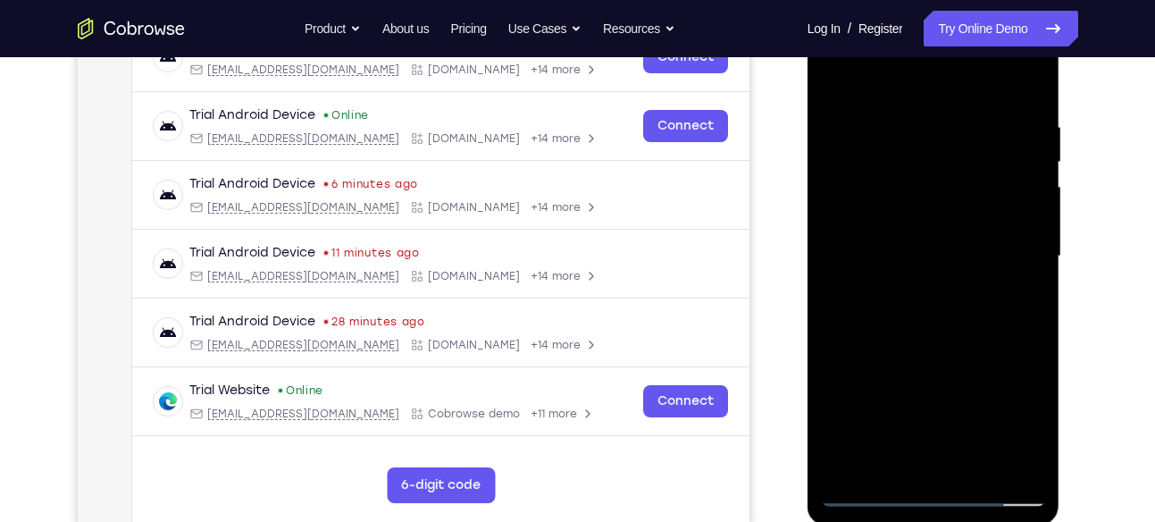
click at [1014, 316] on div at bounding box center [933, 256] width 225 height 500
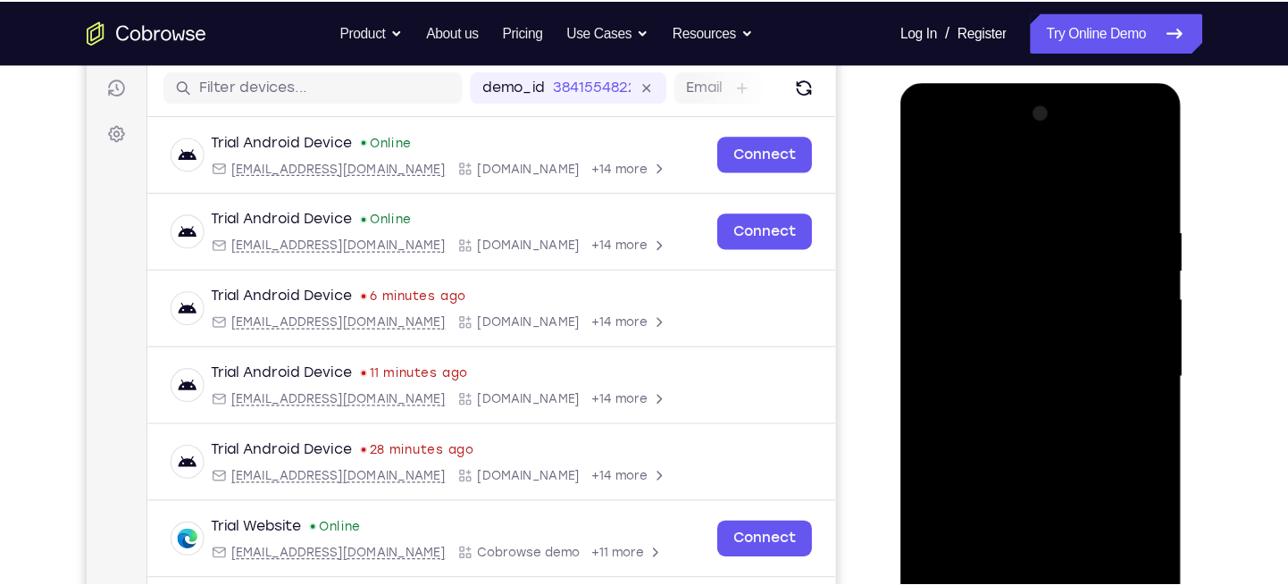
scroll to position [222, 0]
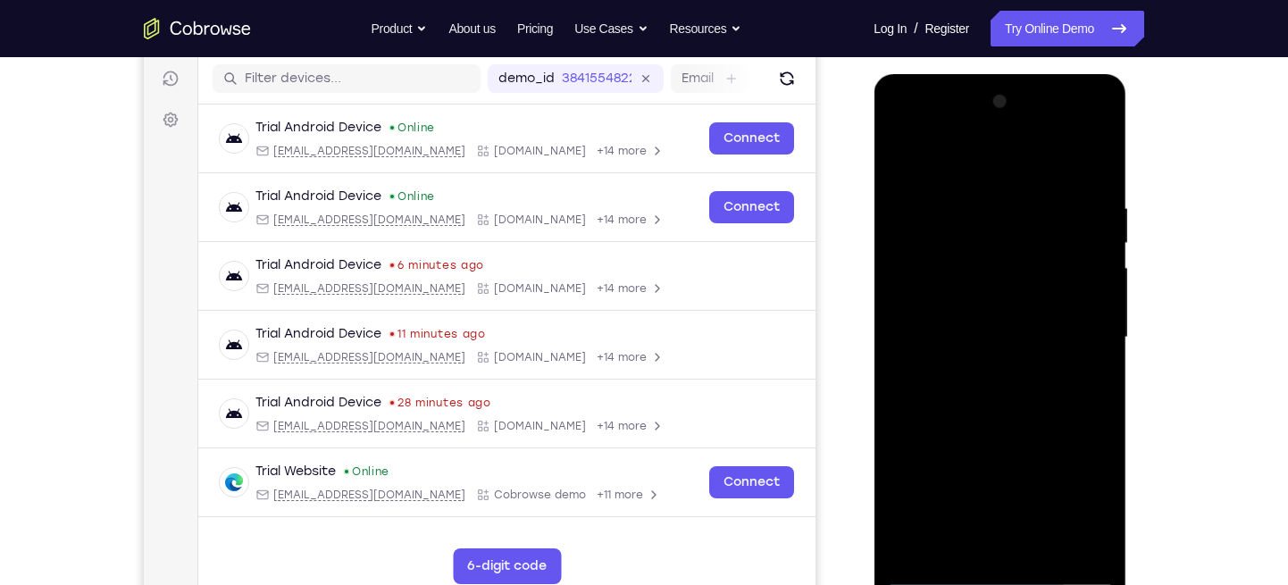
click at [1057, 388] on div at bounding box center [999, 338] width 225 height 500
click at [1086, 357] on div at bounding box center [999, 338] width 225 height 500
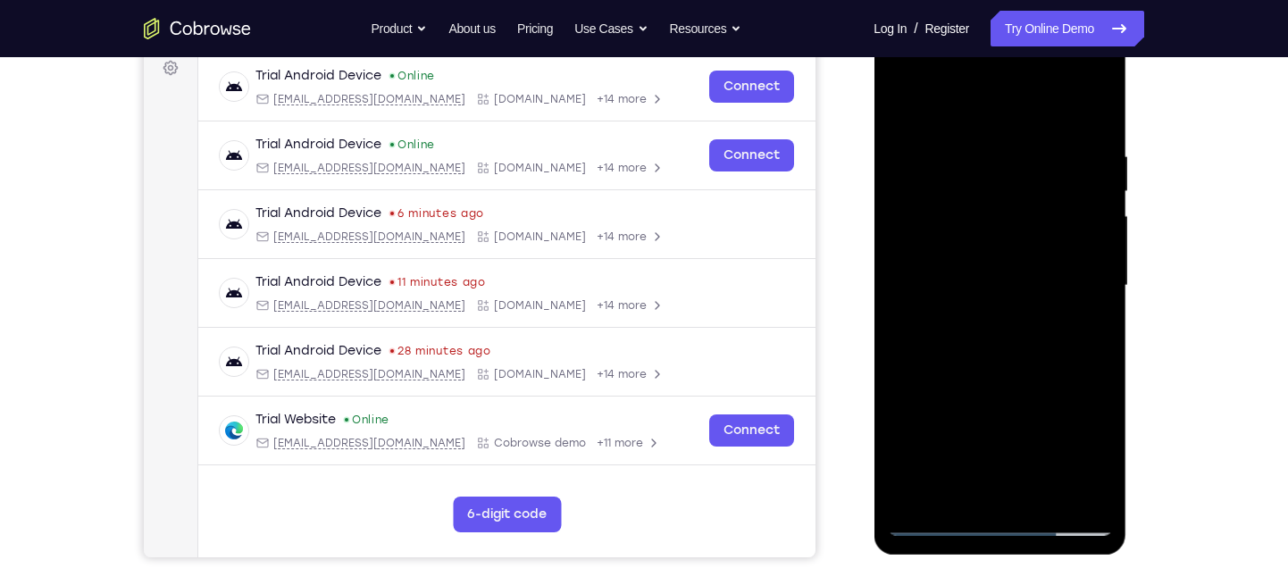
scroll to position [272, 0]
drag, startPoint x: 1005, startPoint y: 286, endPoint x: 980, endPoint y: 288, distance: 25.1
click at [980, 288] on div at bounding box center [999, 287] width 225 height 500
drag, startPoint x: 106, startPoint y: 264, endPoint x: 847, endPoint y: 288, distance: 740.9
click at [847, 288] on div "Your Support Agent Your Customer Web iOS Android" at bounding box center [644, 229] width 1000 height 660
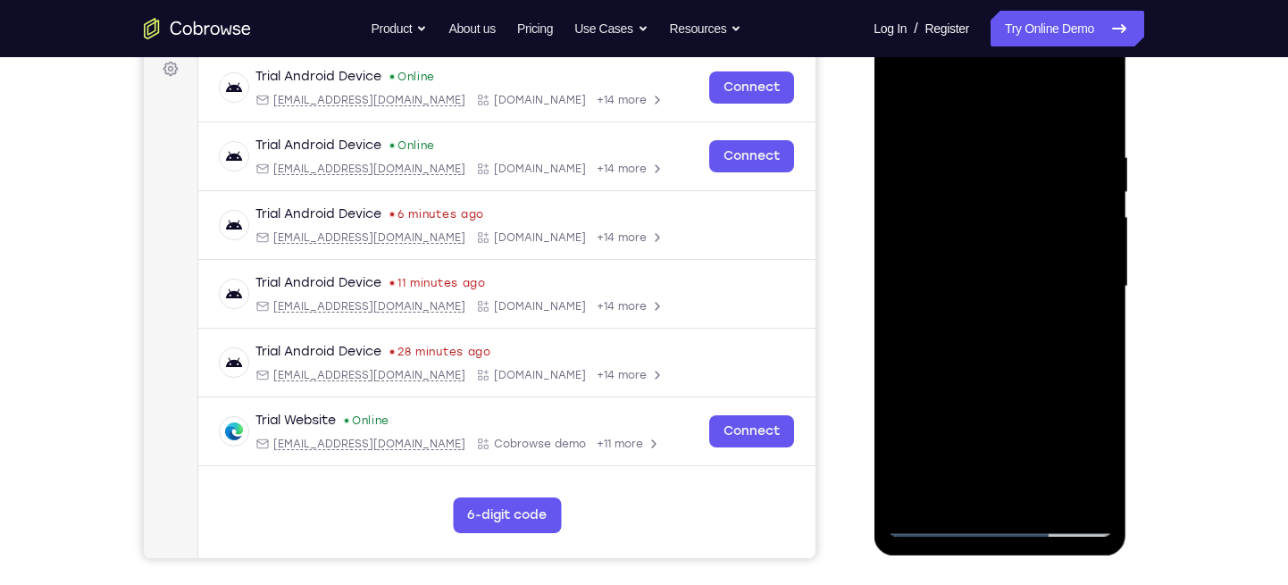
click at [944, 287] on div at bounding box center [999, 287] width 225 height 500
click at [968, 344] on div at bounding box center [999, 287] width 225 height 500
click at [968, 279] on div at bounding box center [999, 287] width 225 height 500
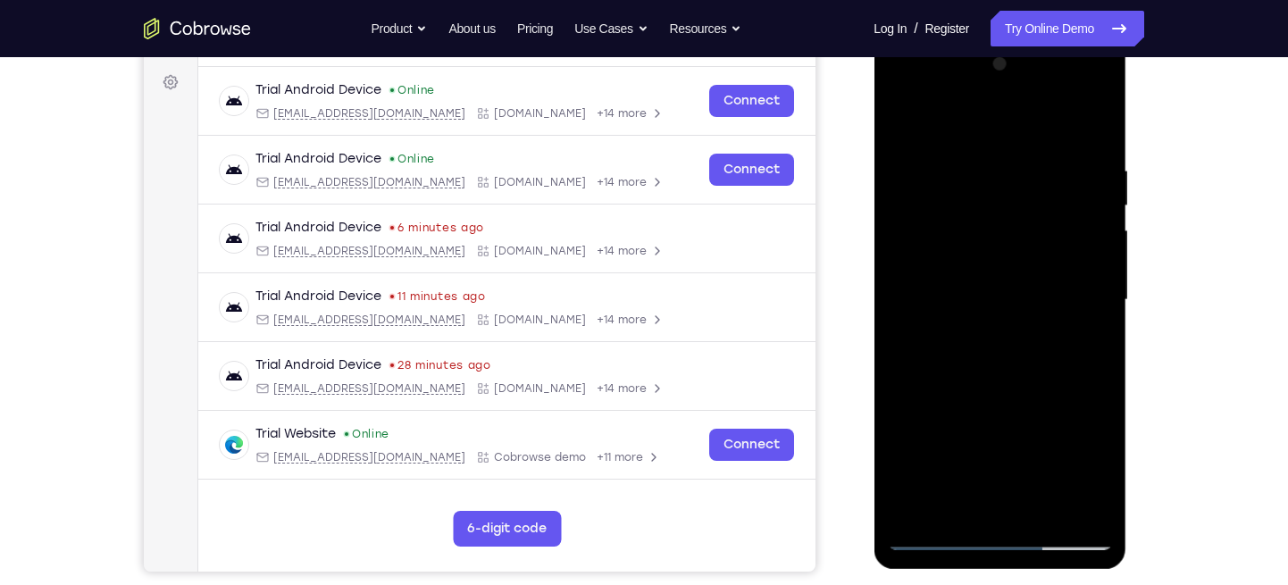
scroll to position [256, 0]
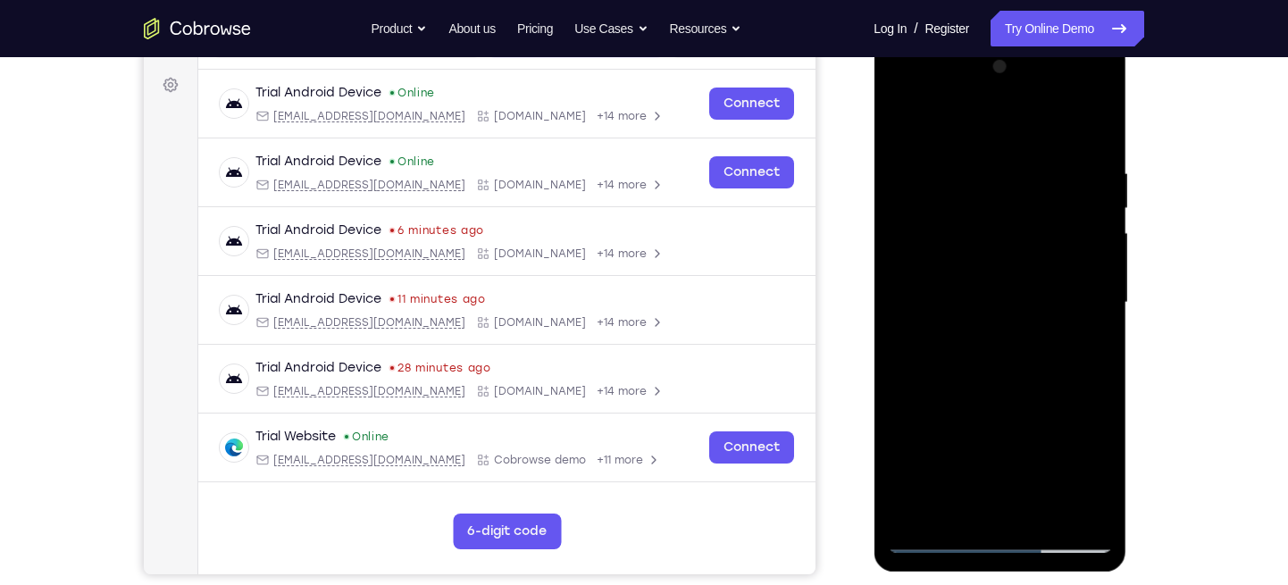
click at [1042, 357] on div at bounding box center [999, 303] width 225 height 500
click at [1018, 389] on div at bounding box center [999, 303] width 225 height 500
click at [1018, 331] on div at bounding box center [999, 303] width 225 height 500
click at [962, 205] on div at bounding box center [999, 303] width 225 height 500
click at [957, 253] on div at bounding box center [999, 303] width 225 height 500
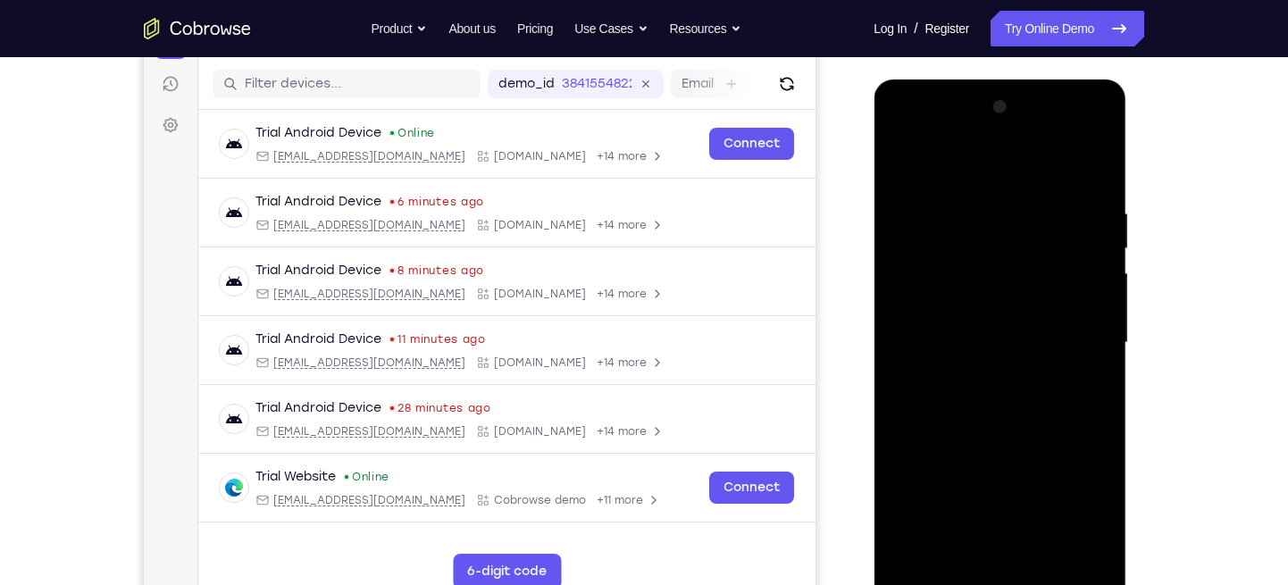
scroll to position [215, 0]
